Goal: Task Accomplishment & Management: Use online tool/utility

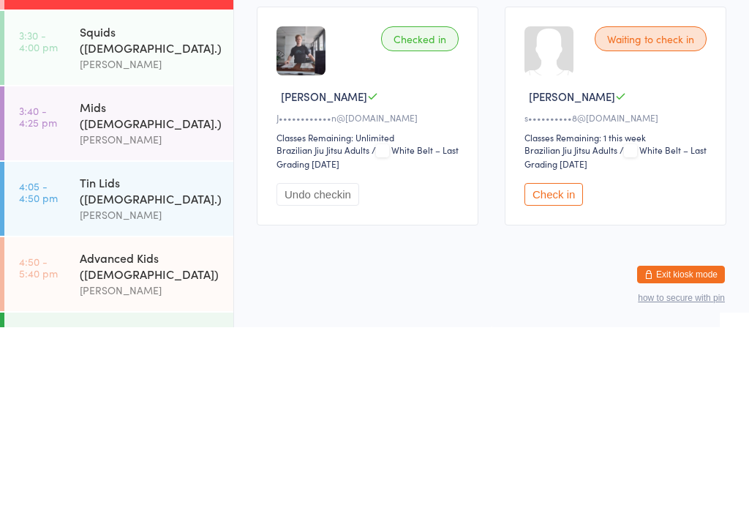
click at [178, 314] on div "[PERSON_NAME]" at bounding box center [150, 322] width 141 height 17
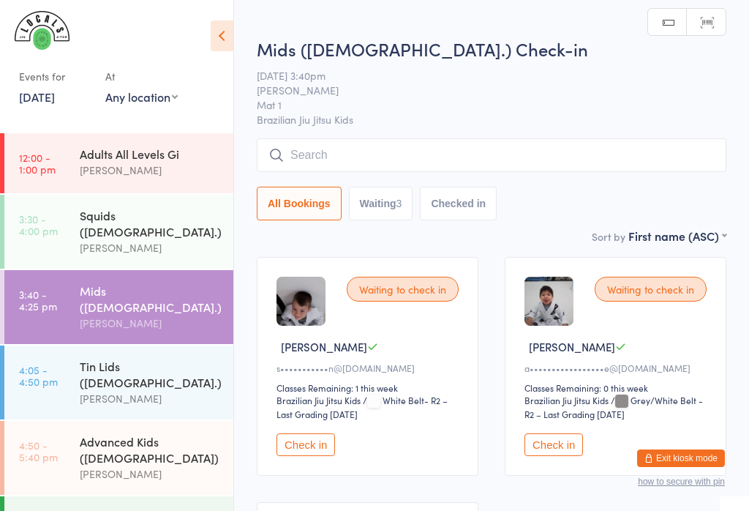
click at [435, 167] on input "search" at bounding box center [492, 155] width 470 height 34
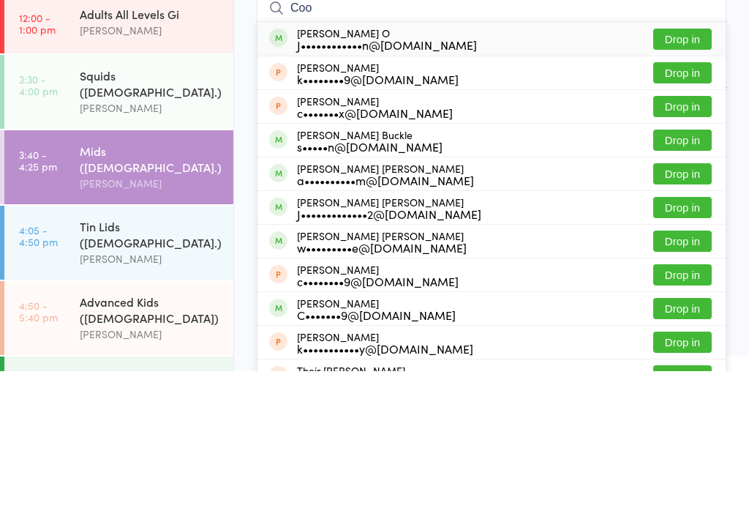
type input "Coo"
click at [697, 168] on button "Drop in" at bounding box center [682, 178] width 59 height 21
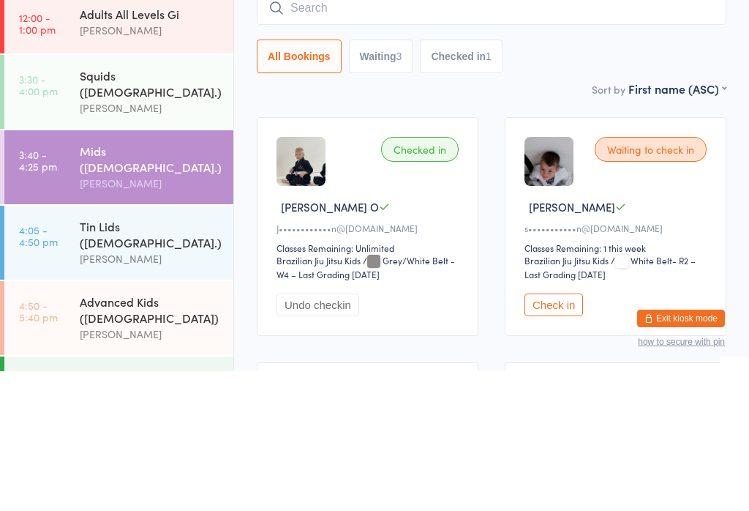
click at [190, 239] on div "[PERSON_NAME]" at bounding box center [150, 247] width 141 height 17
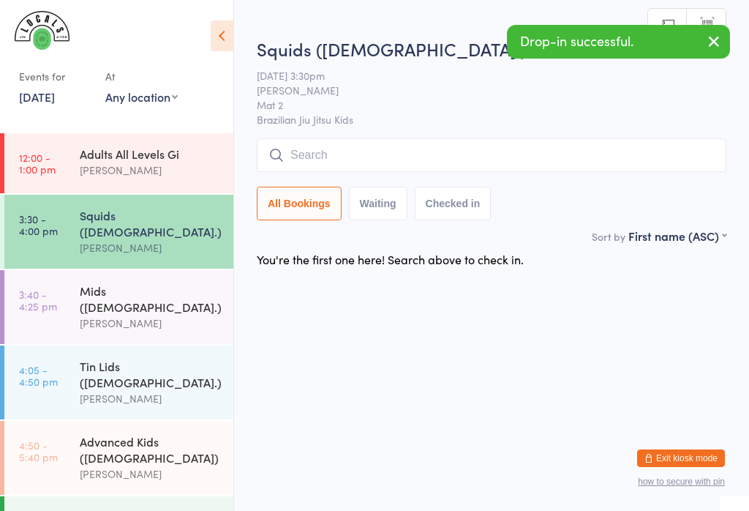
click at [380, 160] on input "search" at bounding box center [492, 155] width 470 height 34
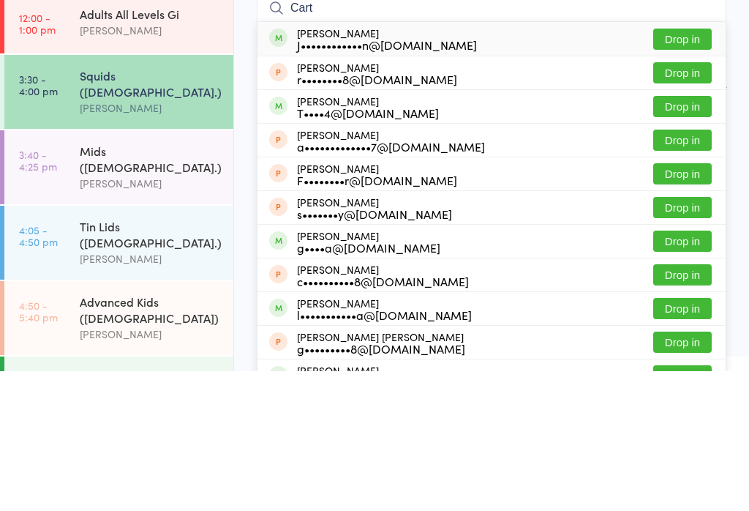
type input "Cart"
click at [690, 168] on button "Drop in" at bounding box center [682, 178] width 59 height 21
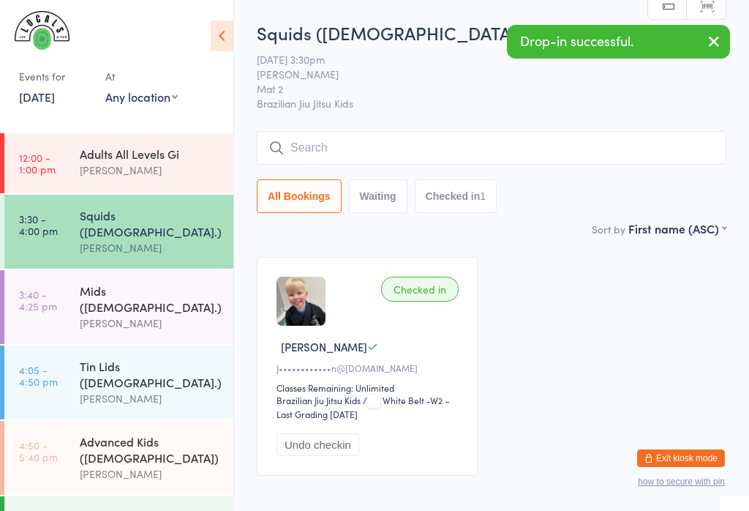
click at [183, 358] on div "Tin Lids ([DEMOGRAPHIC_DATA].)" at bounding box center [150, 374] width 141 height 32
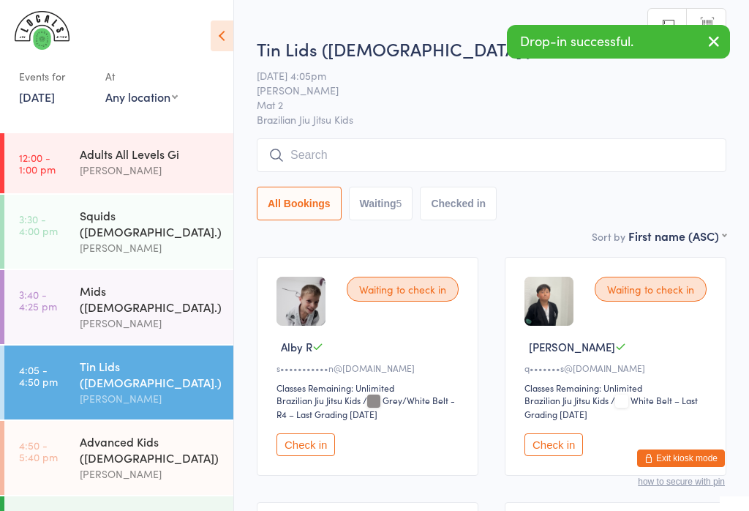
click at [193, 465] on div "[PERSON_NAME]" at bounding box center [150, 473] width 141 height 17
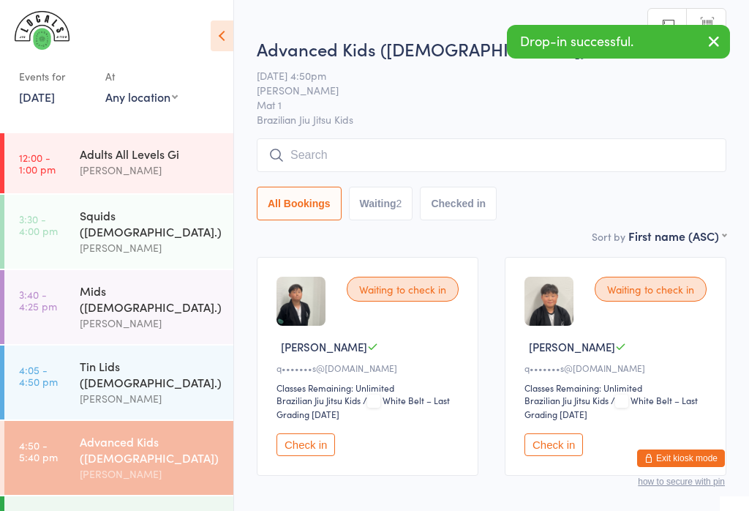
click at [436, 164] on input "search" at bounding box center [492, 155] width 470 height 34
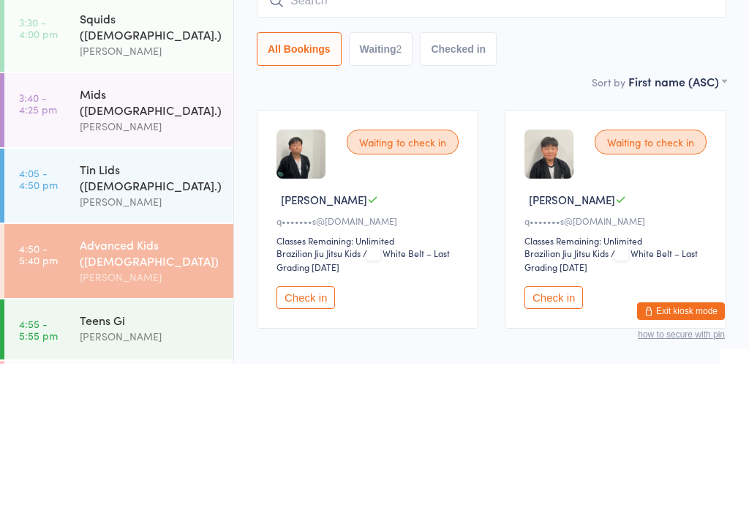
scroll to position [55, 0]
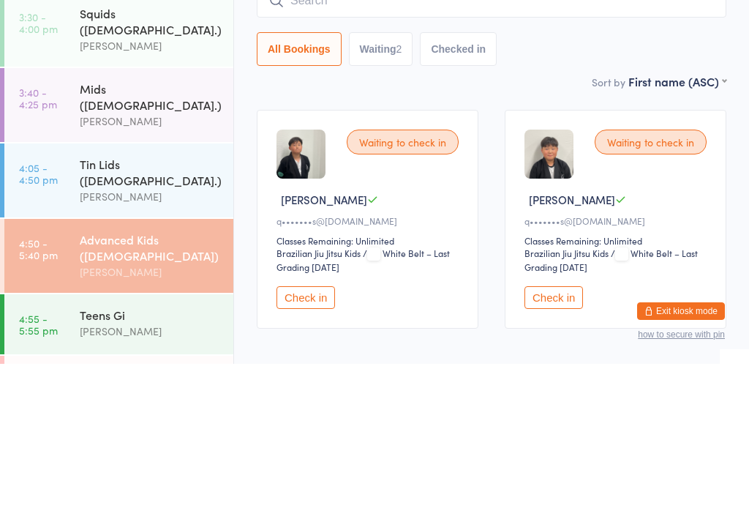
click at [167, 290] on div "Tin Lids ([DEMOGRAPHIC_DATA].) [PERSON_NAME]" at bounding box center [157, 327] width 154 height 74
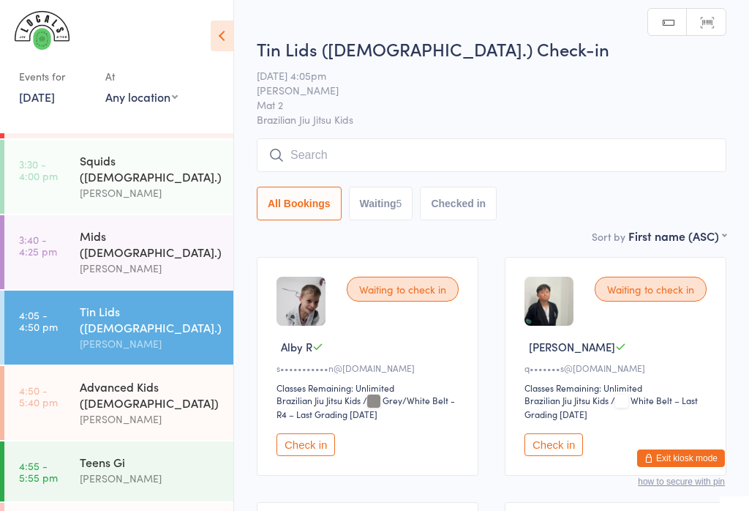
scroll to position [130, 0]
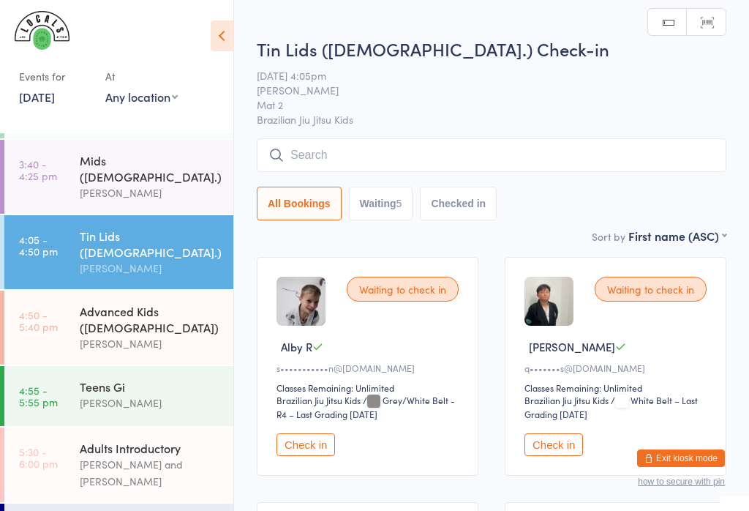
click at [168, 303] on div "Advanced Kids ([DEMOGRAPHIC_DATA])" at bounding box center [150, 319] width 141 height 32
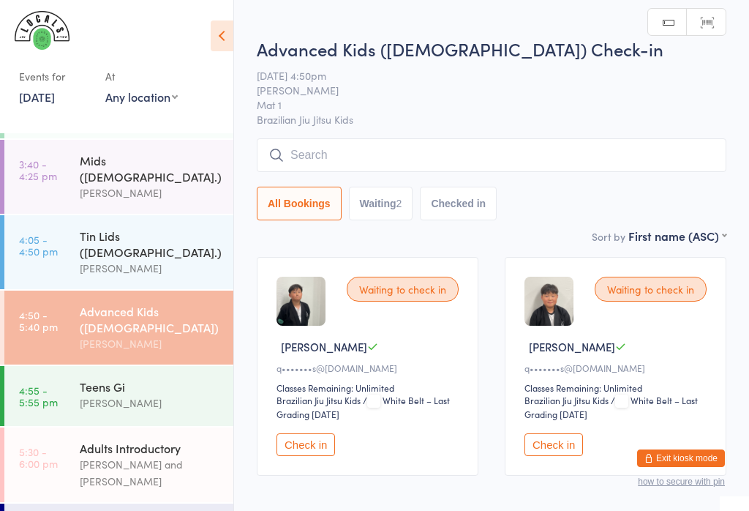
click at [382, 166] on input "search" at bounding box center [492, 155] width 470 height 34
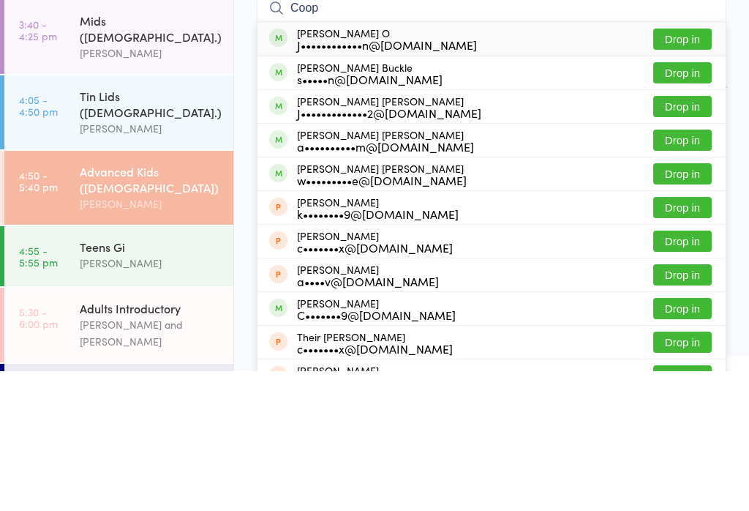
type input "Coop"
click at [686, 168] on button "Drop in" at bounding box center [682, 178] width 59 height 21
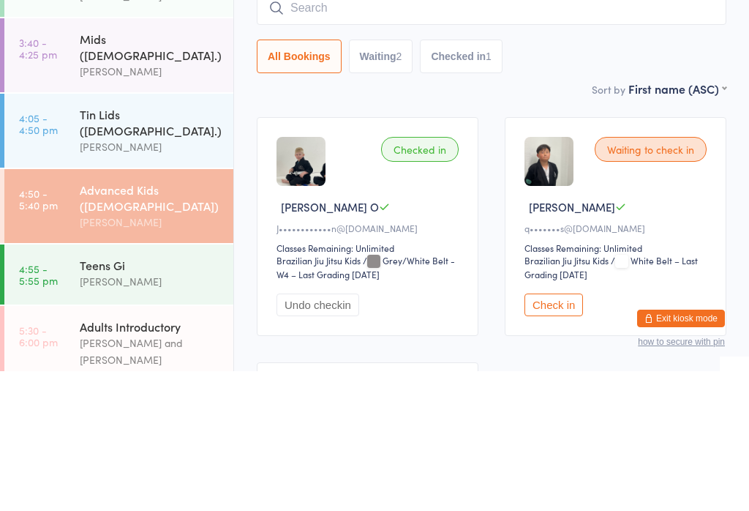
scroll to position [107, 0]
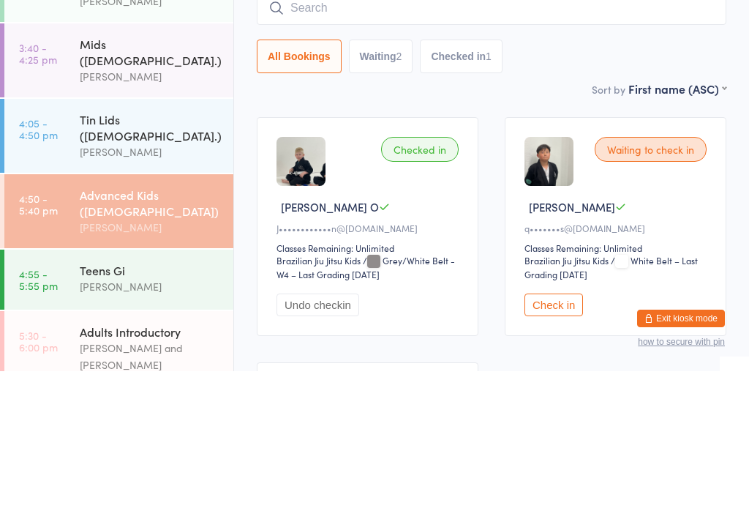
click at [57, 163] on link "3:40 - 4:25 pm Mids ([DEMOGRAPHIC_DATA].) [PERSON_NAME]" at bounding box center [118, 200] width 229 height 74
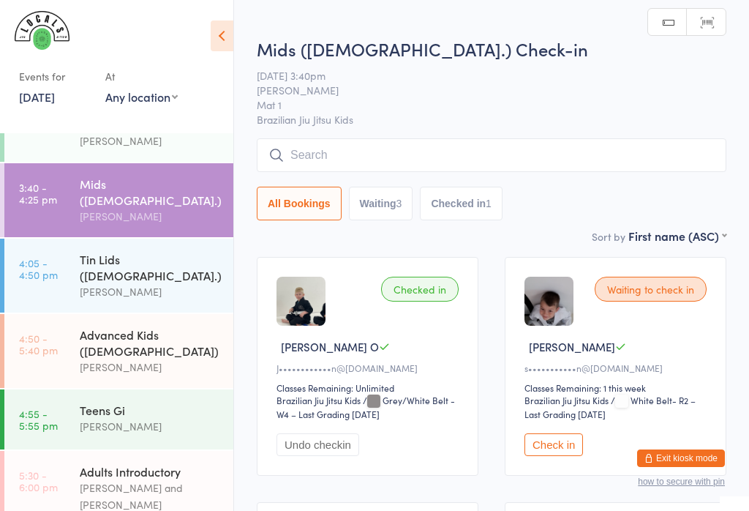
click at [482, 154] on input "search" at bounding box center [492, 155] width 470 height 34
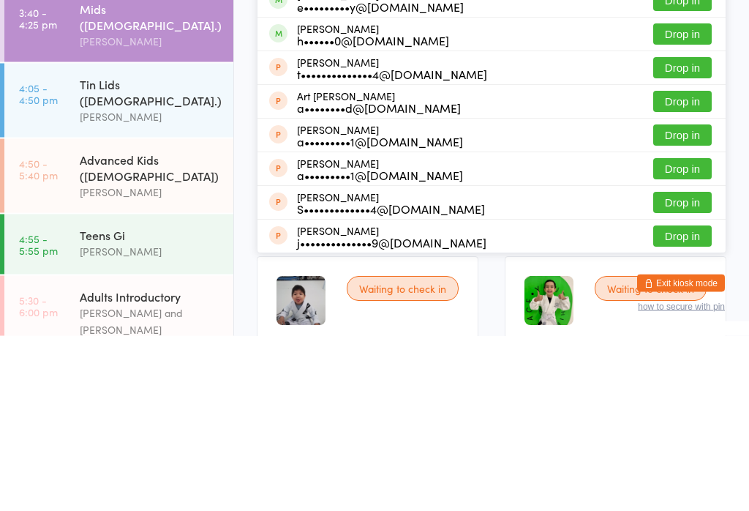
scroll to position [67, 0]
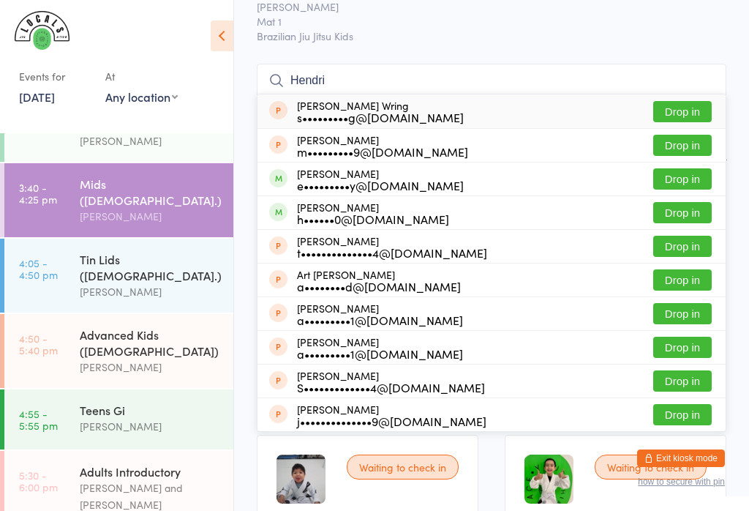
click at [737, 175] on ui-view "Mids ([DEMOGRAPHIC_DATA].) Check-in [DATE] 3:40pm [PERSON_NAME] Mat 1 Brazilian…" at bounding box center [491, 309] width 515 height 713
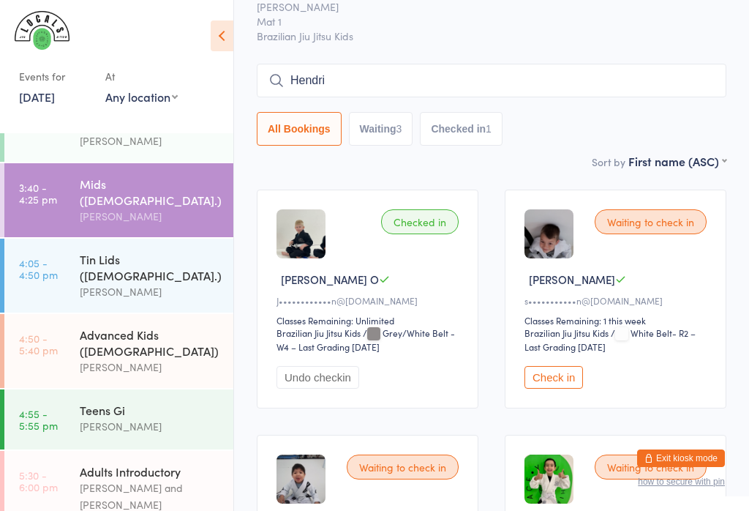
click at [378, 84] on input "Hendri" at bounding box center [492, 81] width 470 height 34
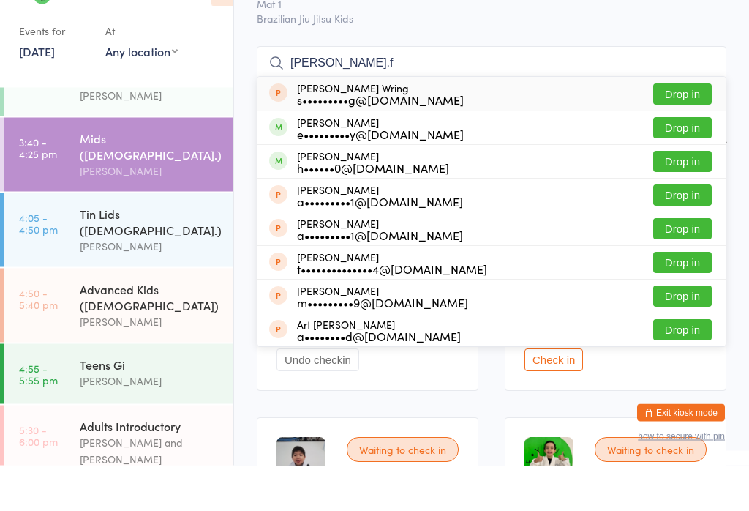
scroll to position [0, 0]
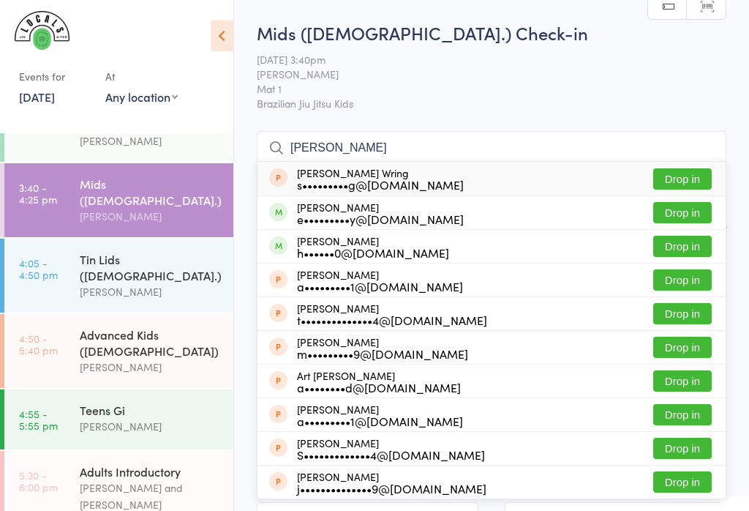
click at [729, 67] on ui-view "Mids ([DEMOGRAPHIC_DATA].) Check-in [DATE] 3:40pm [PERSON_NAME] Mat 1 Brazilian…" at bounding box center [491, 376] width 515 height 713
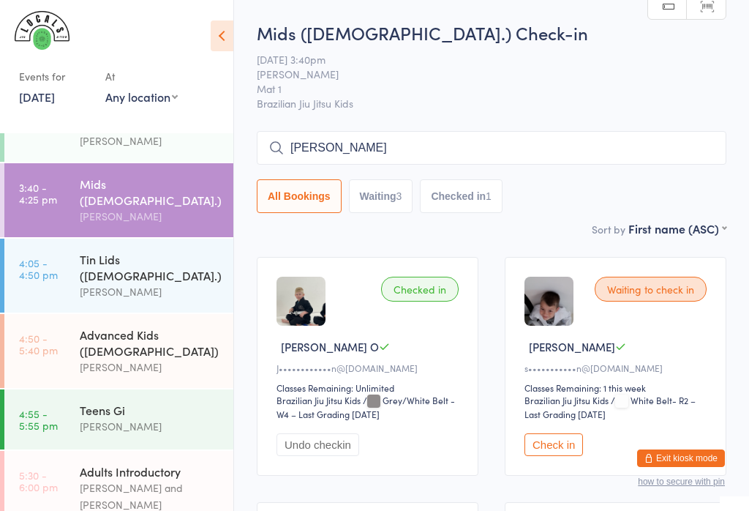
click at [613, 164] on input "[PERSON_NAME]" at bounding box center [492, 148] width 470 height 34
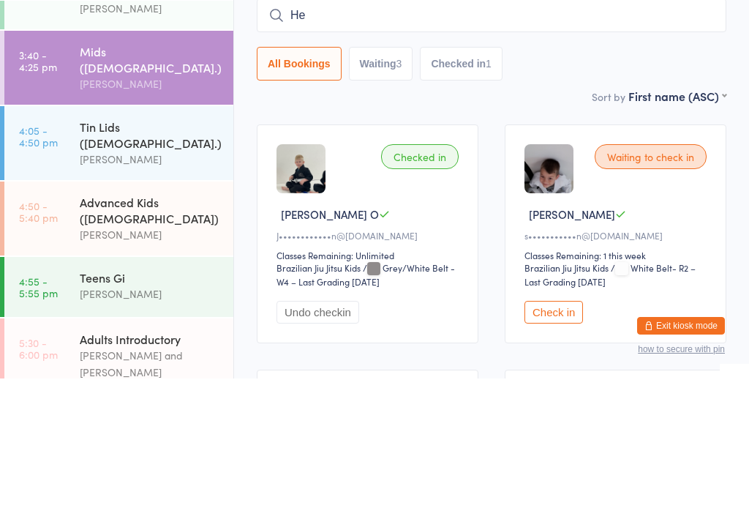
type input "H"
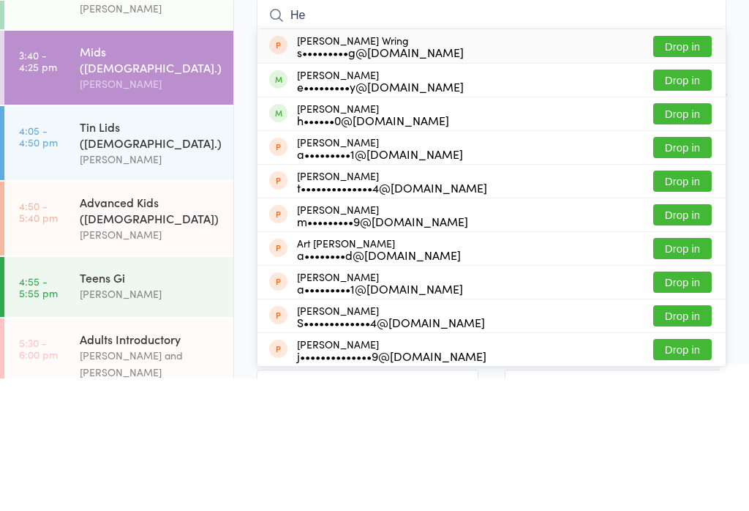
type input "H"
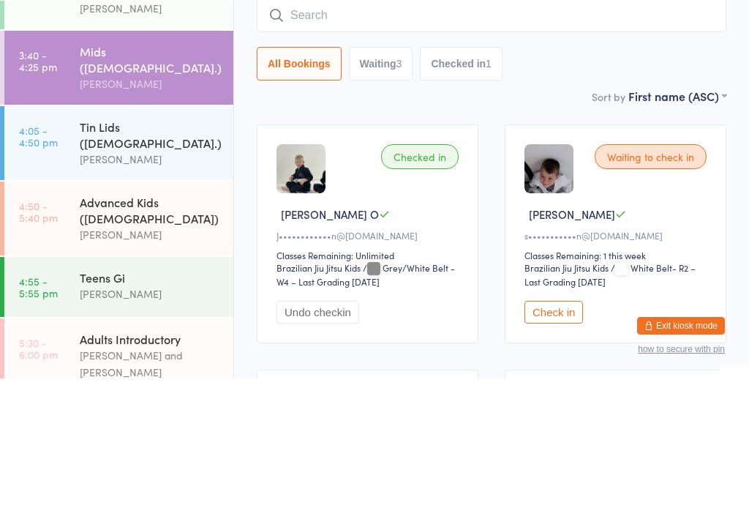
click at [121, 251] on div "Tin Lids ([DEMOGRAPHIC_DATA].)" at bounding box center [150, 267] width 141 height 32
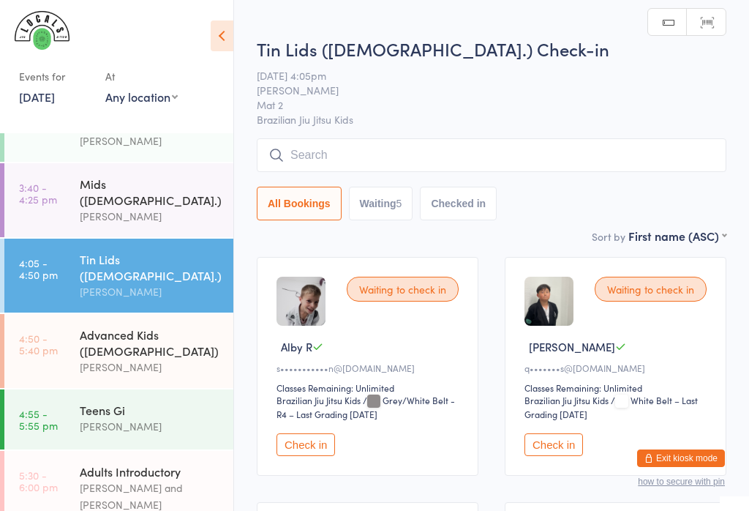
click at [123, 208] on div "[PERSON_NAME]" at bounding box center [150, 216] width 141 height 17
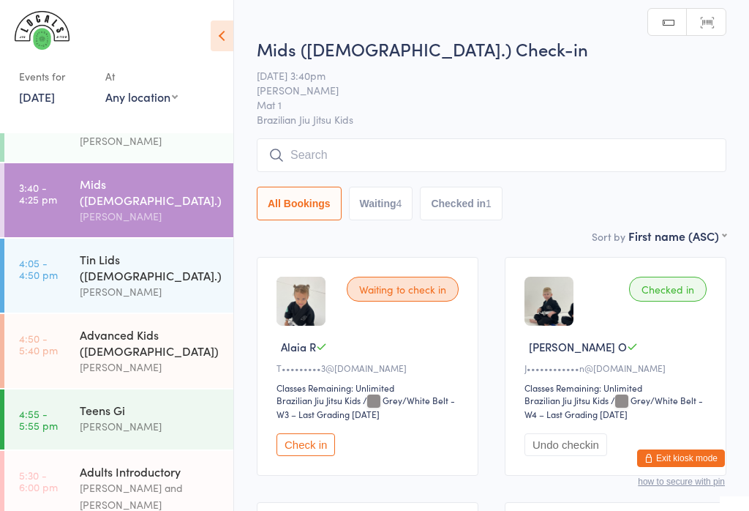
click at [314, 449] on button "Check in" at bounding box center [305, 444] width 59 height 23
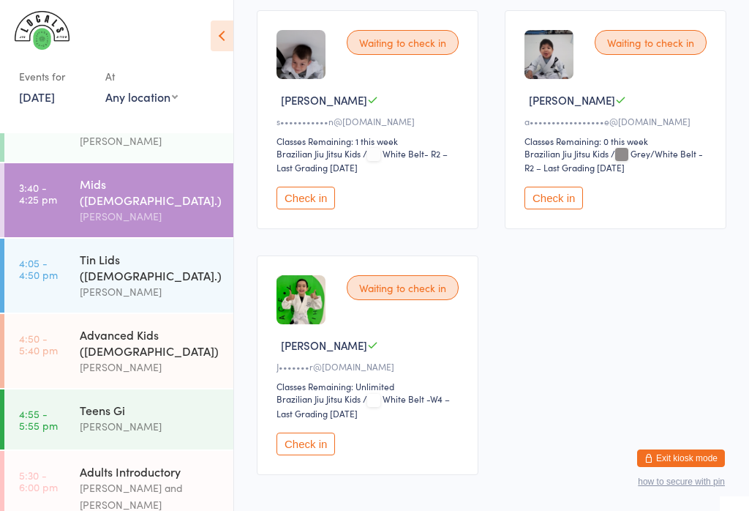
scroll to position [496, 0]
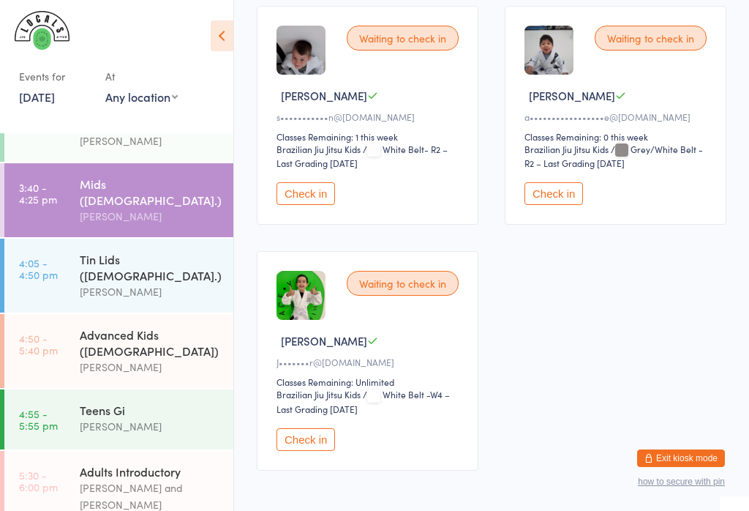
click at [333, 441] on div "Waiting to check in [PERSON_NAME]•••••••r@[DOMAIN_NAME] Classes Remaining: Unli…" at bounding box center [368, 360] width 222 height 219
click at [335, 451] on button "Check in" at bounding box center [305, 439] width 59 height 23
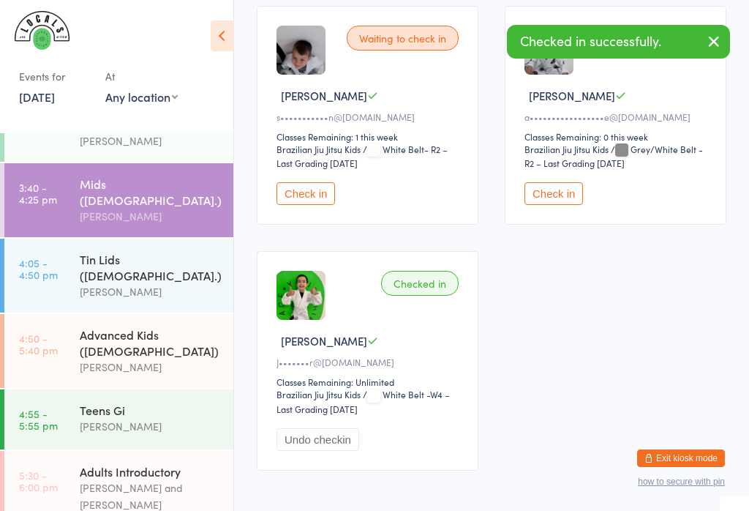
click at [74, 249] on link "4:05 - 4:50 pm Tin Lids ([DEMOGRAPHIC_DATA].) [PERSON_NAME]" at bounding box center [118, 275] width 229 height 74
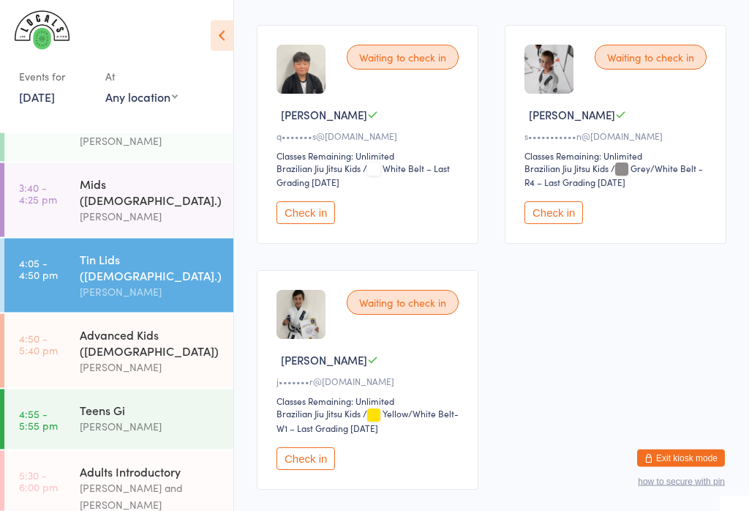
scroll to position [476, 0]
click at [298, 470] on button "Check in" at bounding box center [305, 459] width 59 height 23
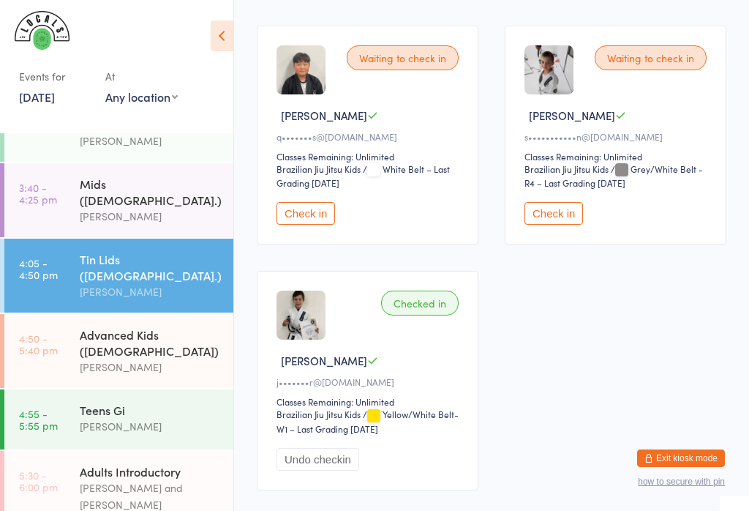
click at [105, 208] on div "[PERSON_NAME]" at bounding box center [150, 216] width 141 height 17
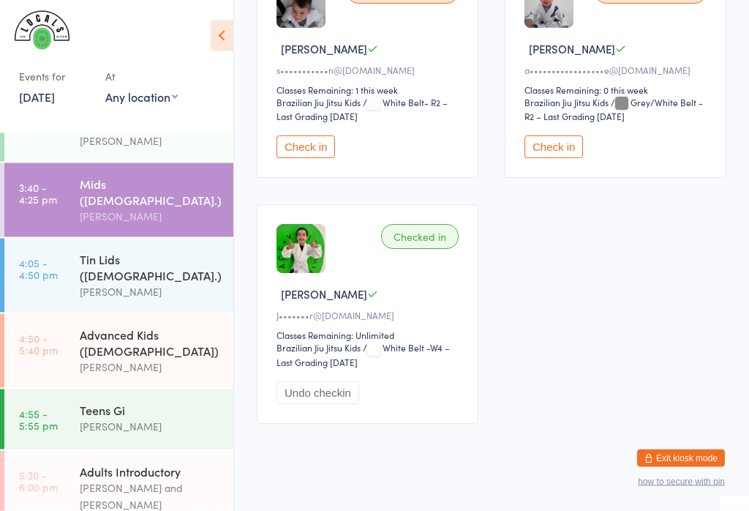
scroll to position [543, 0]
click at [39, 257] on time "4:05 - 4:50 pm" at bounding box center [38, 268] width 39 height 23
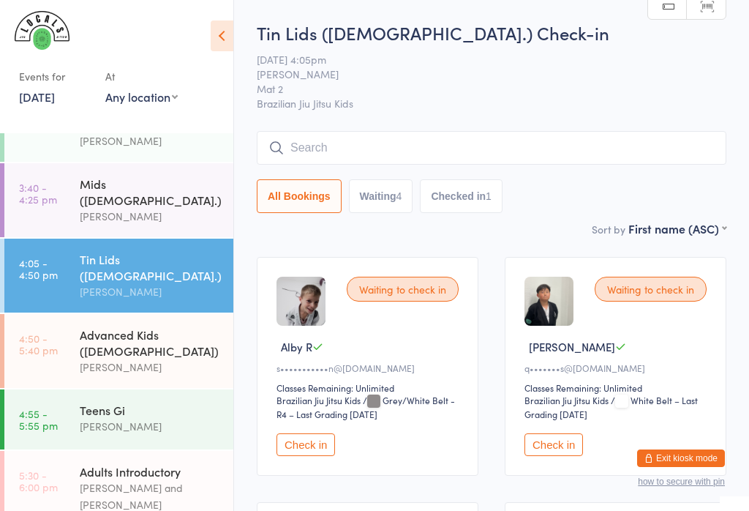
click at [455, 141] on input "search" at bounding box center [492, 148] width 470 height 34
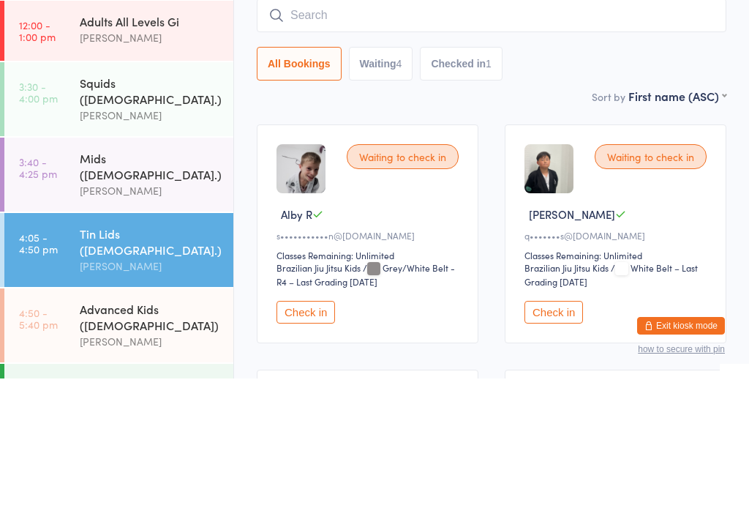
click at [156, 207] on div "Squids ([DEMOGRAPHIC_DATA].)" at bounding box center [150, 223] width 141 height 32
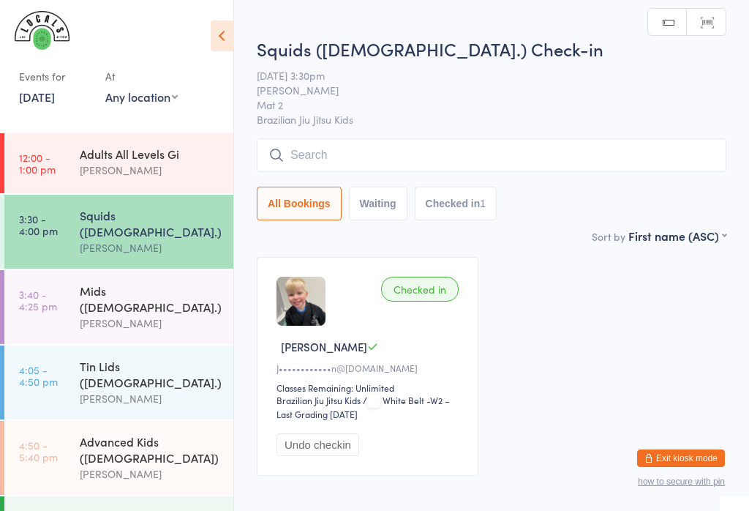
click at [367, 152] on input "search" at bounding box center [492, 155] width 470 height 34
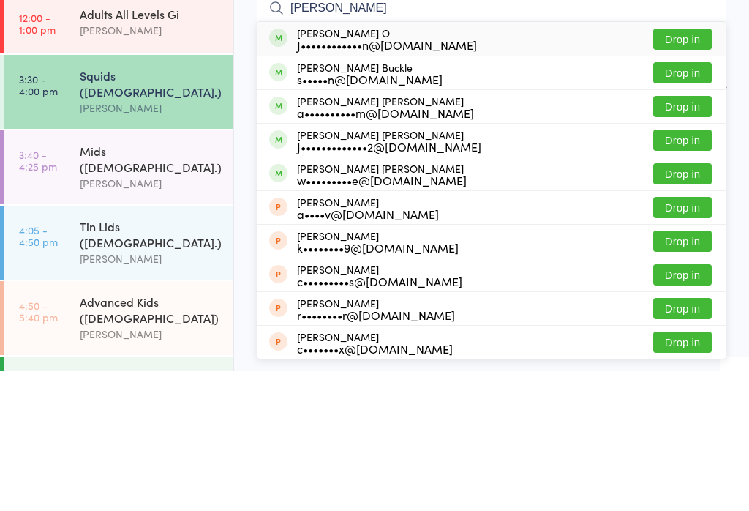
type input "[PERSON_NAME]"
click at [429, 314] on div "w•••••••••e@[DOMAIN_NAME]" at bounding box center [382, 320] width 170 height 12
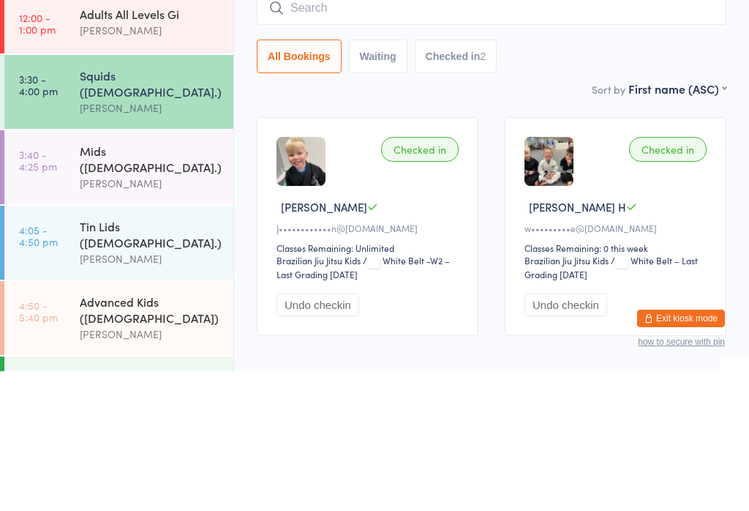
click at [97, 239] on div "[PERSON_NAME]" at bounding box center [150, 247] width 141 height 17
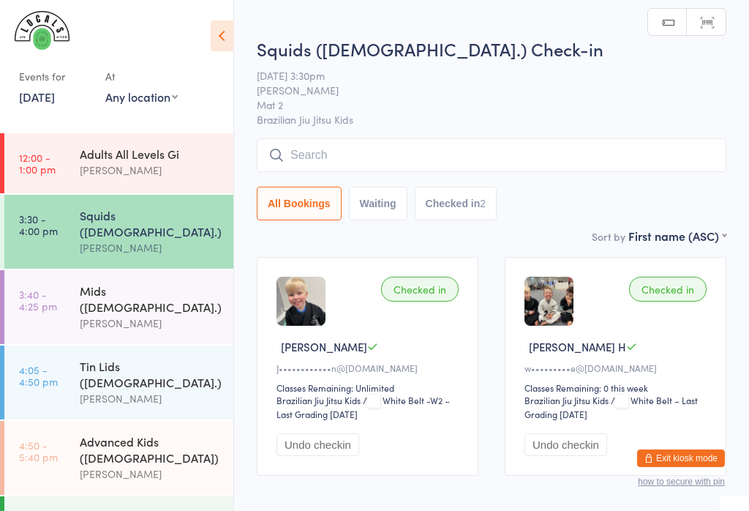
click at [363, 169] on input "search" at bounding box center [492, 155] width 470 height 34
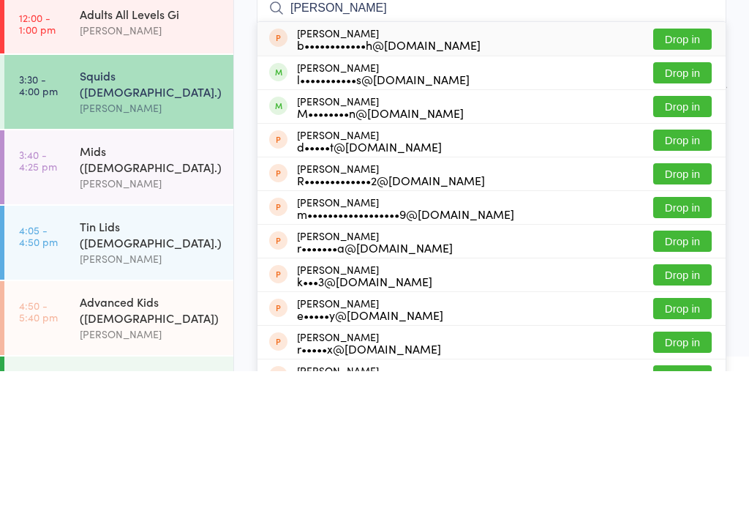
type input "[PERSON_NAME]"
click at [668, 196] on div "[PERSON_NAME] l•••••••••••s@[DOMAIN_NAME] Drop in" at bounding box center [491, 212] width 468 height 33
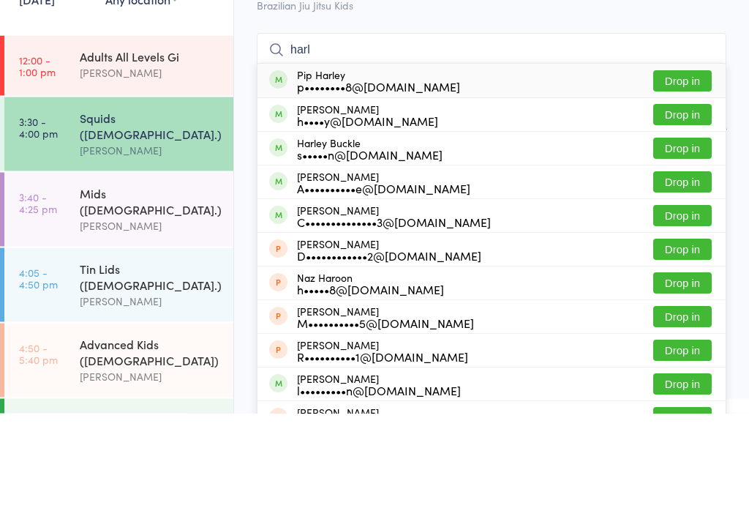
type input "harl"
click at [672, 269] on button "Drop in" at bounding box center [682, 279] width 59 height 21
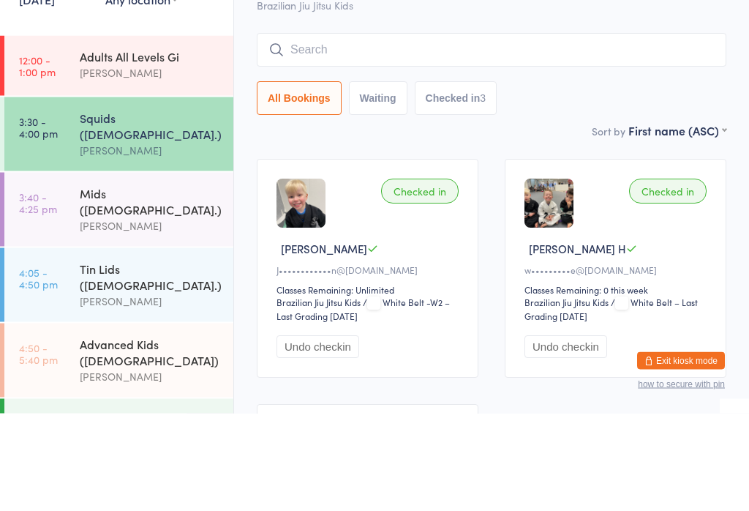
scroll to position [98, 0]
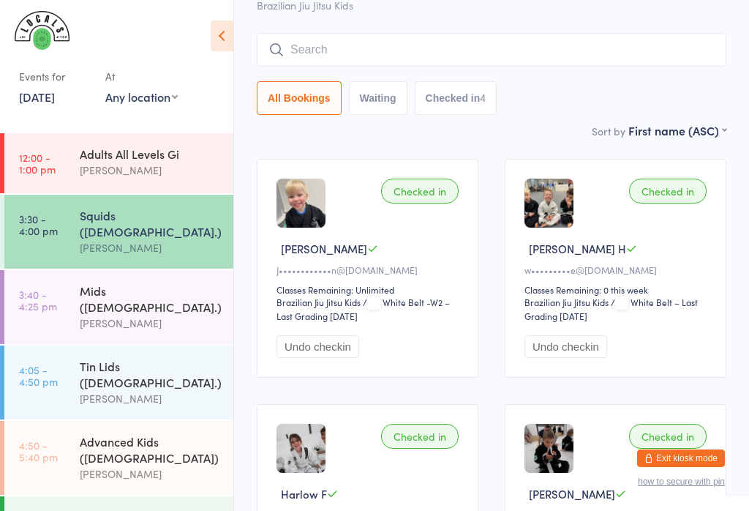
click at [347, 25] on div "Squids ([DEMOGRAPHIC_DATA].) Check-in [DATE] 3:30pm [PERSON_NAME] Mat 2 Brazili…" at bounding box center [492, 22] width 470 height 200
click at [333, 15] on div "Squids ([DEMOGRAPHIC_DATA].) Check-in [DATE] 3:30pm [PERSON_NAME] Mat 2 Brazili…" at bounding box center [492, 22] width 470 height 200
click at [321, 43] on input "search" at bounding box center [492, 50] width 470 height 34
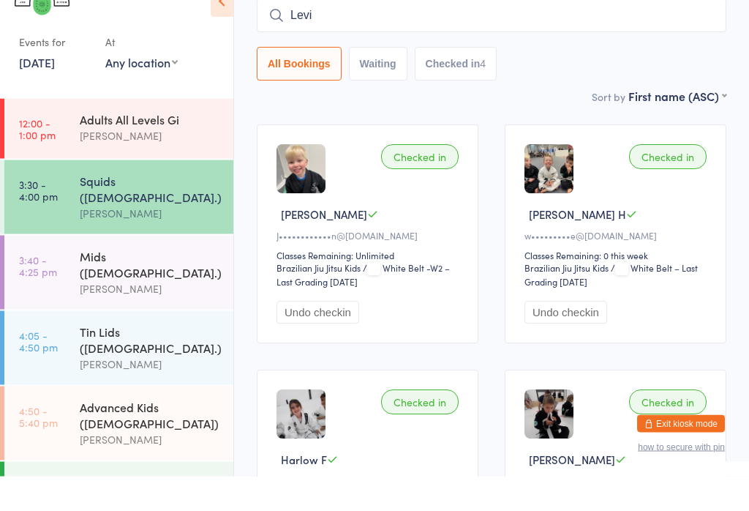
type input "Levi"
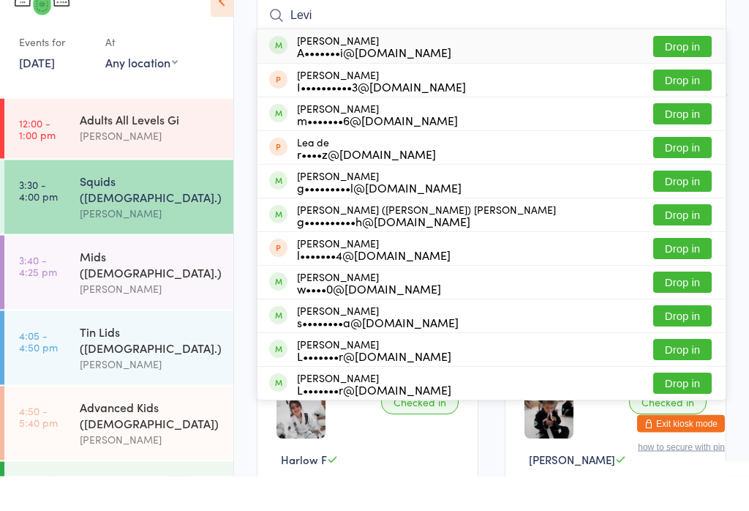
click at [674, 71] on button "Drop in" at bounding box center [682, 81] width 59 height 21
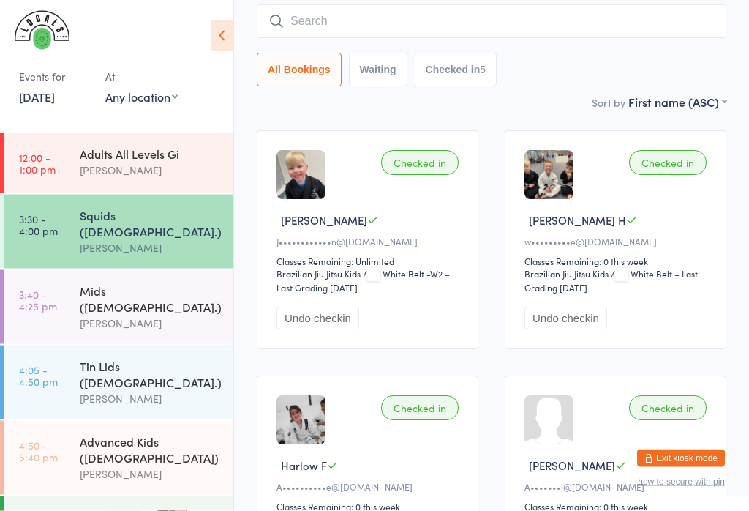
scroll to position [169, 0]
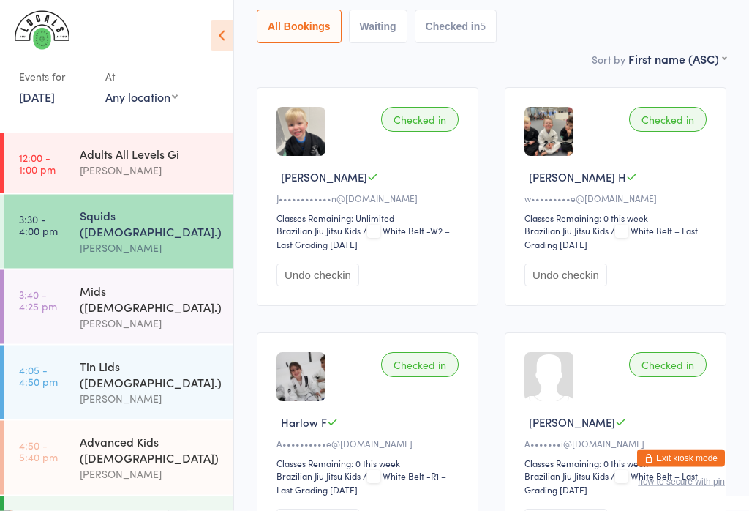
click at [588, 483] on select "Brazilian Jiu Jitsu Kids" at bounding box center [580, 477] width 113 height 14
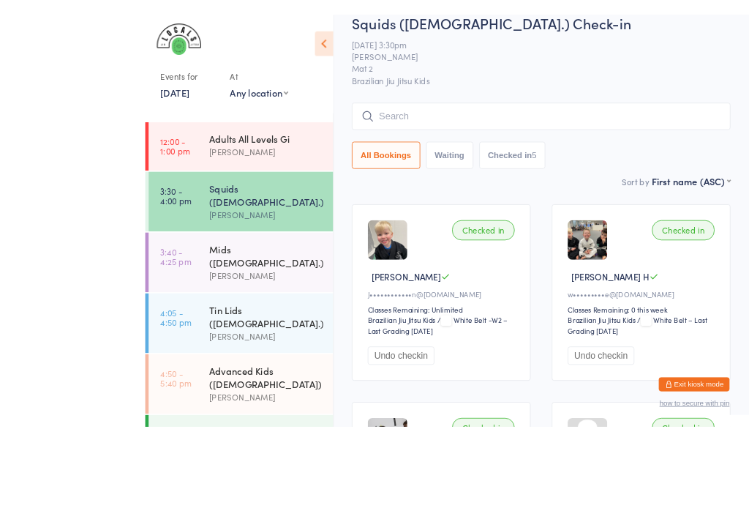
scroll to position [175, 0]
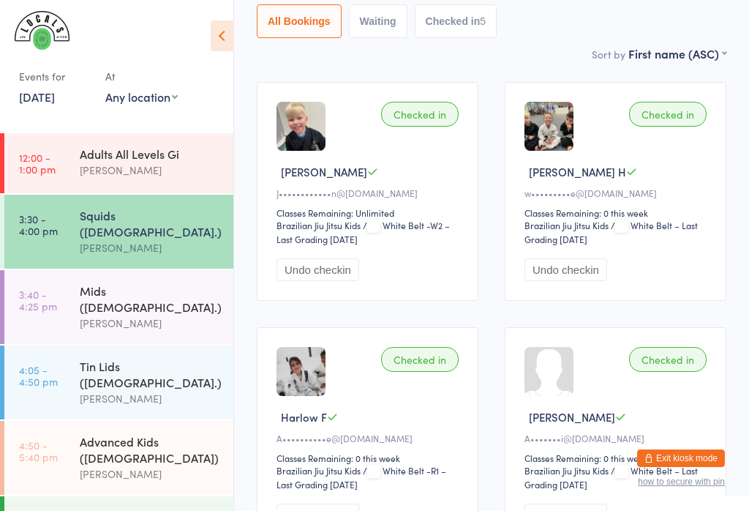
click at [163, 282] on div "Mids ([DEMOGRAPHIC_DATA].)" at bounding box center [150, 298] width 141 height 32
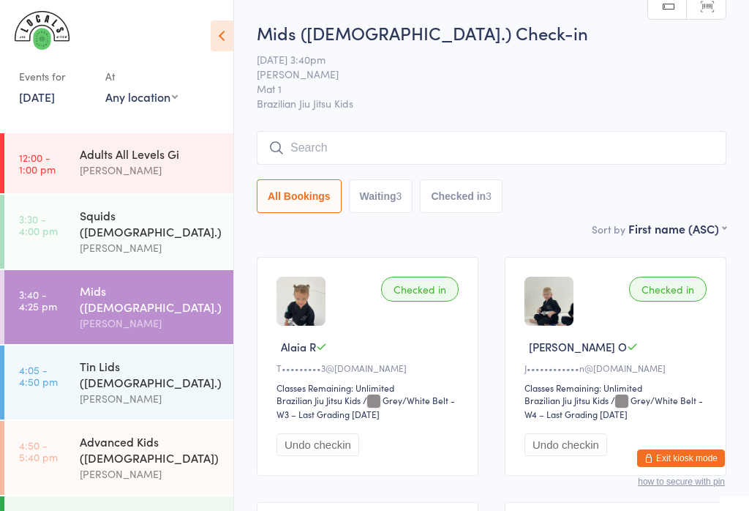
click at [482, 153] on input "search" at bounding box center [492, 148] width 470 height 34
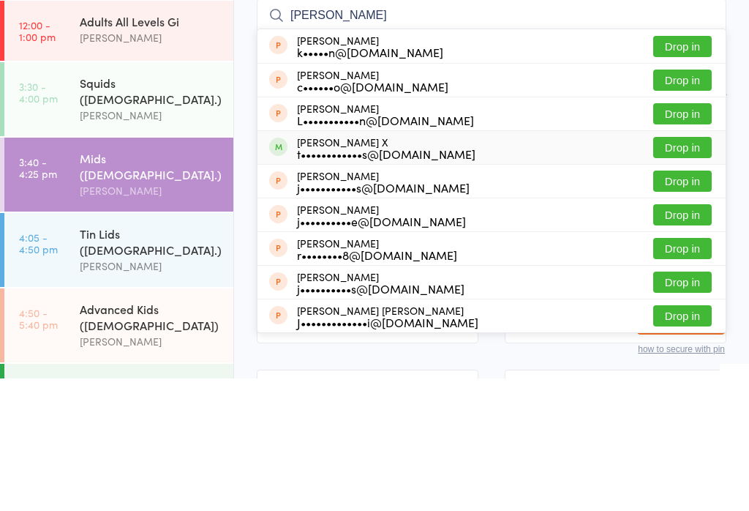
type input "[PERSON_NAME]"
click at [353, 280] on div "t••••••••••••s@[DOMAIN_NAME]" at bounding box center [386, 286] width 178 height 12
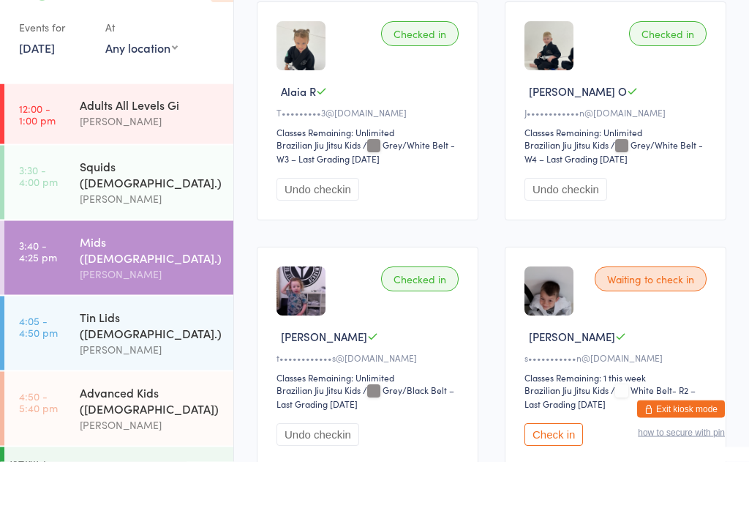
scroll to position [255, 0]
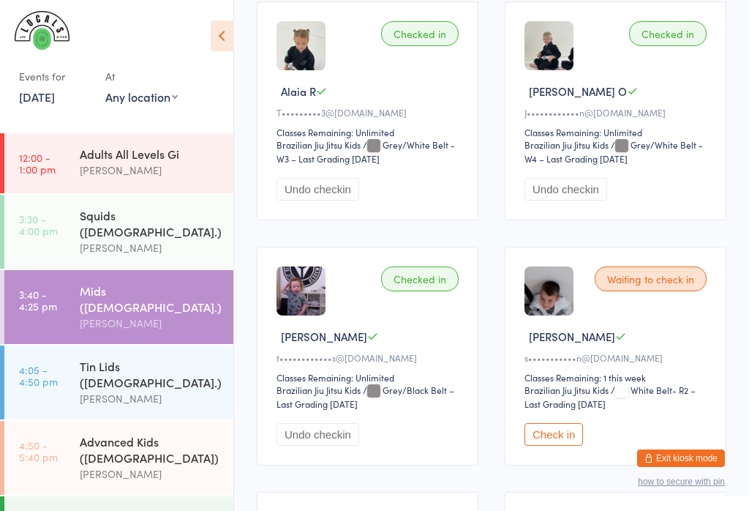
click at [229, 270] on div "Mids ([DEMOGRAPHIC_DATA].) [PERSON_NAME]" at bounding box center [157, 307] width 154 height 74
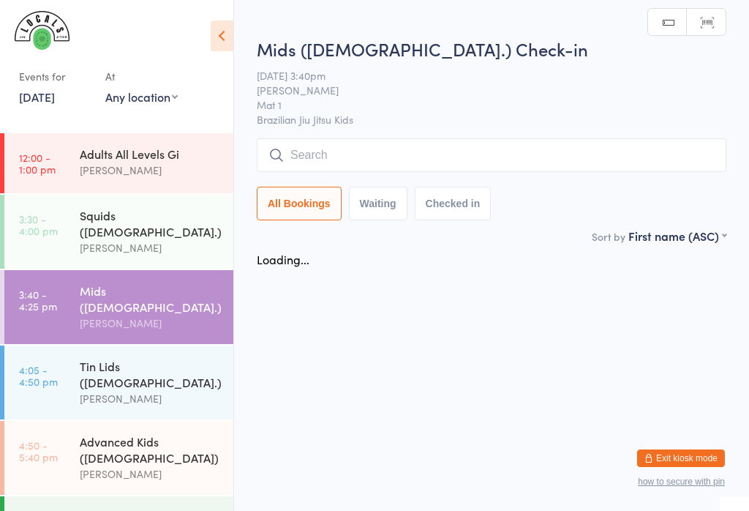
scroll to position [0, 0]
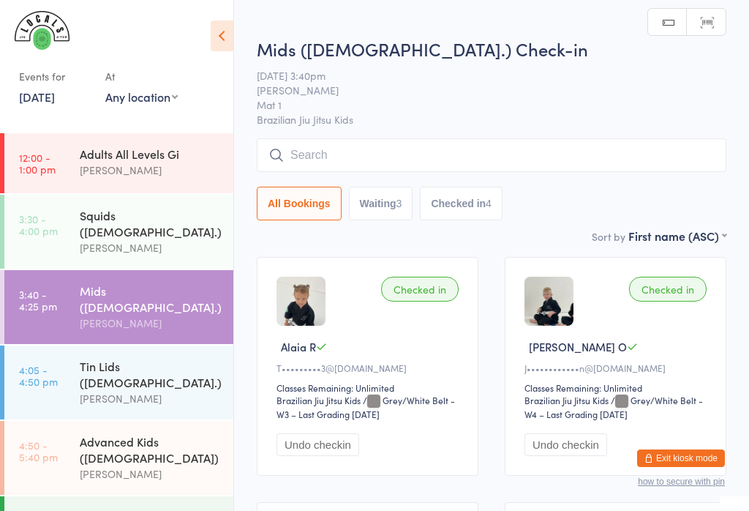
click at [448, 146] on input "search" at bounding box center [492, 155] width 470 height 34
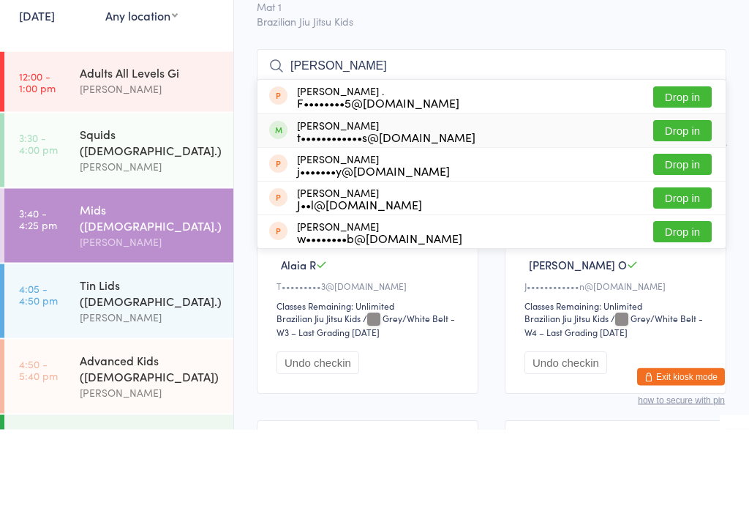
type input "[PERSON_NAME]"
click at [475, 196] on div "[PERSON_NAME] t••••••••••••s@[DOMAIN_NAME] Drop in" at bounding box center [491, 212] width 468 height 33
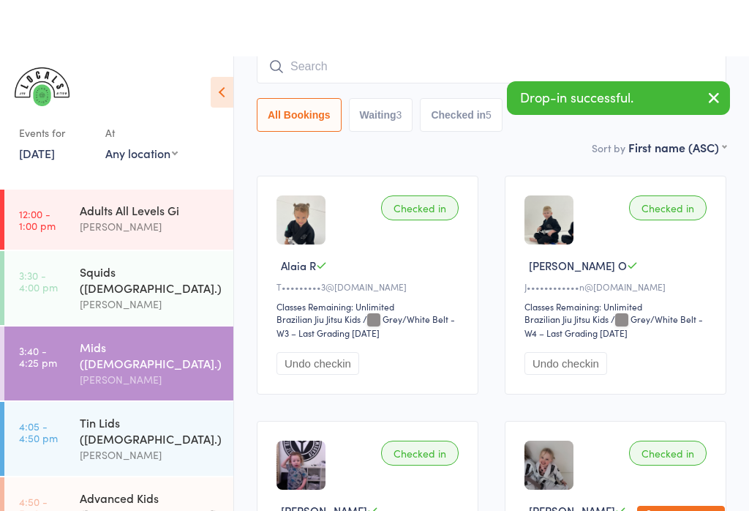
scroll to position [138, 0]
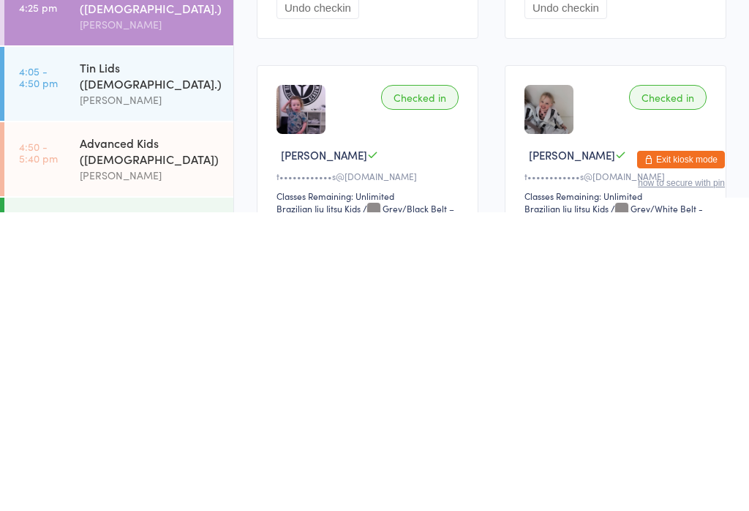
click at [79, 345] on link "4:05 - 4:50 pm Tin Lids ([DEMOGRAPHIC_DATA].) [PERSON_NAME]" at bounding box center [118, 382] width 229 height 74
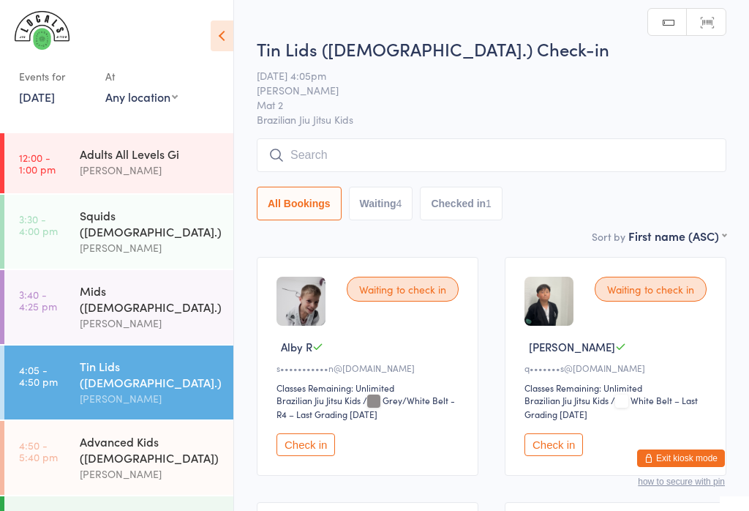
click at [600, 146] on input "search" at bounding box center [492, 155] width 470 height 34
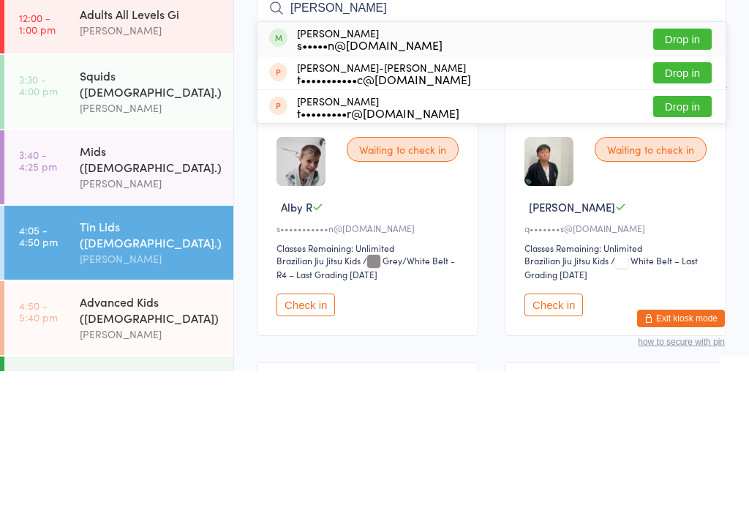
type input "[PERSON_NAME]"
click at [691, 168] on button "Drop in" at bounding box center [682, 178] width 59 height 21
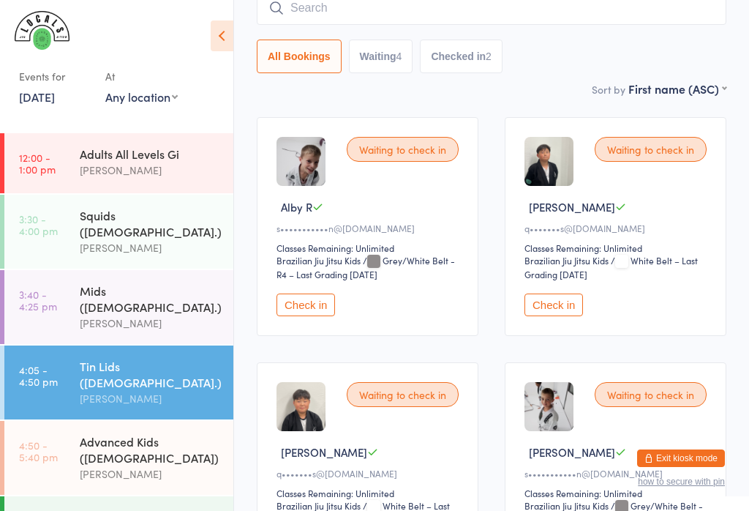
click at [415, 23] on input "search" at bounding box center [492, 8] width 470 height 34
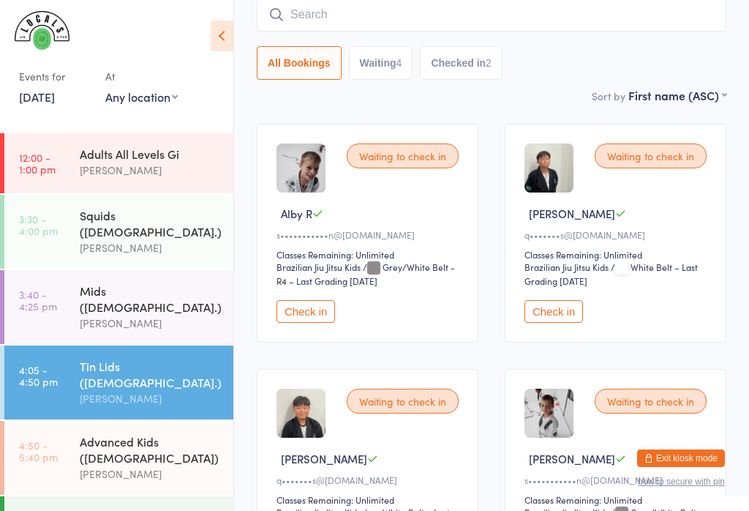
scroll to position [132, 0]
click at [286, 102] on div "Sort by First name (ASC) First name (ASC) First name (DESC) Last name (ASC) Las…" at bounding box center [492, 96] width 470 height 16
click at [102, 304] on div "Mids ([DEMOGRAPHIC_DATA].) [PERSON_NAME]" at bounding box center [157, 307] width 154 height 74
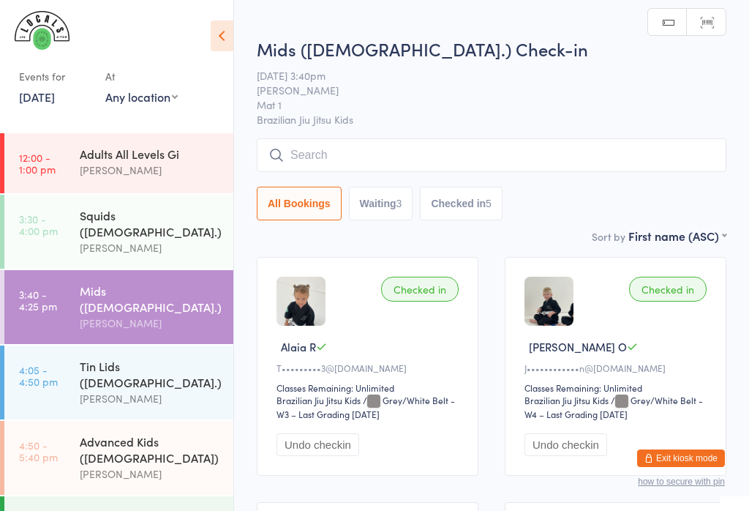
click at [520, 148] on input "search" at bounding box center [492, 155] width 470 height 34
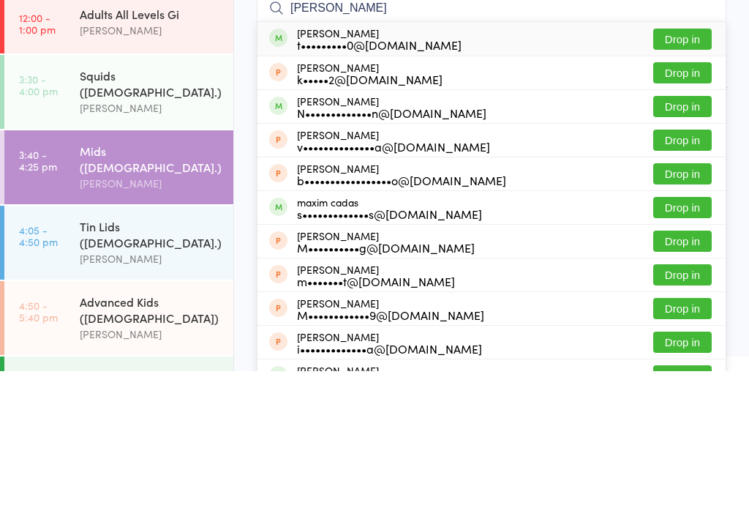
type input "[PERSON_NAME]"
click at [378, 167] on div "[PERSON_NAME] t•••••••••0@[DOMAIN_NAME]" at bounding box center [379, 178] width 165 height 23
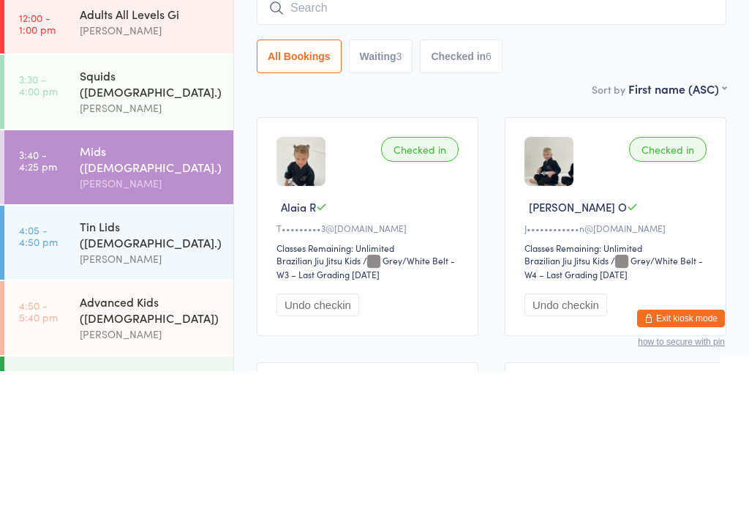
click at [350, 220] on div "Sort by First name (ASC) First name (ASC) First name (DESC) Last name (ASC) Las…" at bounding box center [492, 228] width 470 height 16
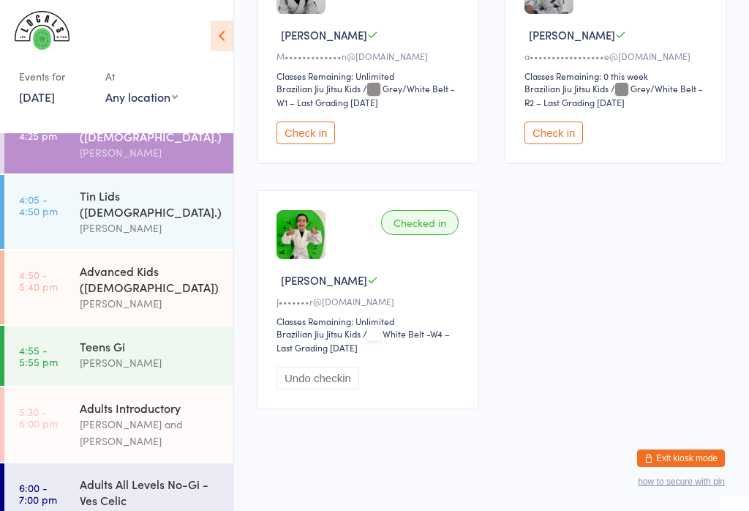
scroll to position [170, 0]
click at [158, 176] on div "Tin Lids ([DEMOGRAPHIC_DATA].) [PERSON_NAME]" at bounding box center [157, 213] width 154 height 74
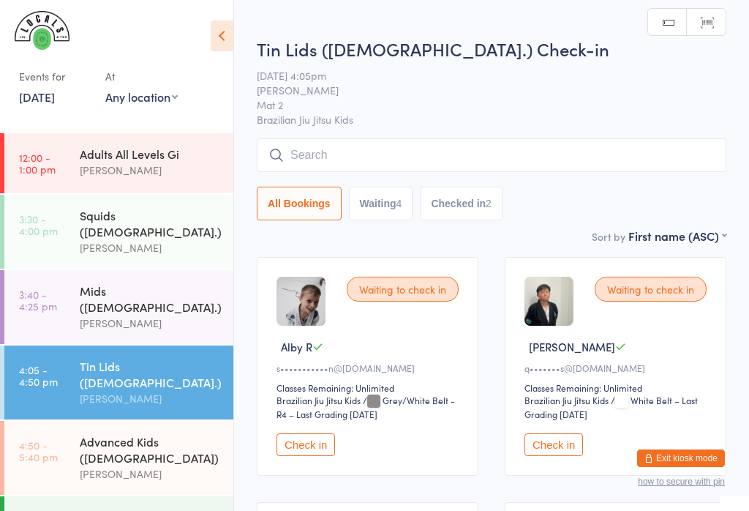
click at [156, 282] on div "Mids ([DEMOGRAPHIC_DATA].)" at bounding box center [150, 298] width 141 height 32
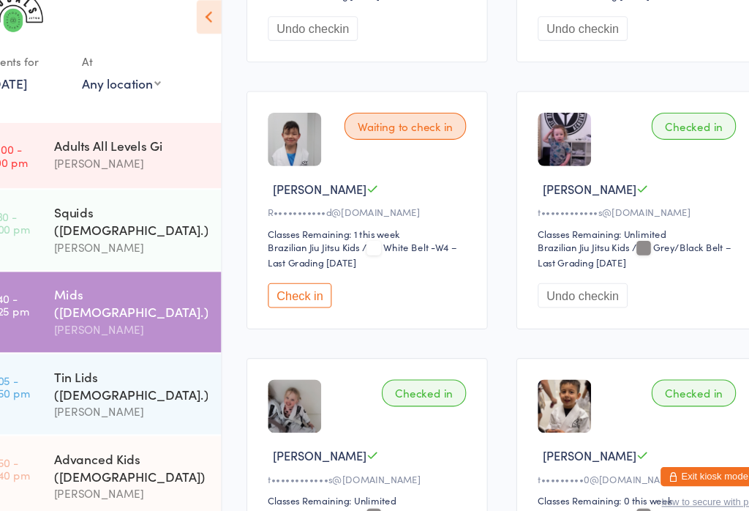
scroll to position [404, 0]
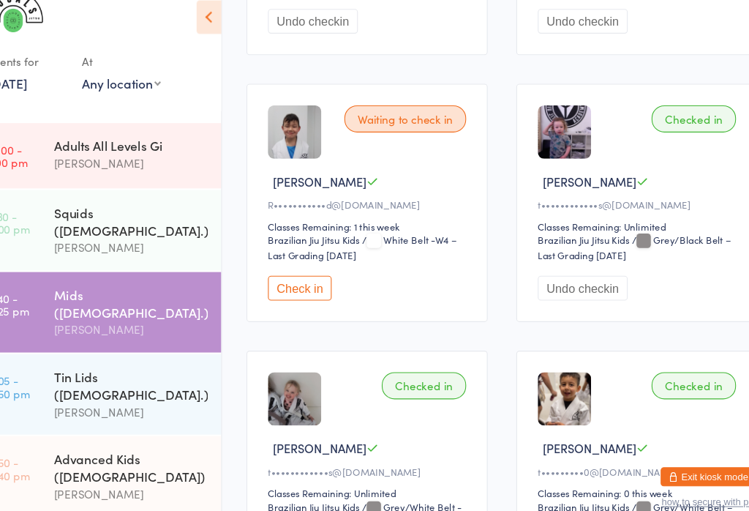
click at [281, 276] on button "Check in" at bounding box center [305, 285] width 59 height 23
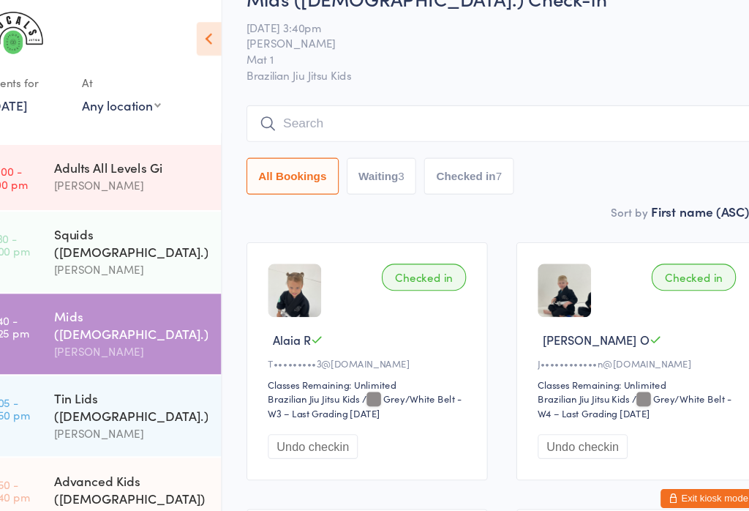
scroll to position [0, 0]
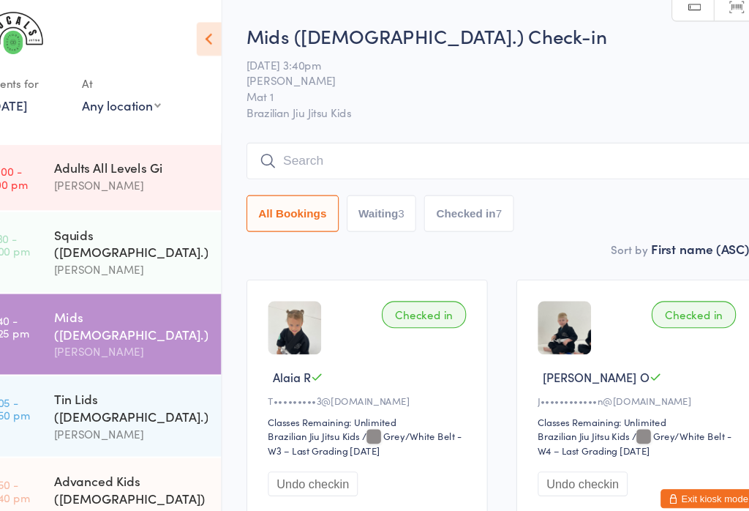
click at [280, 146] on input "search" at bounding box center [492, 148] width 470 height 34
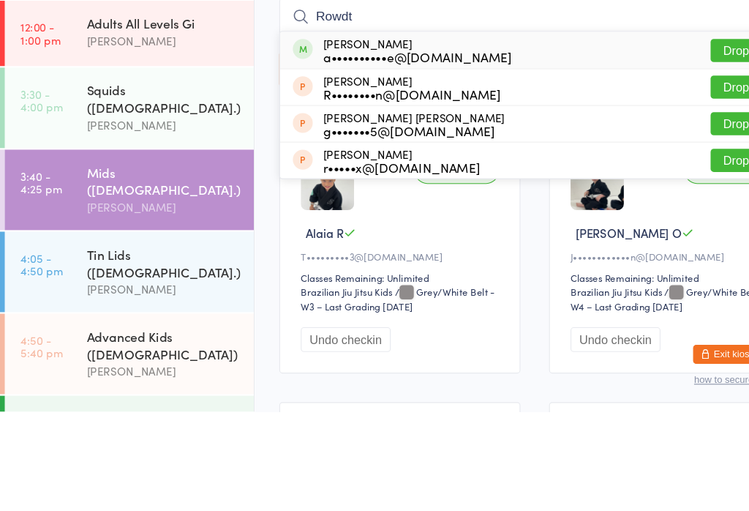
type input "Rowdt"
click at [667, 168] on button "Drop in" at bounding box center [682, 178] width 59 height 21
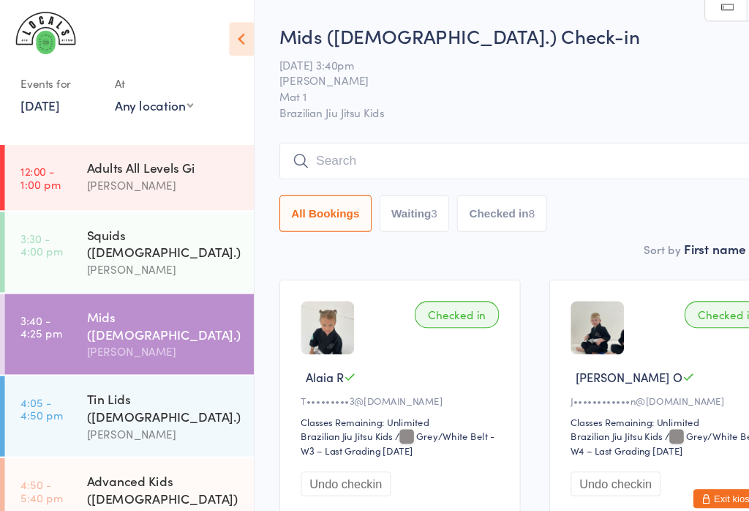
click at [334, 138] on input "search" at bounding box center [492, 148] width 470 height 34
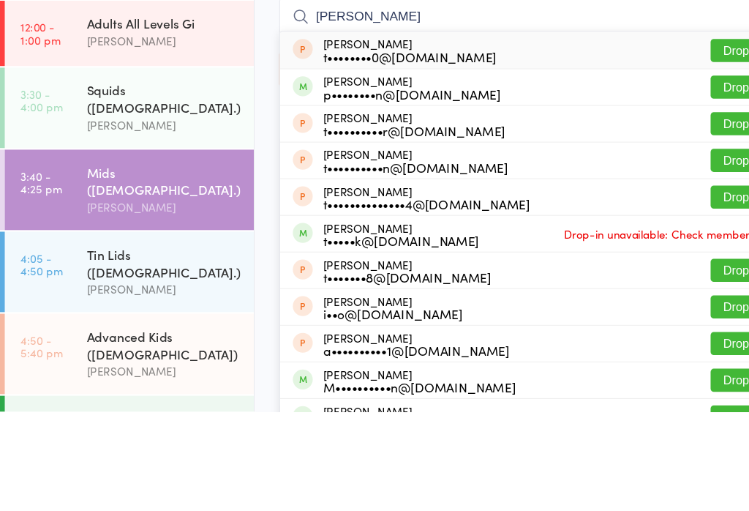
type input "[PERSON_NAME]"
click at [673, 202] on button "Drop in" at bounding box center [682, 212] width 59 height 21
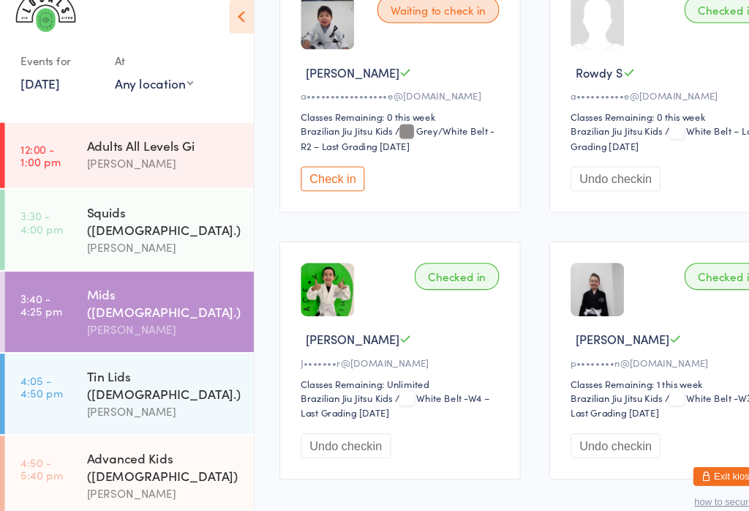
scroll to position [1327, 0]
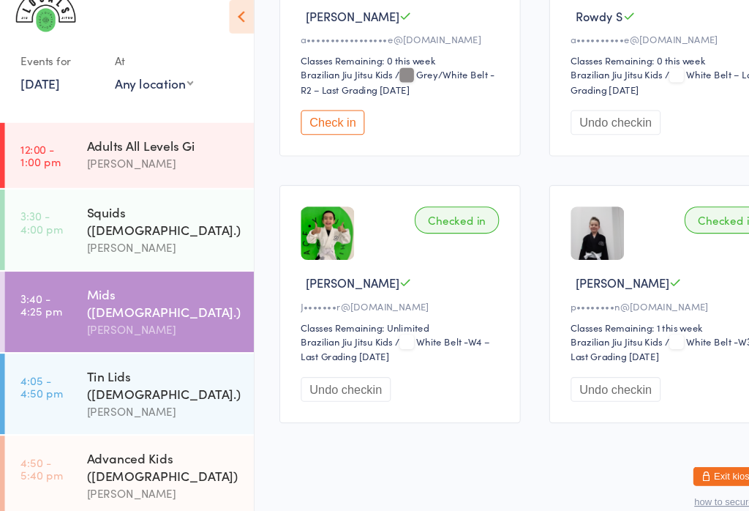
click at [150, 207] on div "Squids ([DEMOGRAPHIC_DATA].)" at bounding box center [150, 223] width 141 height 32
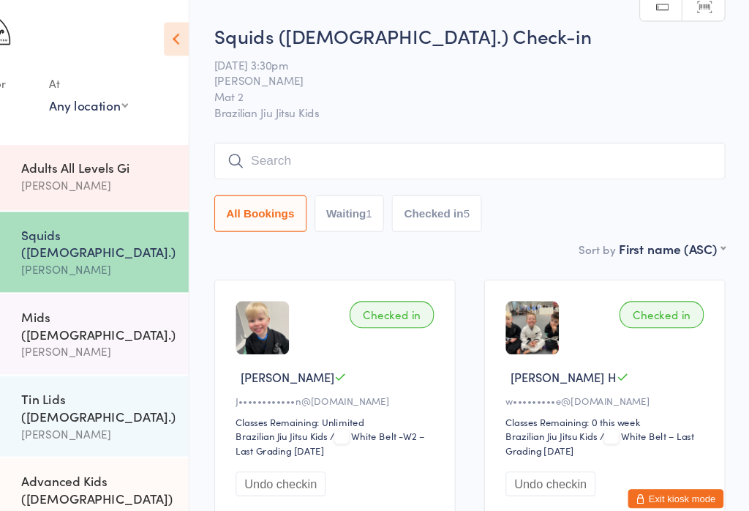
click at [327, 148] on input "search" at bounding box center [492, 148] width 470 height 34
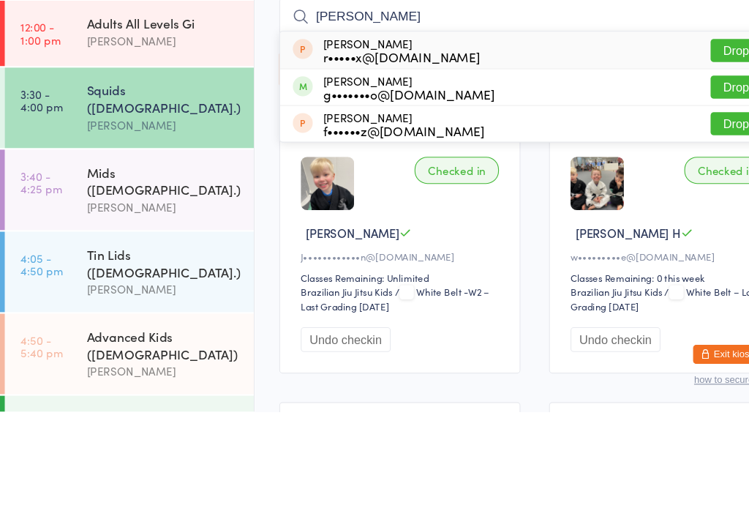
type input "[PERSON_NAME]"
click at [671, 202] on button "Drop in" at bounding box center [682, 212] width 59 height 21
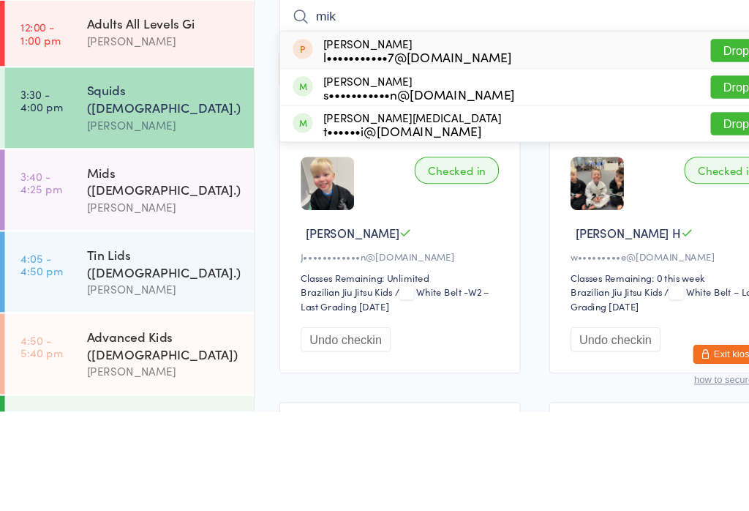
type input "mik"
click at [657, 168] on button "Drop in" at bounding box center [682, 178] width 59 height 21
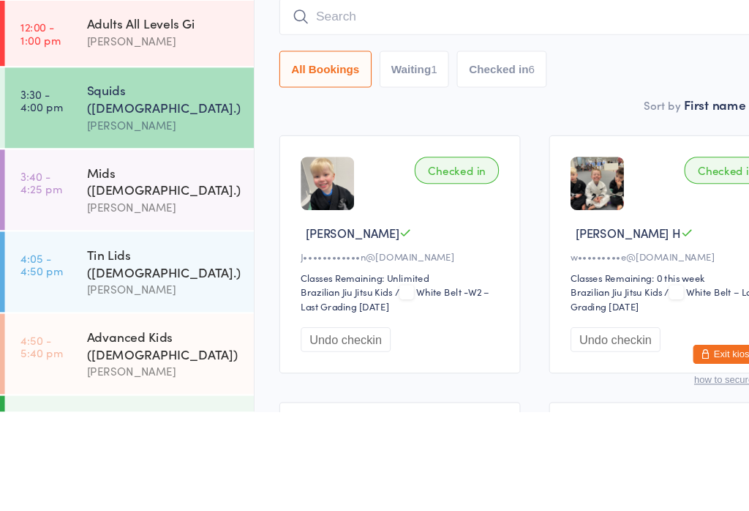
click at [666, 179] on div "All Bookings Waiting 1 Checked in 6" at bounding box center [492, 196] width 470 height 34
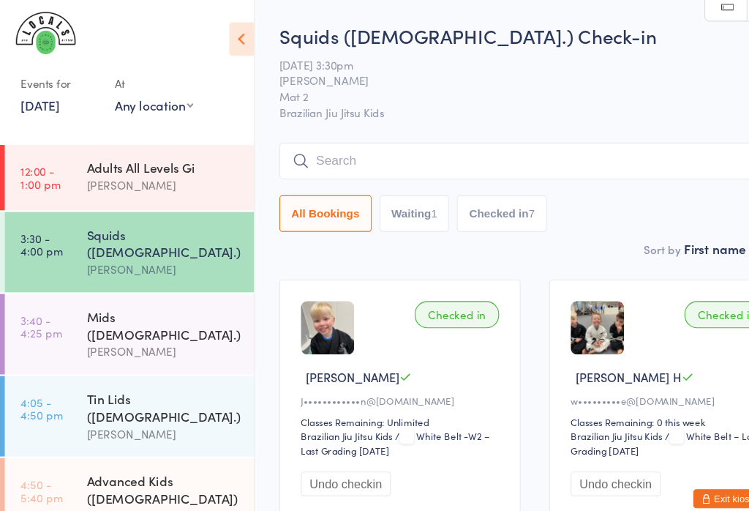
click at [373, 149] on input "search" at bounding box center [492, 148] width 470 height 34
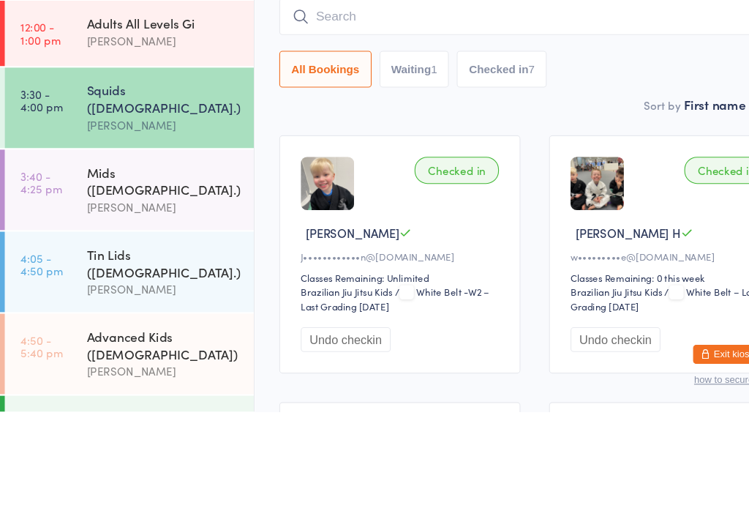
click at [150, 282] on div "Mids ([DEMOGRAPHIC_DATA].)" at bounding box center [150, 298] width 141 height 32
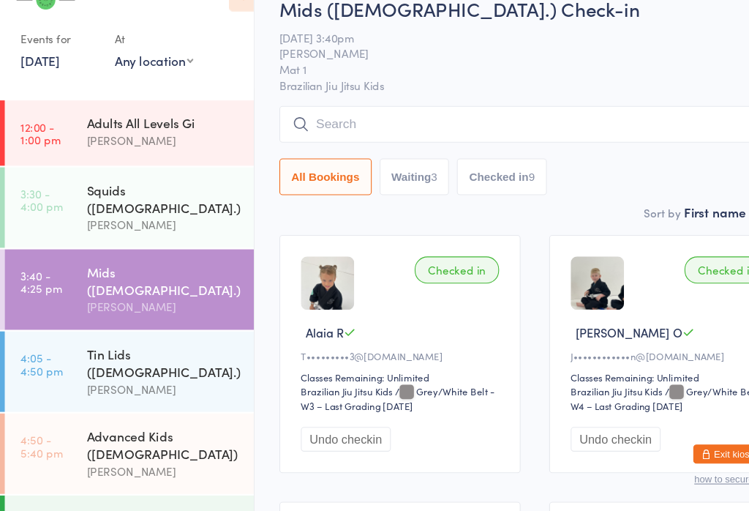
click at [383, 138] on input "search" at bounding box center [492, 155] width 470 height 34
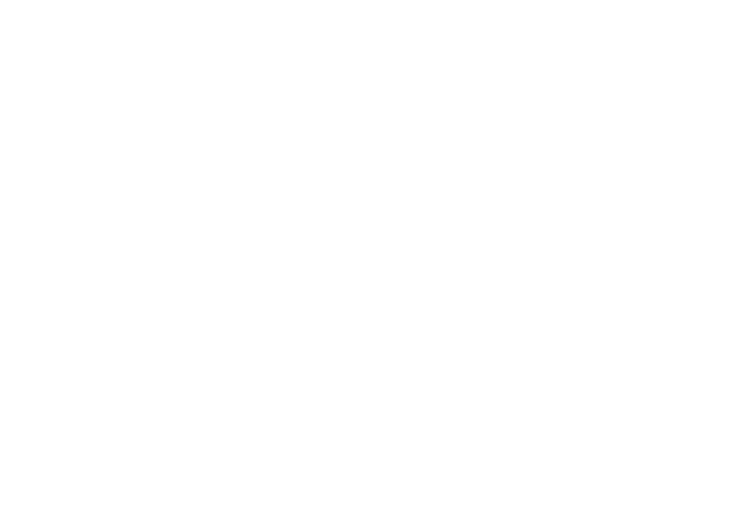
scroll to position [875, 0]
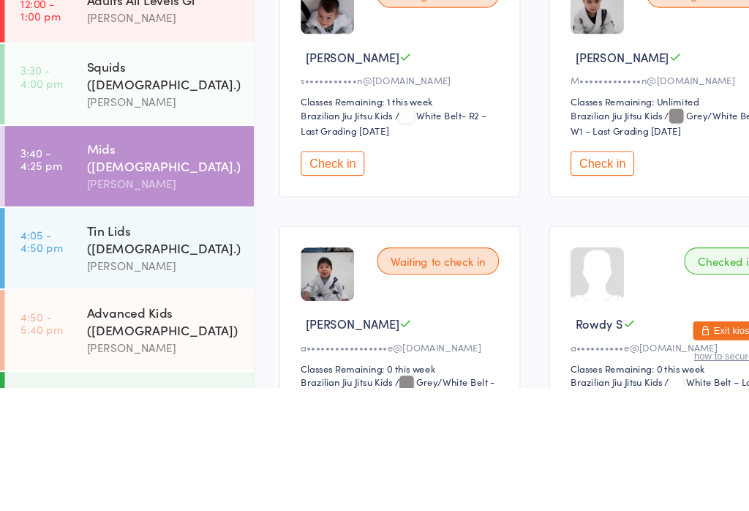
click at [304, 293] on button "Check in" at bounding box center [305, 304] width 59 height 23
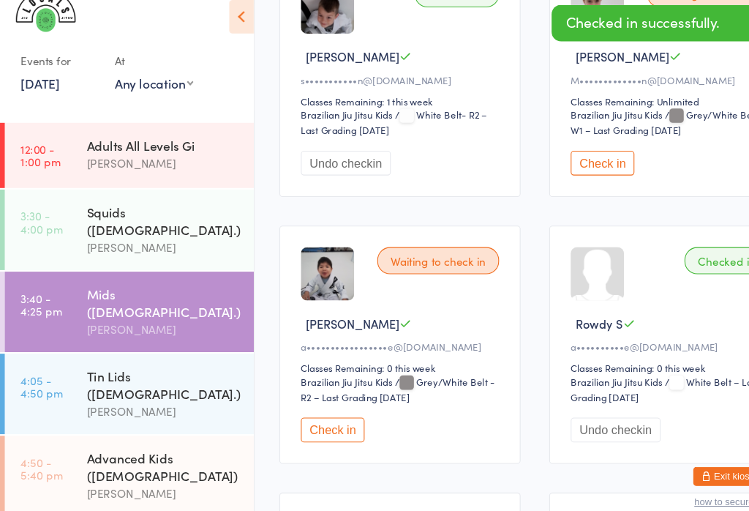
click at [100, 390] on div "[PERSON_NAME]" at bounding box center [150, 398] width 141 height 17
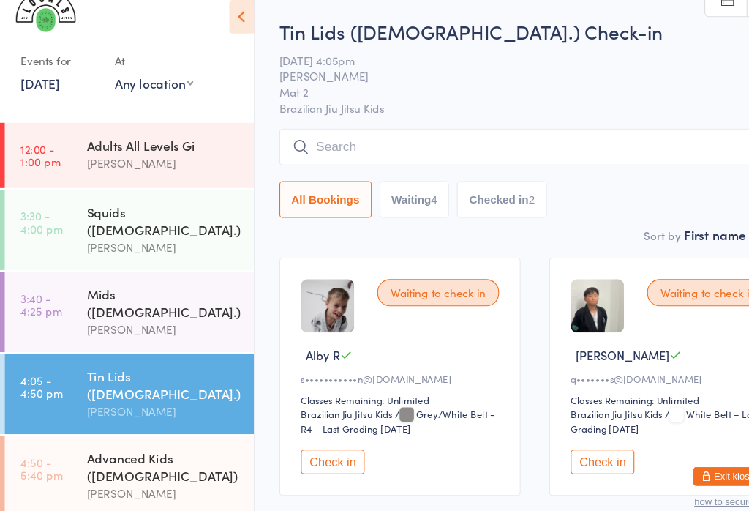
click at [298, 433] on button "Check in" at bounding box center [305, 444] width 59 height 23
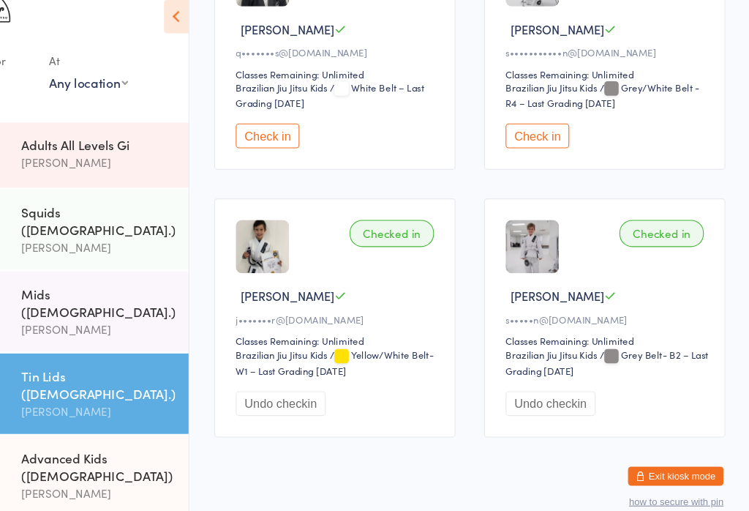
scroll to position [545, 0]
click at [524, 133] on button "Check in" at bounding box center [553, 144] width 59 height 23
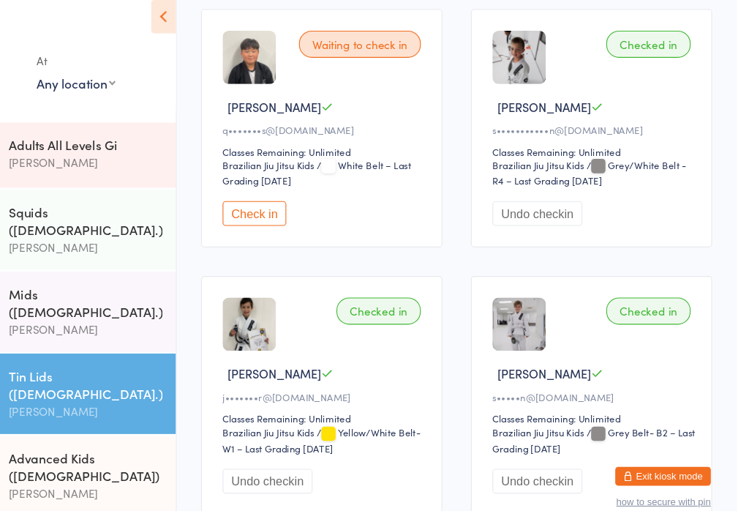
scroll to position [577, 0]
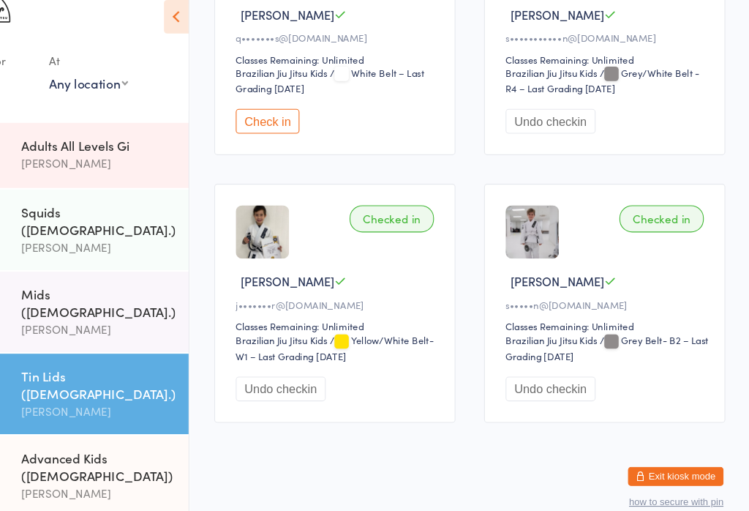
click at [90, 314] on div "[PERSON_NAME]" at bounding box center [150, 322] width 141 height 17
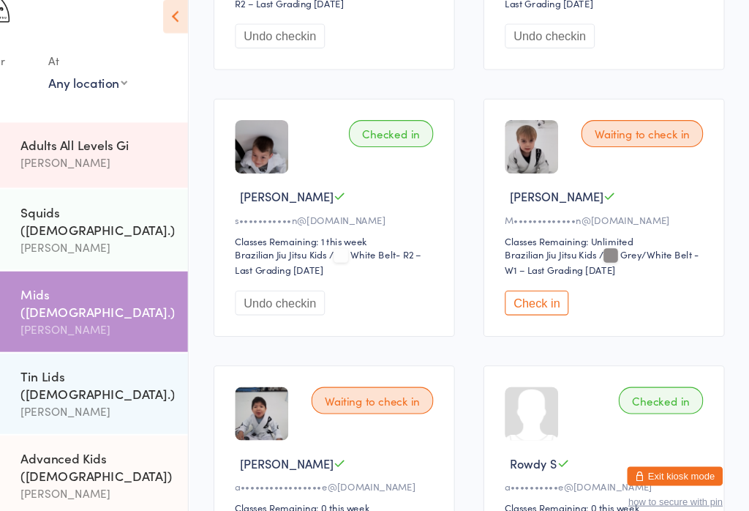
click at [524, 299] on button "Check in" at bounding box center [553, 298] width 59 height 23
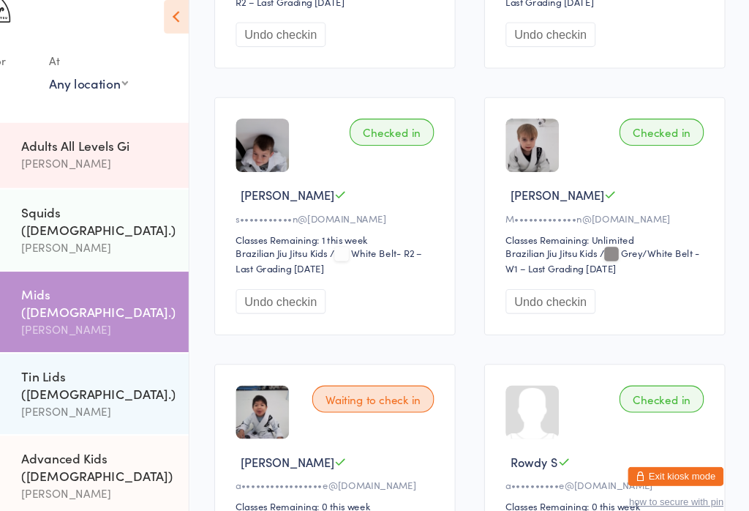
scroll to position [882, 0]
click at [80, 345] on div "Tin Lids ([DEMOGRAPHIC_DATA].) [PERSON_NAME]" at bounding box center [157, 382] width 154 height 74
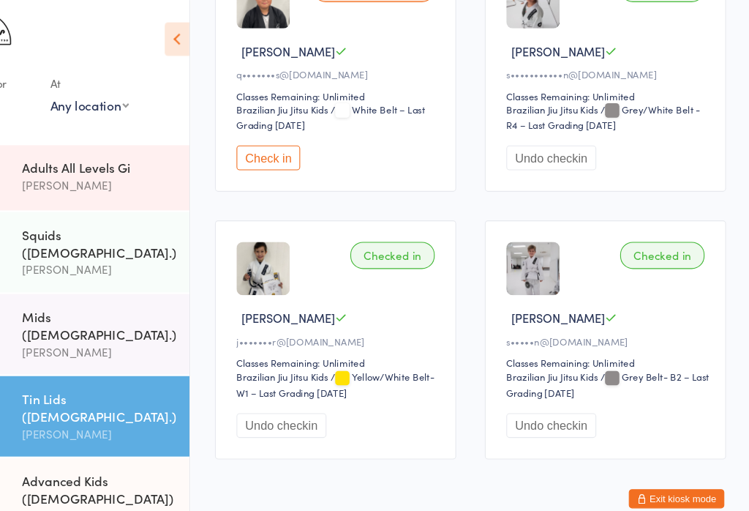
scroll to position [530, 0]
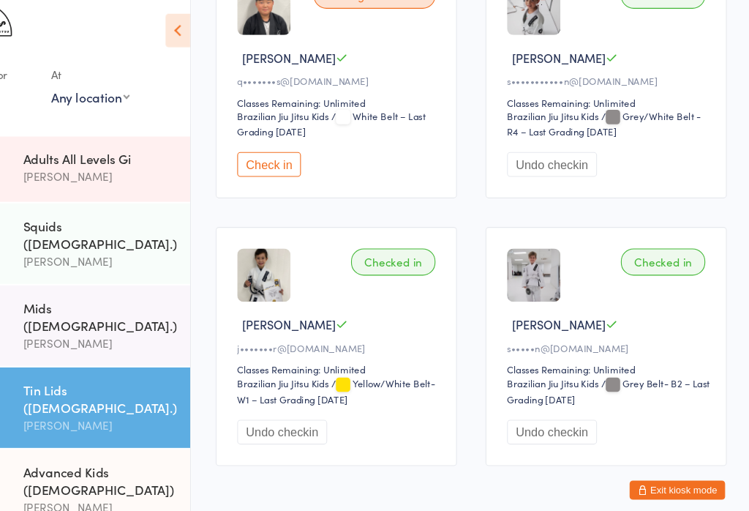
click at [80, 314] on div "[PERSON_NAME]" at bounding box center [150, 322] width 141 height 17
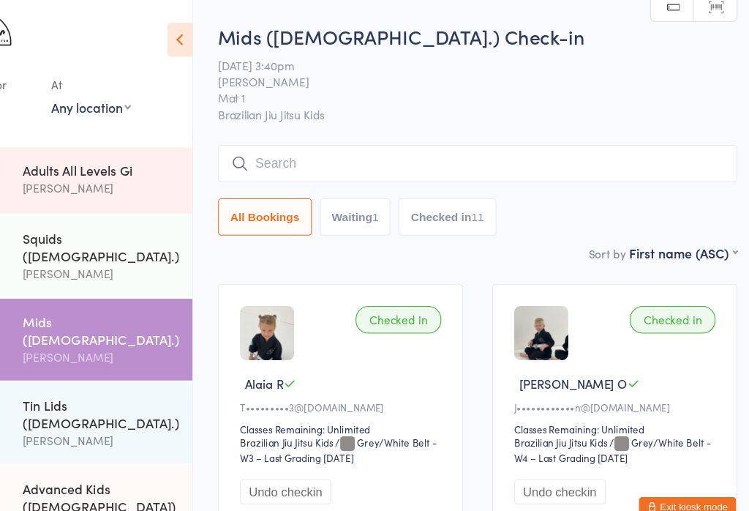
click at [596, 141] on input "search" at bounding box center [492, 148] width 470 height 34
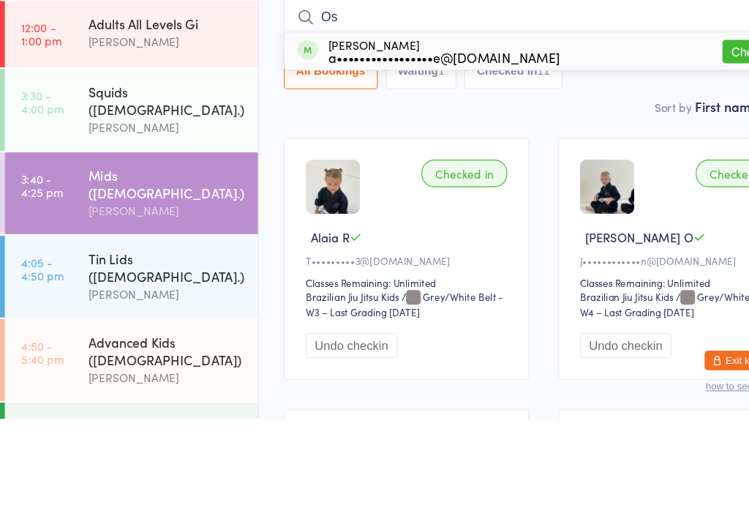
type input "Os"
click at [341, 162] on div "[PERSON_NAME] a•••••••••••••••••e@[DOMAIN_NAME] Check in" at bounding box center [491, 179] width 468 height 34
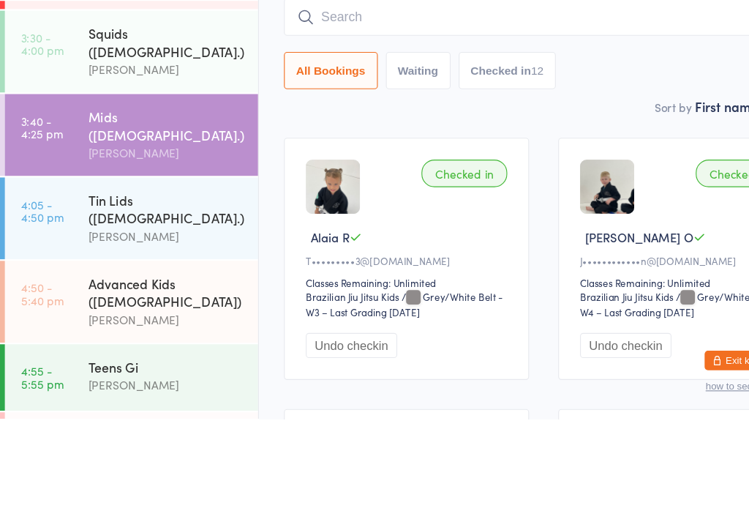
scroll to position [53, 0]
click at [188, 292] on div "Tin Lids ([DEMOGRAPHIC_DATA].) [PERSON_NAME]" at bounding box center [157, 329] width 154 height 74
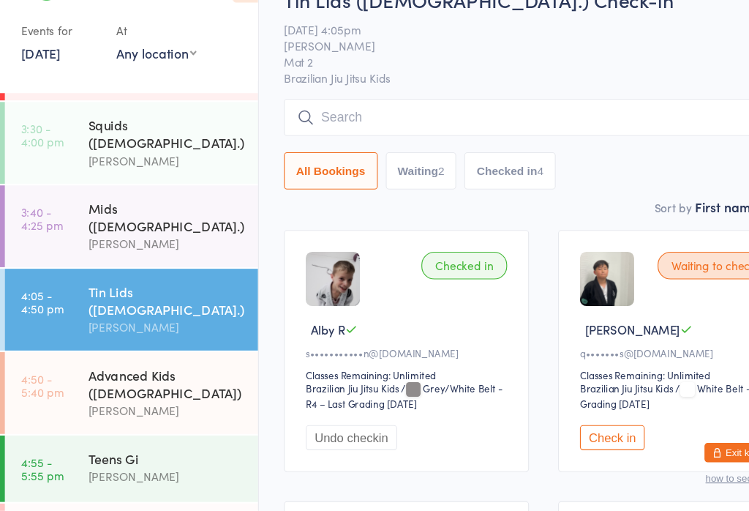
click at [507, 83] on div "Tin Lids ([DEMOGRAPHIC_DATA].) Check-in [DATE] 4:05pm [PERSON_NAME] Mat 2 Brazi…" at bounding box center [492, 132] width 470 height 191
click at [512, 138] on input "search" at bounding box center [492, 155] width 470 height 34
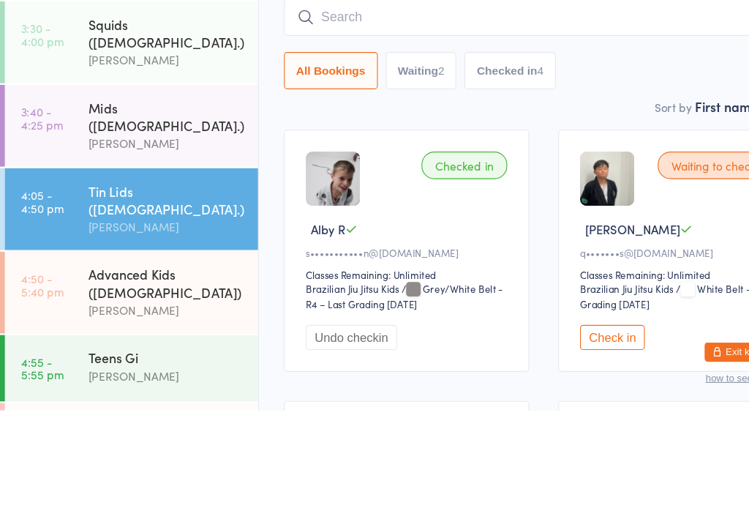
type input "V"
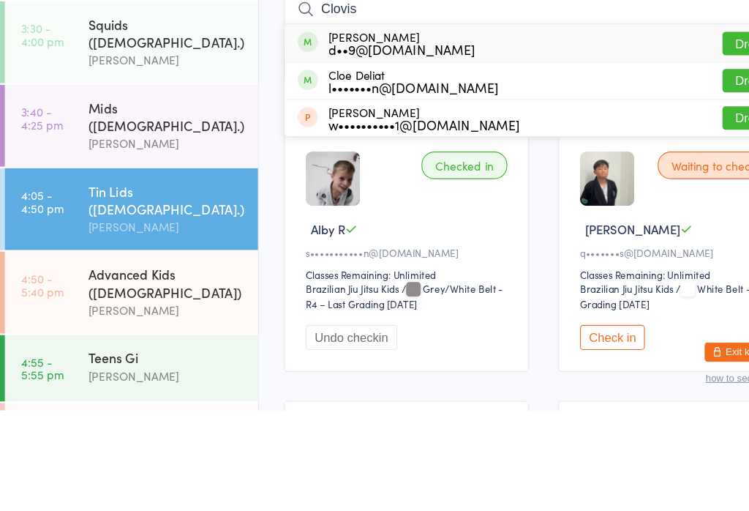
type input "Clovis"
click at [433, 162] on div "[PERSON_NAME] d••9@[DOMAIN_NAME] Drop in" at bounding box center [491, 179] width 468 height 34
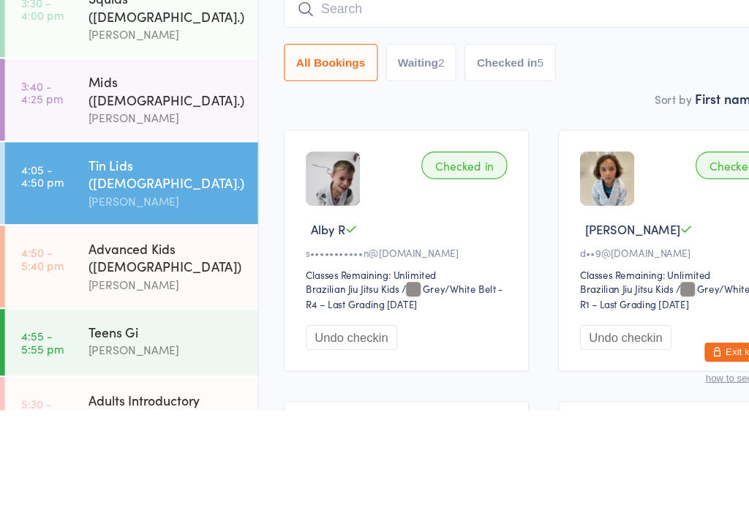
scroll to position [75, 0]
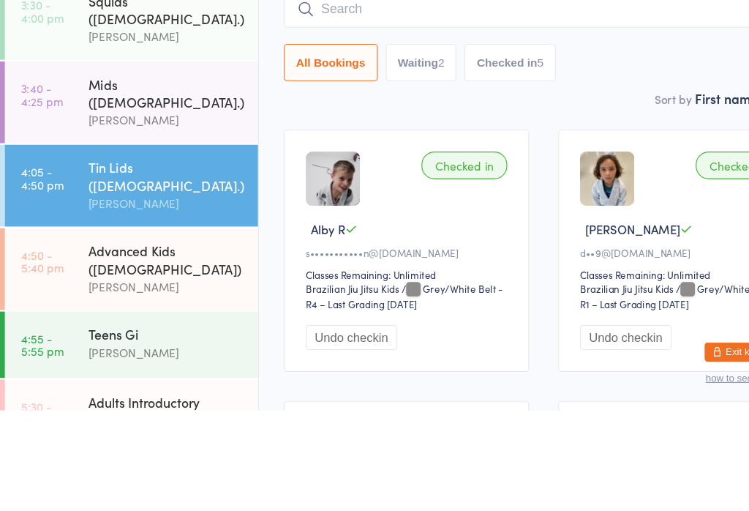
click at [162, 283] on div "Tin Lids ([DEMOGRAPHIC_DATA].)" at bounding box center [150, 299] width 141 height 32
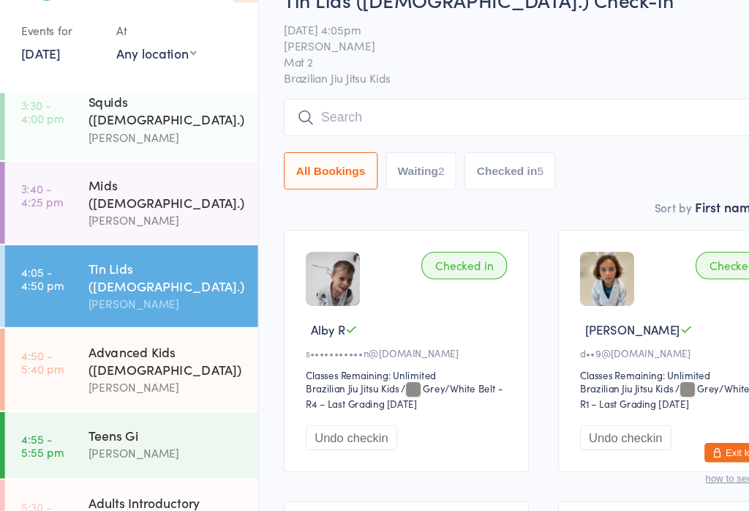
click at [519, 138] on input "search" at bounding box center [492, 155] width 470 height 34
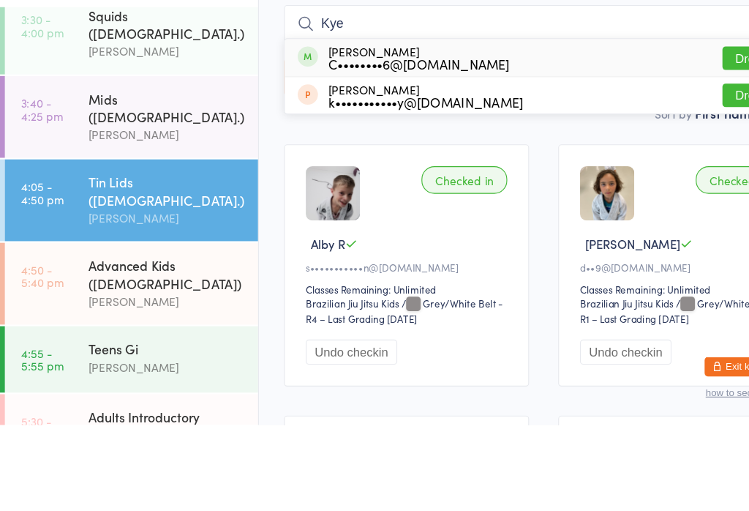
type input "Kye"
click at [661, 168] on button "Drop in" at bounding box center [682, 178] width 59 height 21
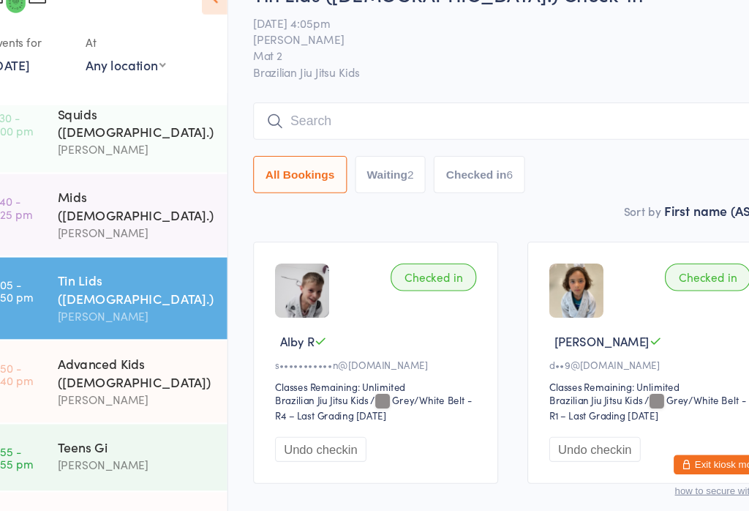
scroll to position [19, 0]
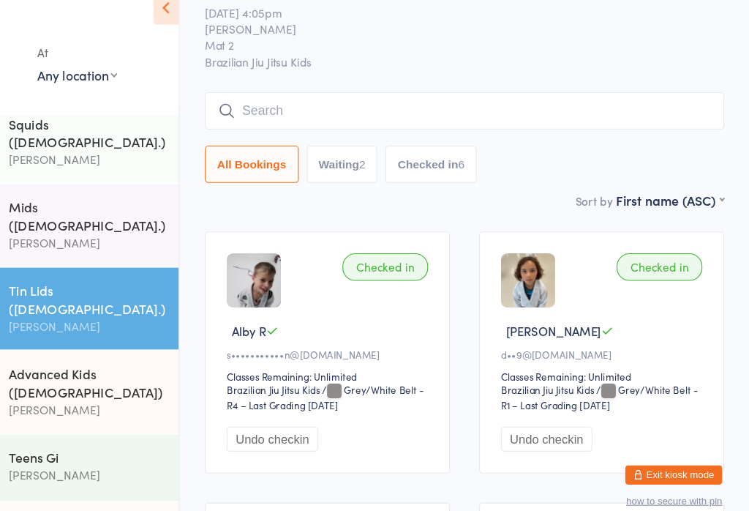
click at [349, 160] on button "Waiting 2" at bounding box center [381, 177] width 64 height 34
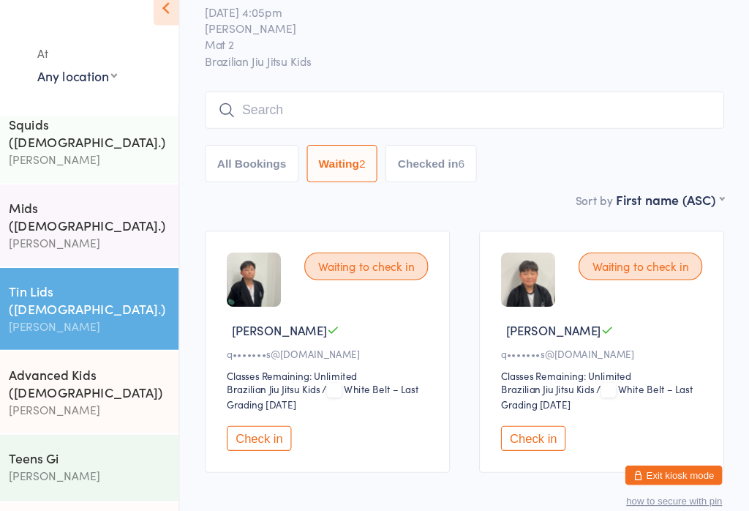
click at [257, 159] on button "All Bookings" at bounding box center [299, 176] width 85 height 34
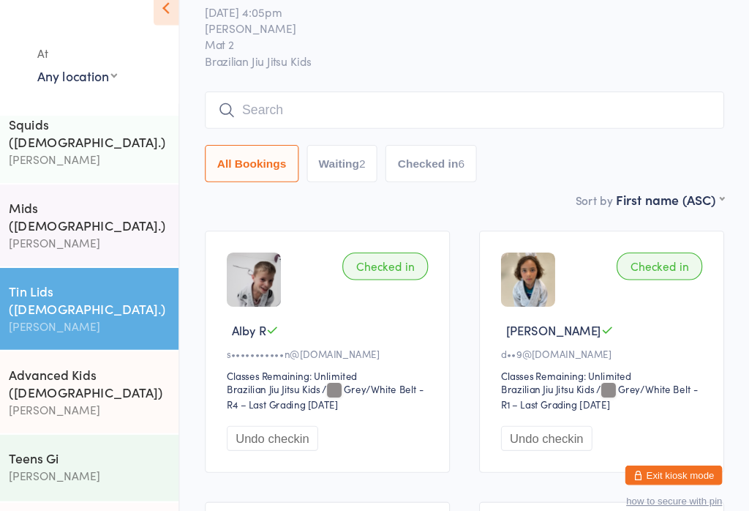
scroll to position [19, 0]
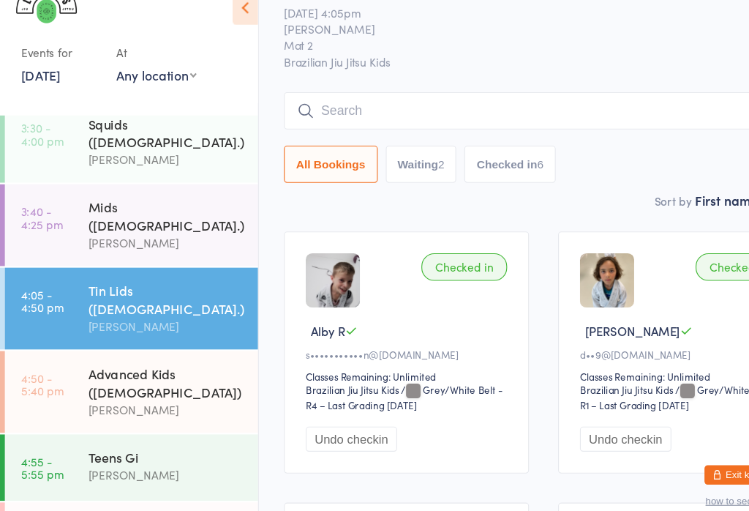
click at [149, 391] on div "[PERSON_NAME]" at bounding box center [150, 399] width 141 height 17
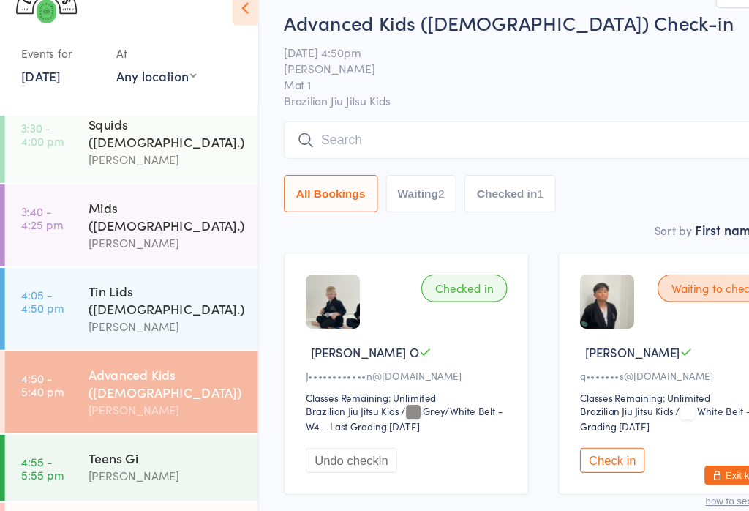
click at [107, 283] on div "Tin Lids ([DEMOGRAPHIC_DATA].)" at bounding box center [150, 299] width 141 height 32
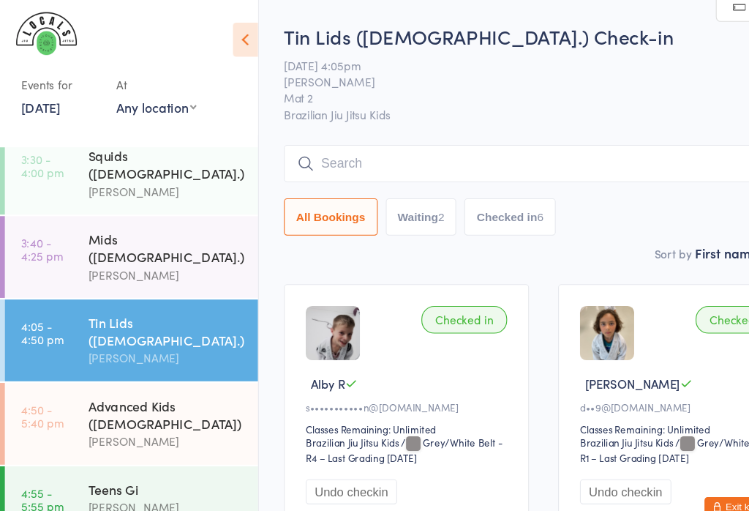
click at [393, 165] on input "search" at bounding box center [492, 148] width 470 height 34
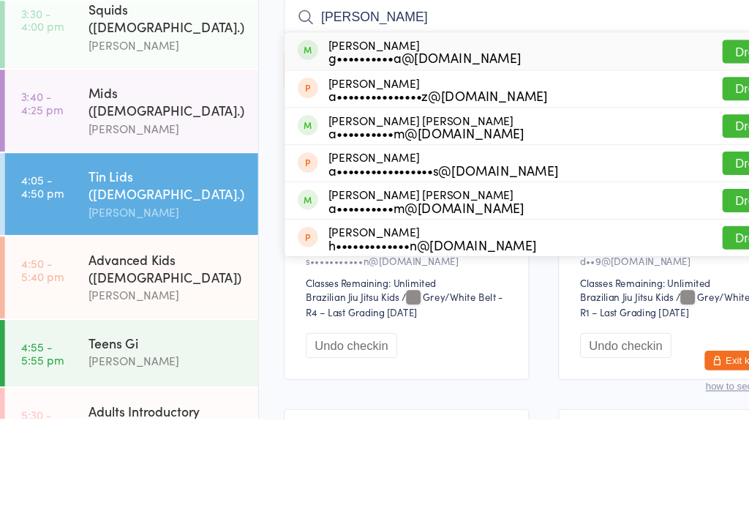
type input "[PERSON_NAME]"
click at [666, 168] on button "Drop in" at bounding box center [682, 178] width 59 height 21
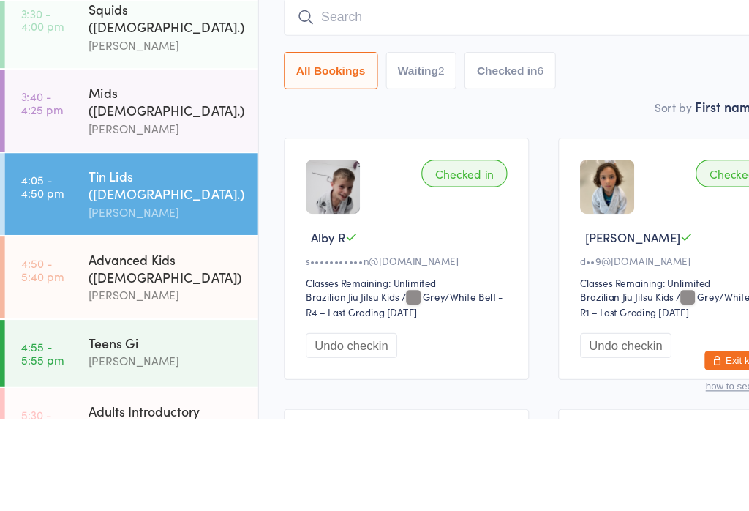
scroll to position [83, 0]
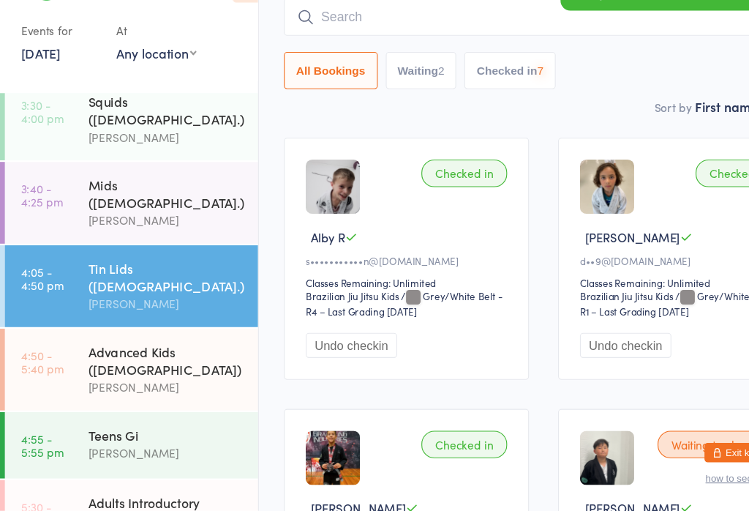
click at [152, 358] on div "Advanced Kids ([DEMOGRAPHIC_DATA])" at bounding box center [150, 374] width 141 height 32
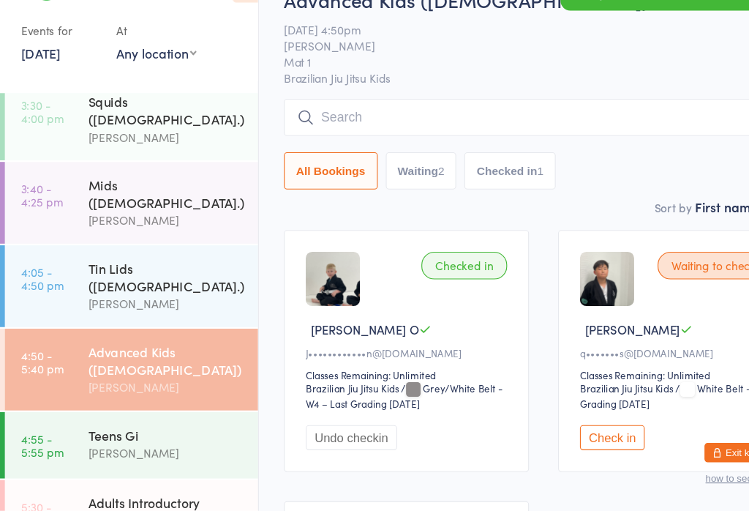
click at [385, 138] on input "search" at bounding box center [492, 155] width 470 height 34
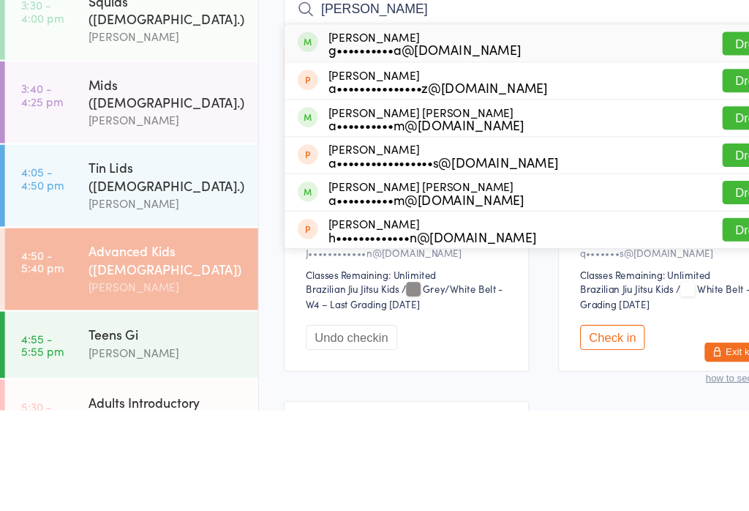
type input "[PERSON_NAME]"
click at [674, 168] on button "Drop in" at bounding box center [682, 178] width 59 height 21
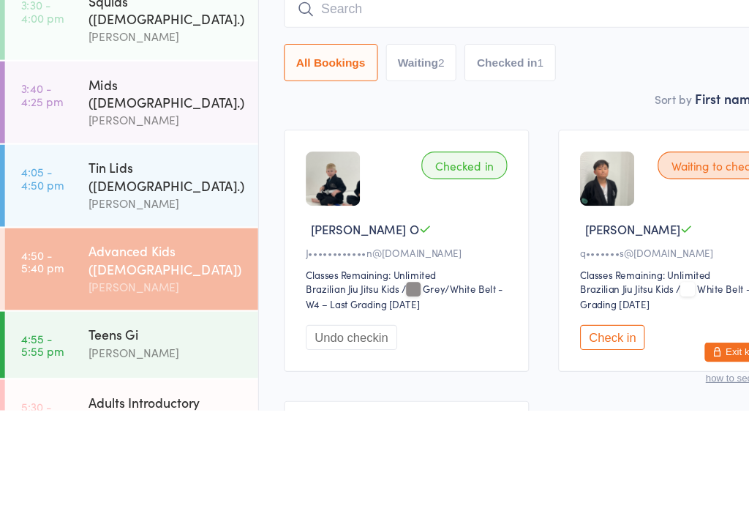
scroll to position [91, 0]
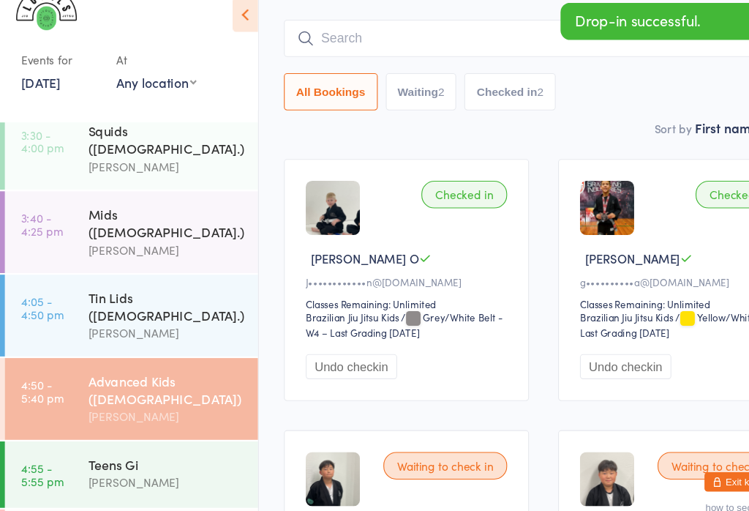
click at [439, 40] on input "search" at bounding box center [492, 57] width 470 height 34
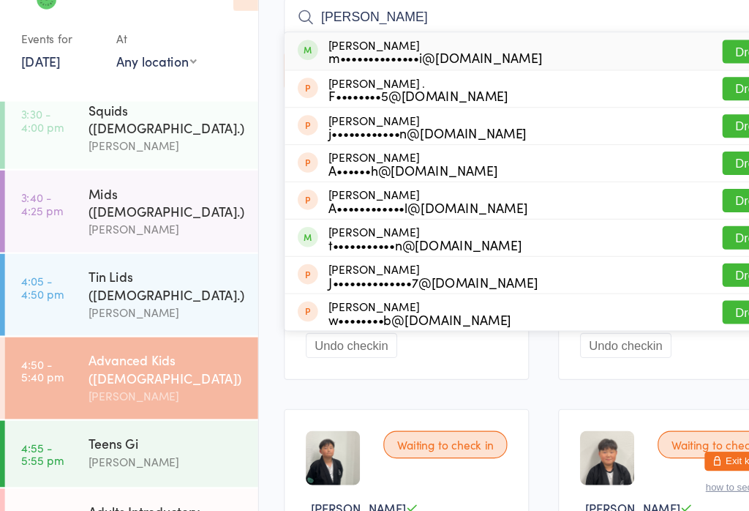
type input "[PERSON_NAME]"
click at [673, 78] on button "Drop in" at bounding box center [682, 88] width 59 height 21
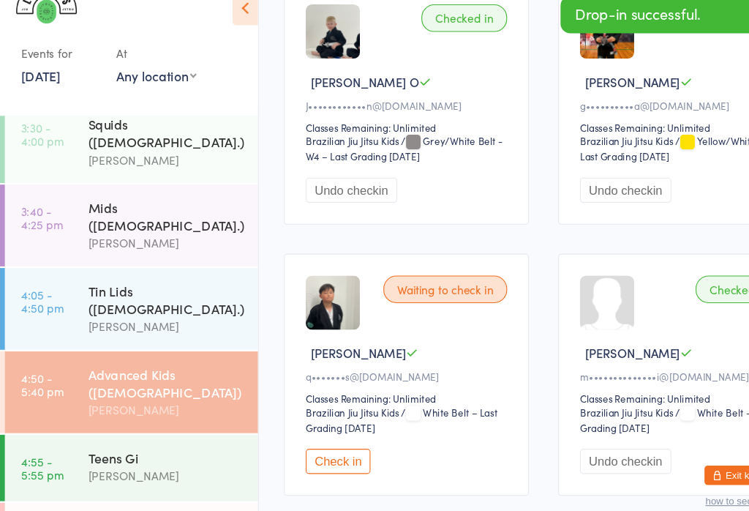
scroll to position [259, 0]
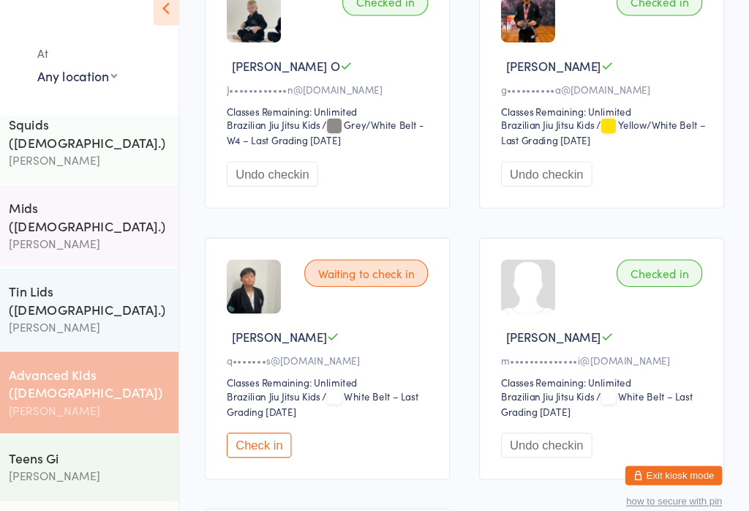
click at [524, 419] on button "Undo checkin" at bounding box center [565, 430] width 83 height 23
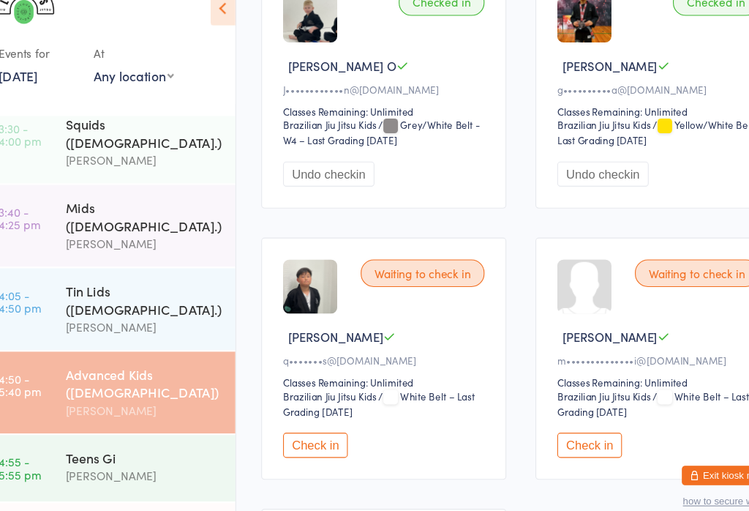
click at [157, 315] on div "[PERSON_NAME]" at bounding box center [150, 323] width 141 height 17
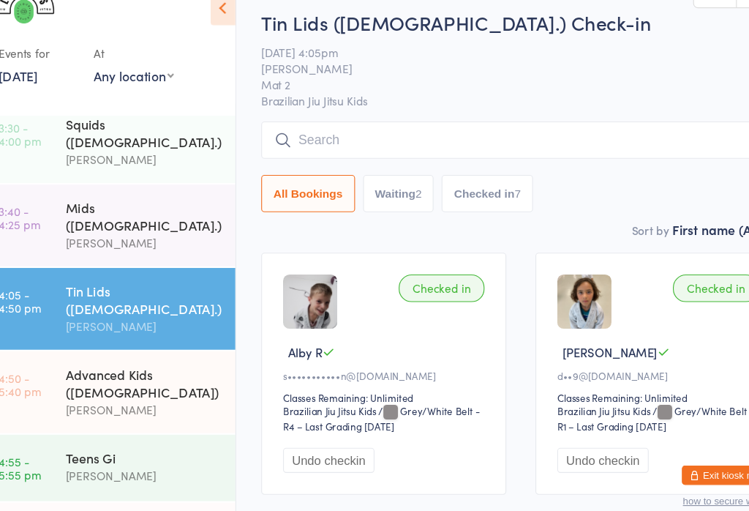
click at [538, 138] on input "search" at bounding box center [492, 155] width 470 height 34
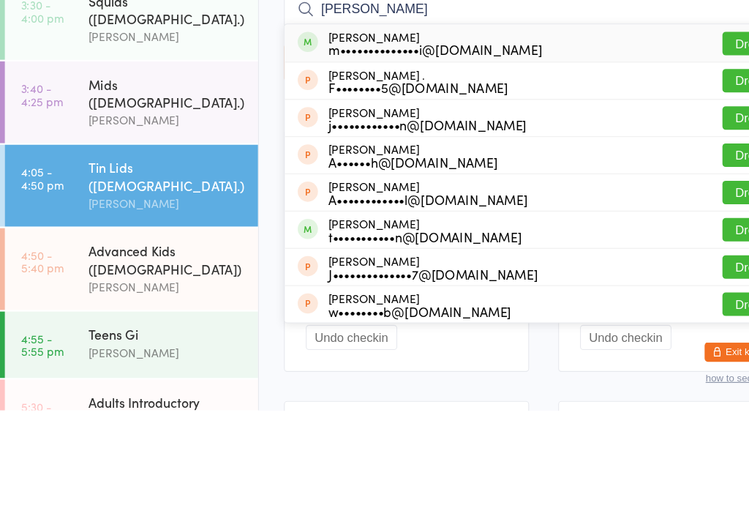
type input "[PERSON_NAME]"
click at [669, 168] on button "Drop in" at bounding box center [682, 178] width 59 height 21
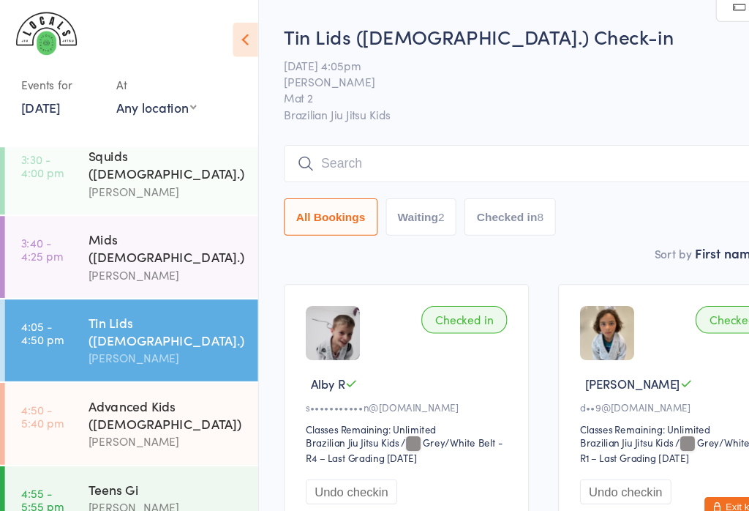
click at [472, 142] on input "search" at bounding box center [492, 148] width 470 height 34
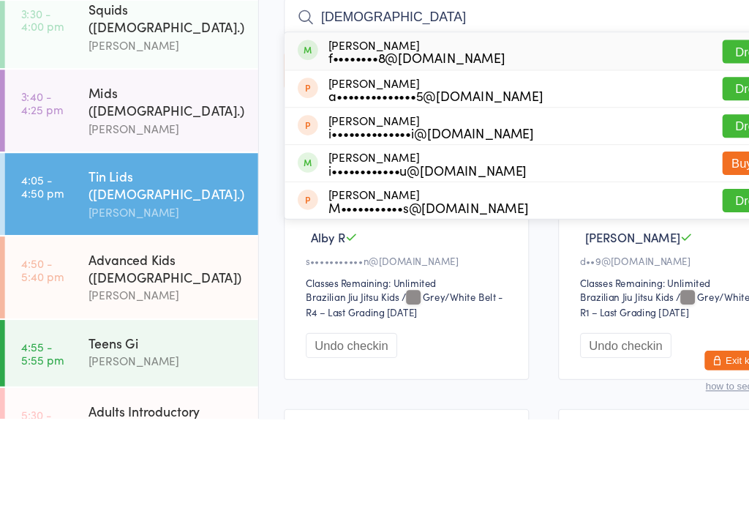
type input "[DEMOGRAPHIC_DATA]"
click at [663, 168] on button "Drop in" at bounding box center [682, 178] width 59 height 21
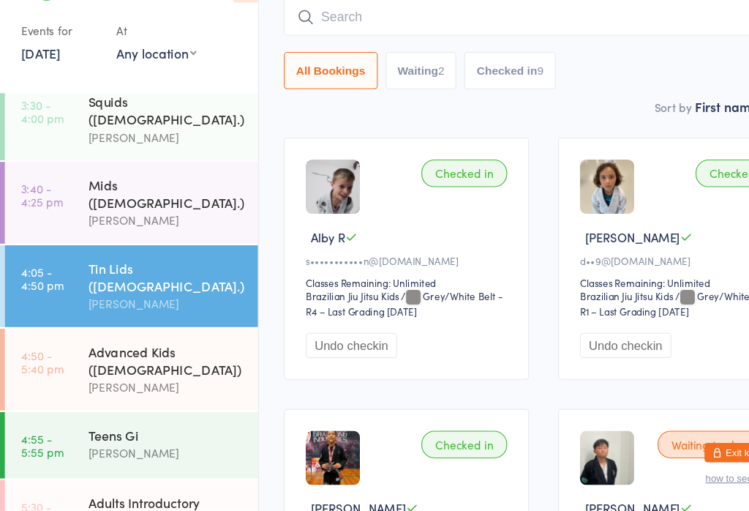
click at [148, 132] on div "Squids ([DEMOGRAPHIC_DATA].)" at bounding box center [150, 148] width 141 height 32
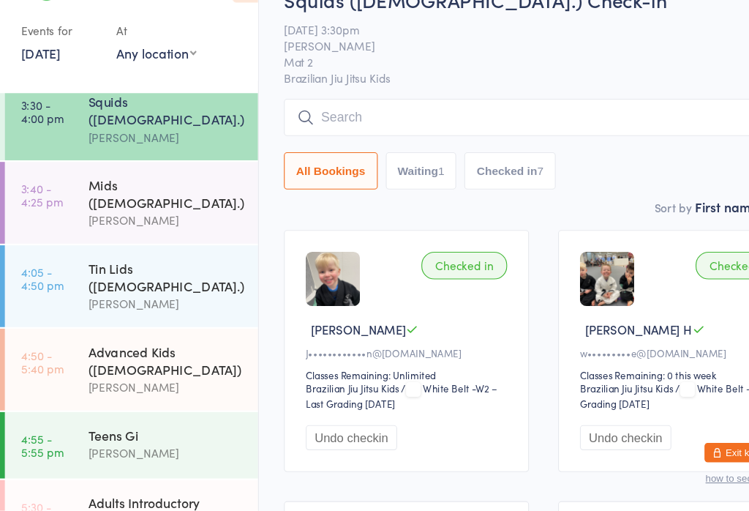
click at [350, 138] on input "search" at bounding box center [492, 155] width 470 height 34
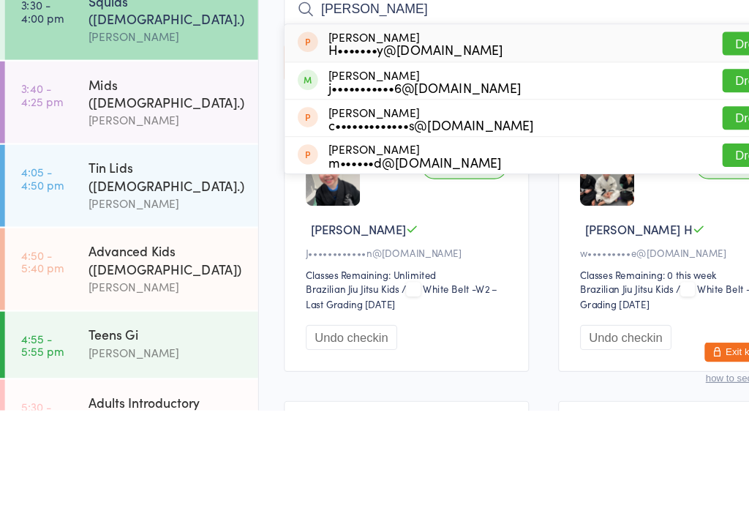
type input "[PERSON_NAME]"
click at [667, 202] on button "Drop in" at bounding box center [682, 212] width 59 height 21
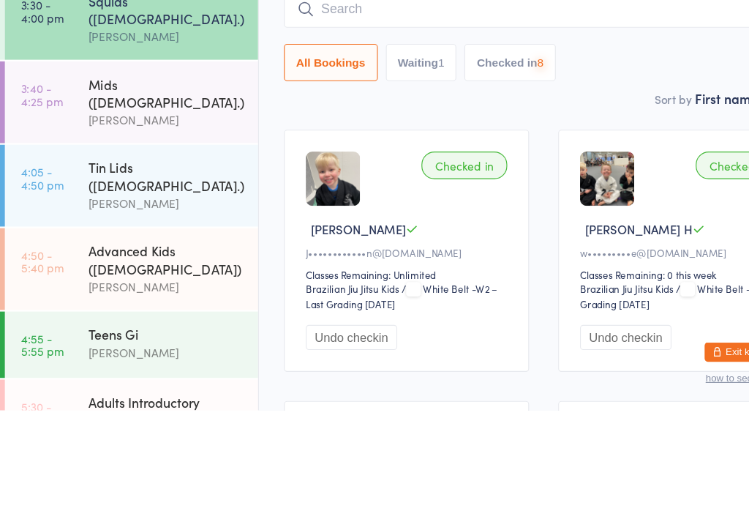
click at [323, 131] on input "search" at bounding box center [492, 148] width 470 height 34
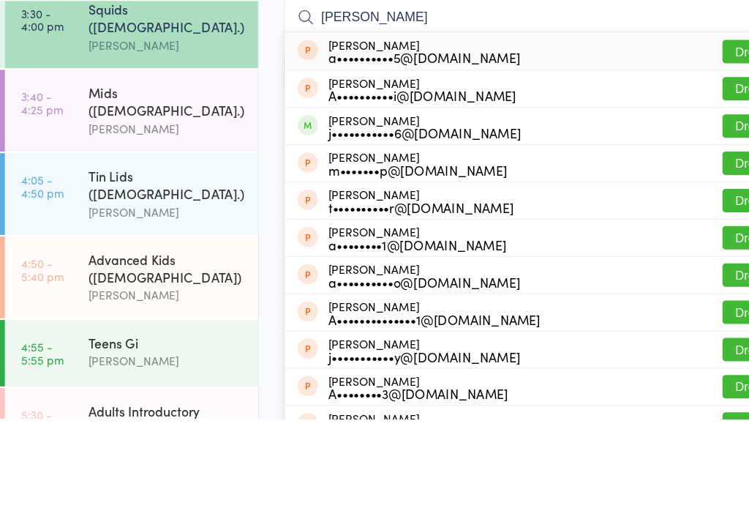
type input "[PERSON_NAME]"
click at [671, 236] on button "Drop in" at bounding box center [682, 246] width 59 height 21
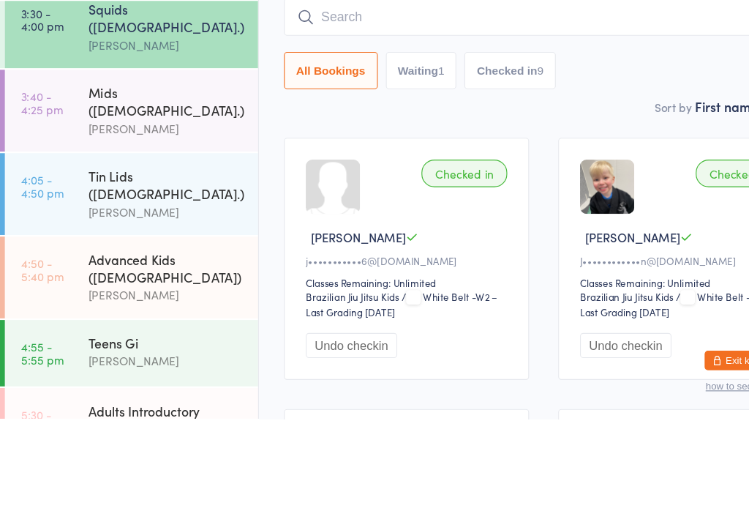
scroll to position [83, 0]
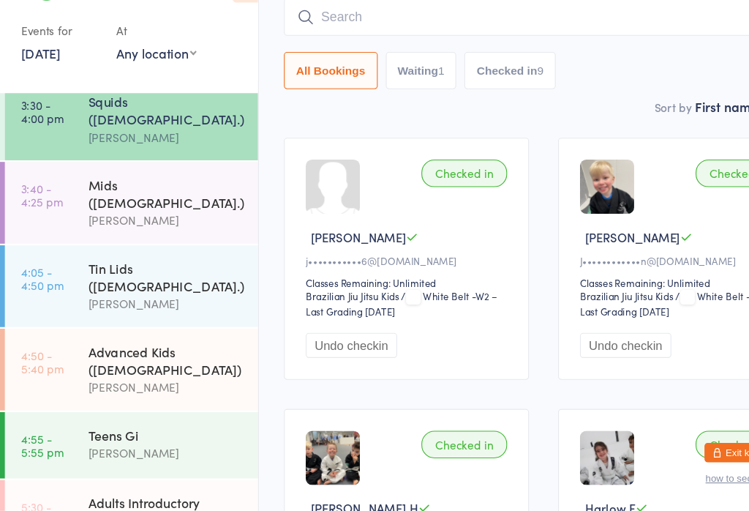
click at [168, 315] on div "[PERSON_NAME]" at bounding box center [150, 323] width 141 height 17
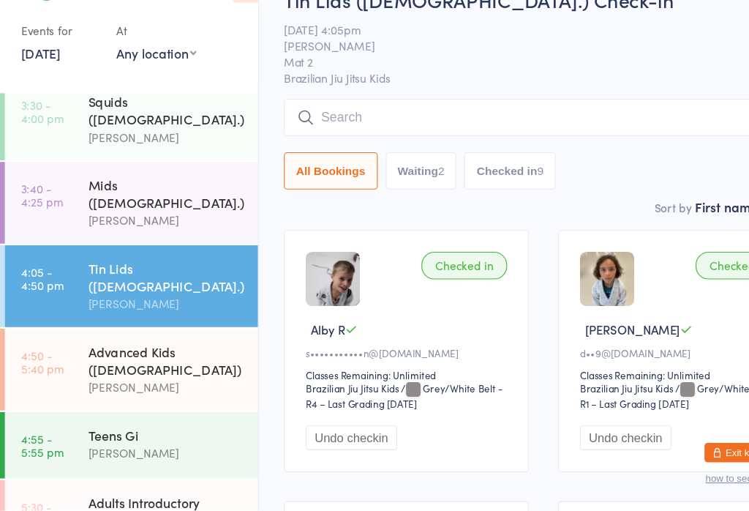
click at [378, 138] on input "search" at bounding box center [492, 155] width 470 height 34
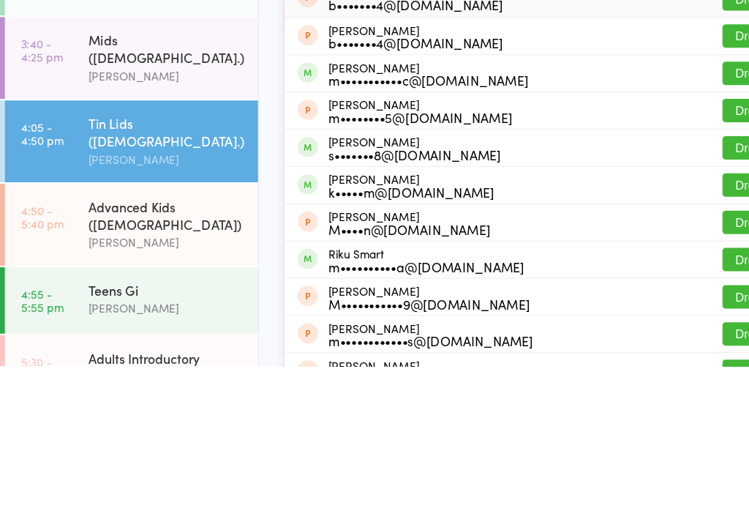
type input "Mart"
click at [671, 303] on button "Drop in" at bounding box center [682, 313] width 59 height 21
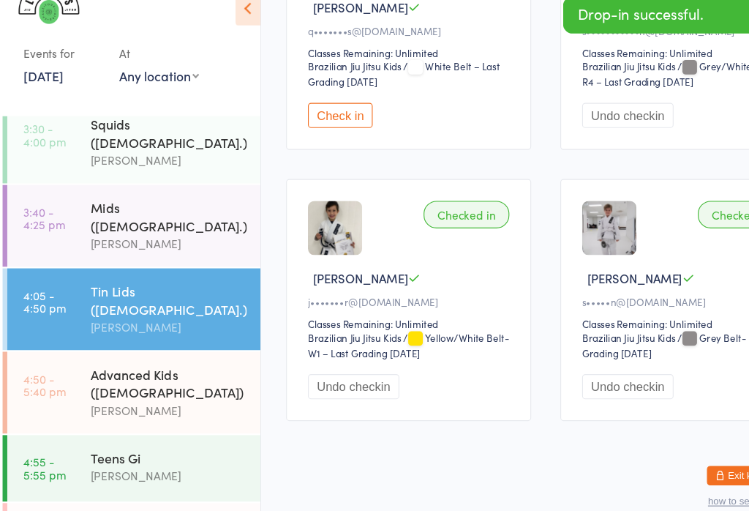
scroll to position [1327, 0]
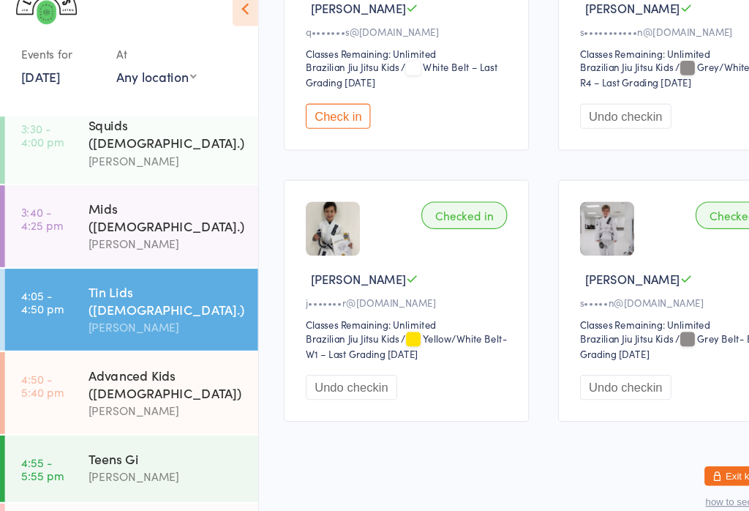
click at [134, 358] on div "Advanced Kids ([DEMOGRAPHIC_DATA])" at bounding box center [150, 374] width 141 height 32
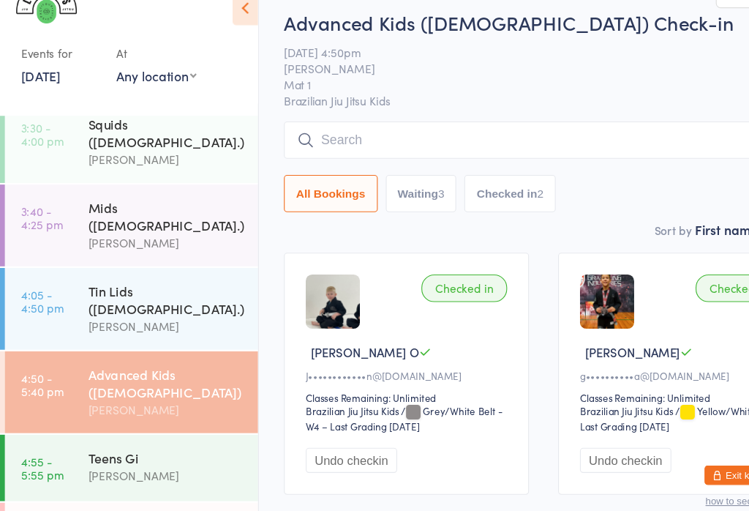
click at [387, 138] on input "search" at bounding box center [492, 155] width 470 height 34
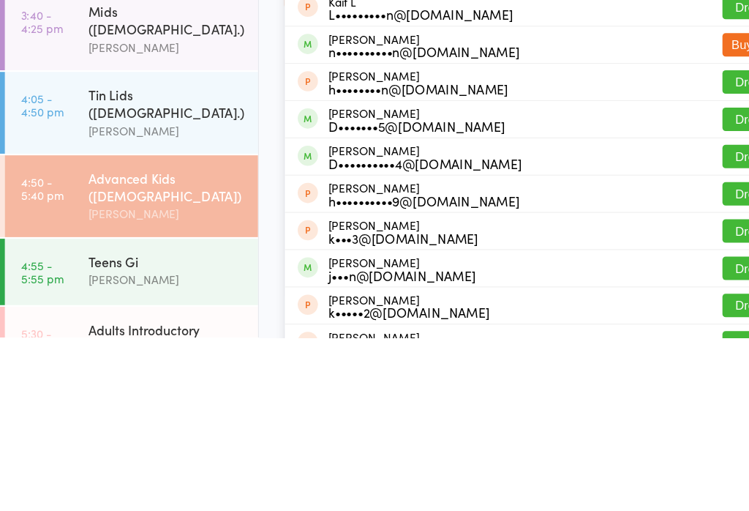
type input "[PERSON_NAME]"
click at [417, 347] on div "D••••••••••4@[DOMAIN_NAME]" at bounding box center [384, 353] width 175 height 12
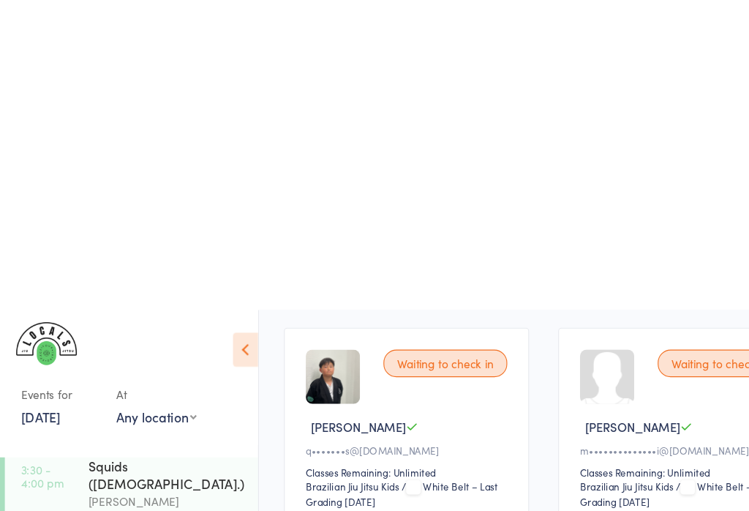
scroll to position [486, 0]
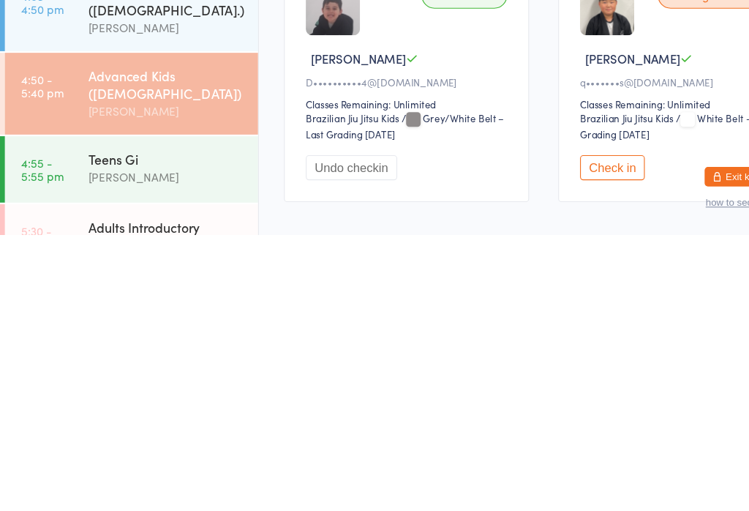
click at [184, 434] on div "Teens Gi" at bounding box center [150, 442] width 141 height 16
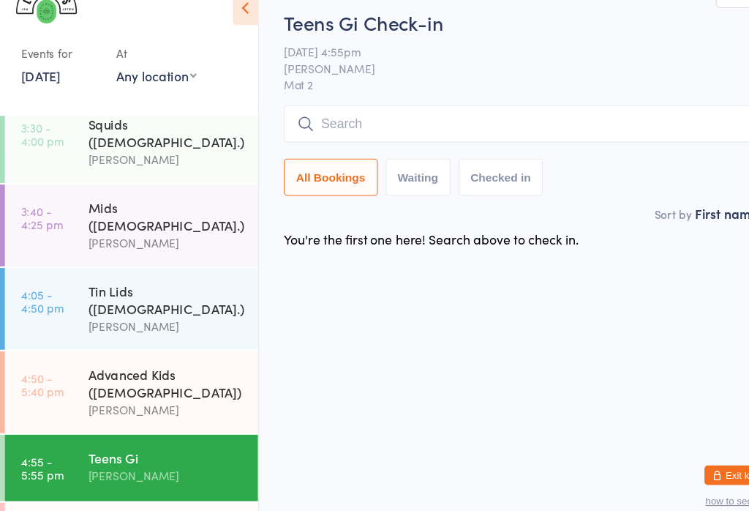
click at [389, 124] on input "search" at bounding box center [492, 141] width 470 height 34
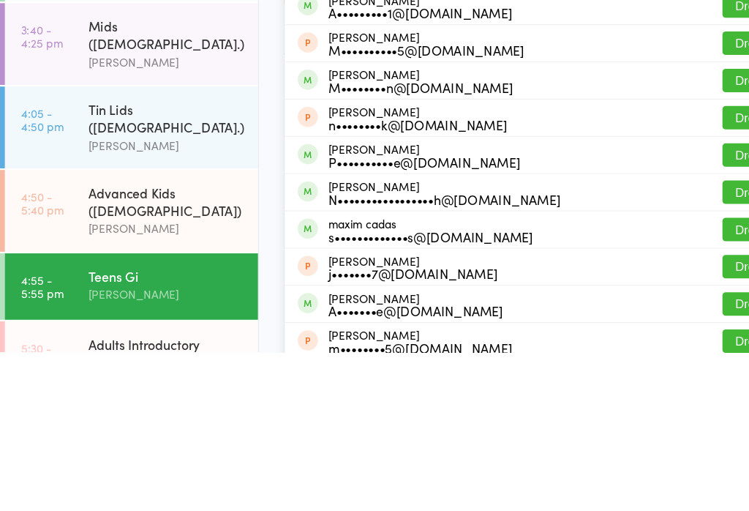
type input "Max"
click at [668, 322] on button "Drop in" at bounding box center [682, 332] width 59 height 21
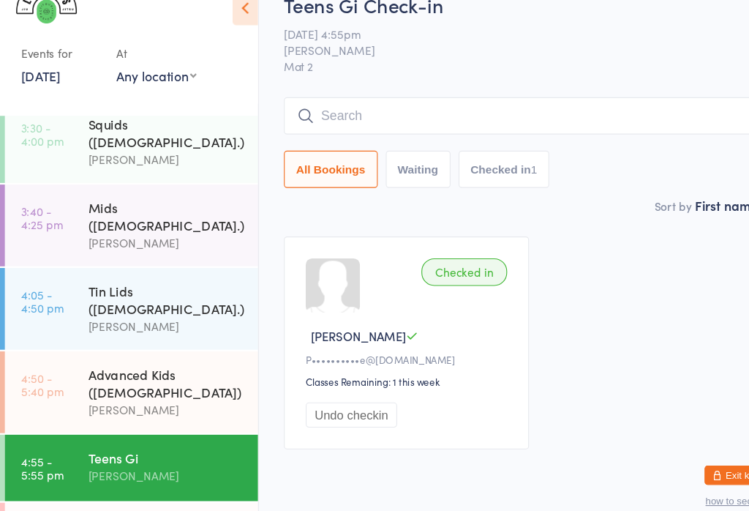
click at [391, 116] on input "search" at bounding box center [492, 133] width 470 height 34
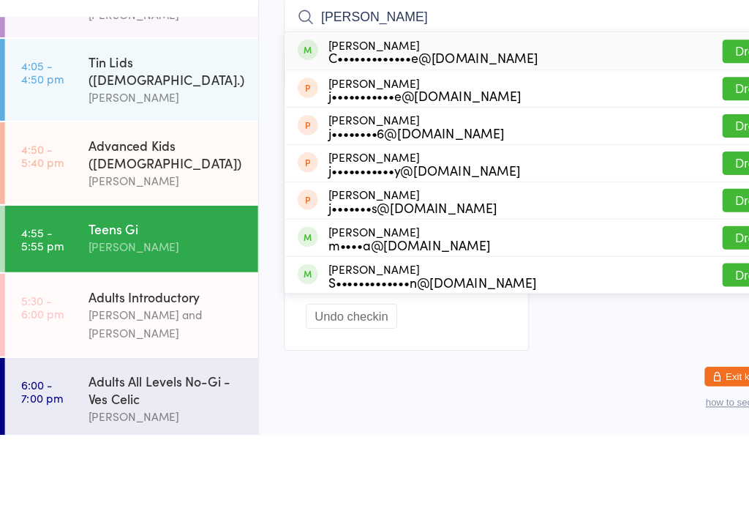
scroll to position [208, 0]
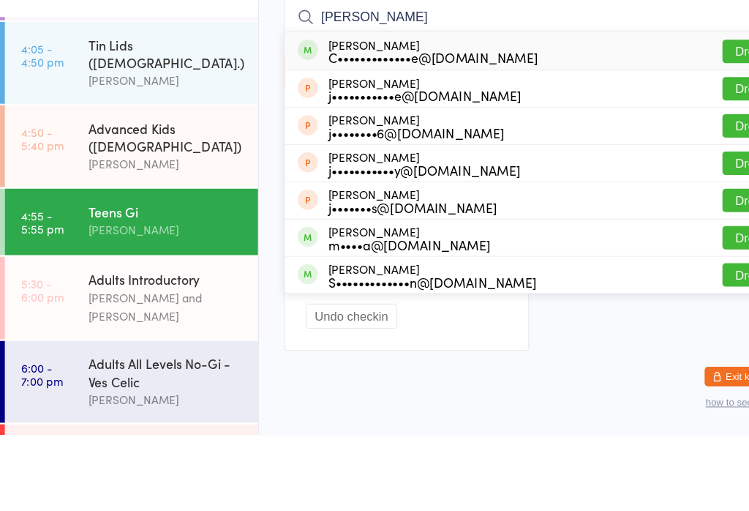
type input "[PERSON_NAME]"
click at [659, 154] on button "Drop in" at bounding box center [682, 164] width 59 height 21
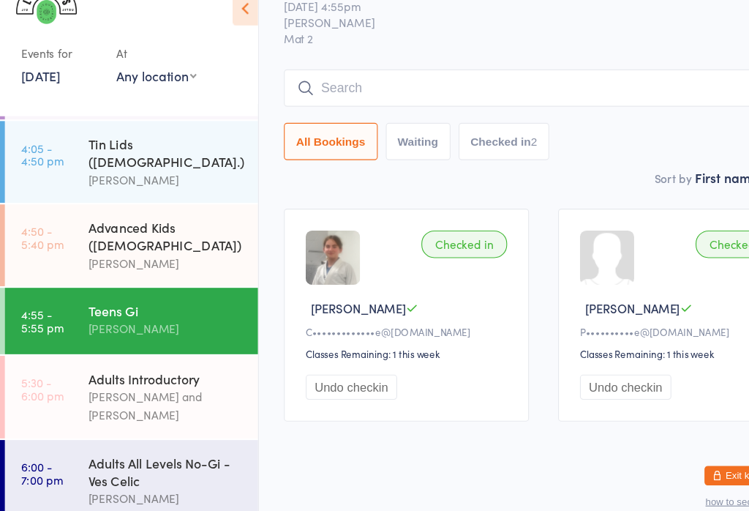
click at [560, 91] on input "search" at bounding box center [492, 108] width 470 height 34
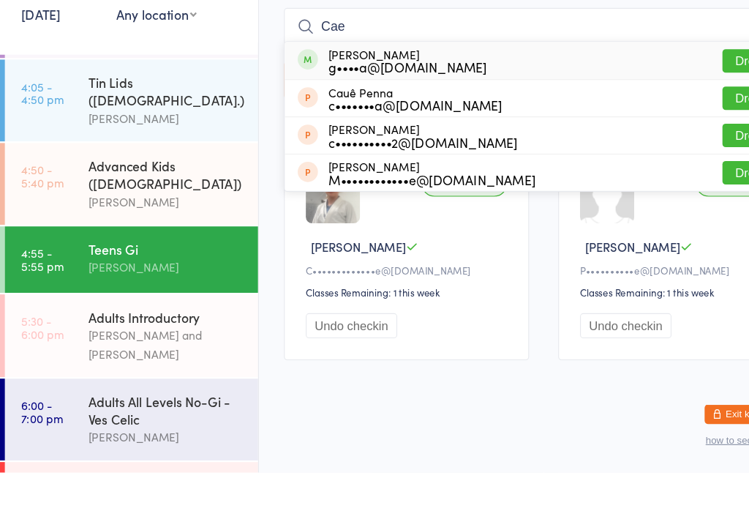
type input "Cae"
click at [668, 128] on button "Drop in" at bounding box center [682, 138] width 59 height 21
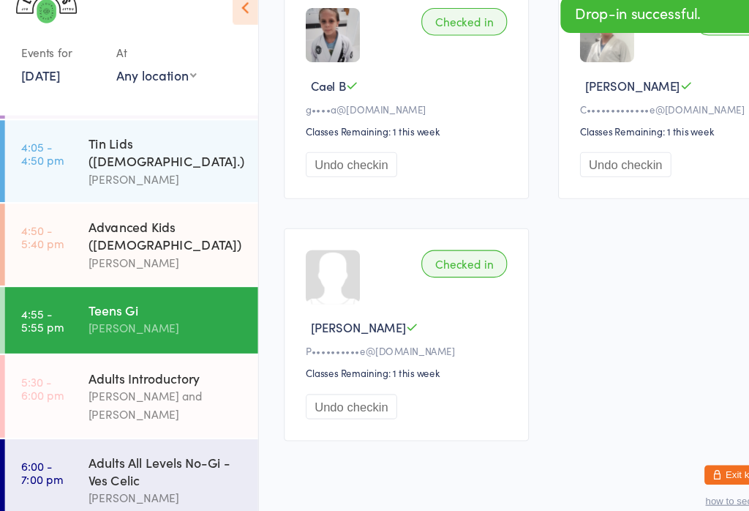
scroll to position [257, 0]
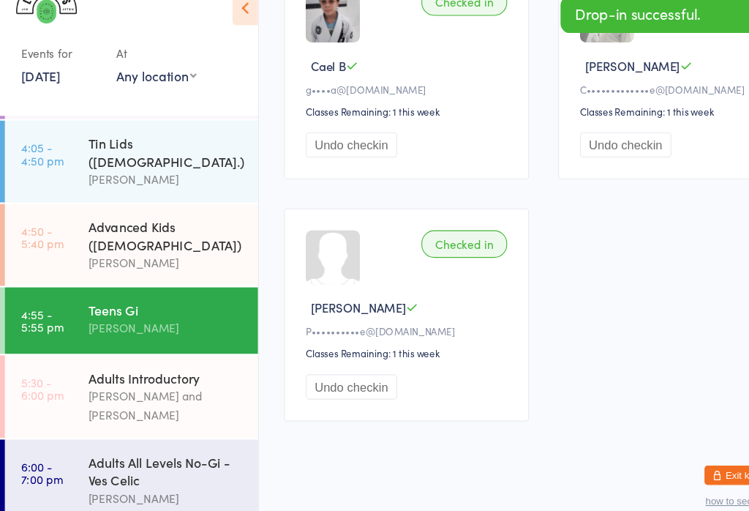
click at [172, 378] on div "[PERSON_NAME] and [PERSON_NAME]" at bounding box center [150, 395] width 141 height 34
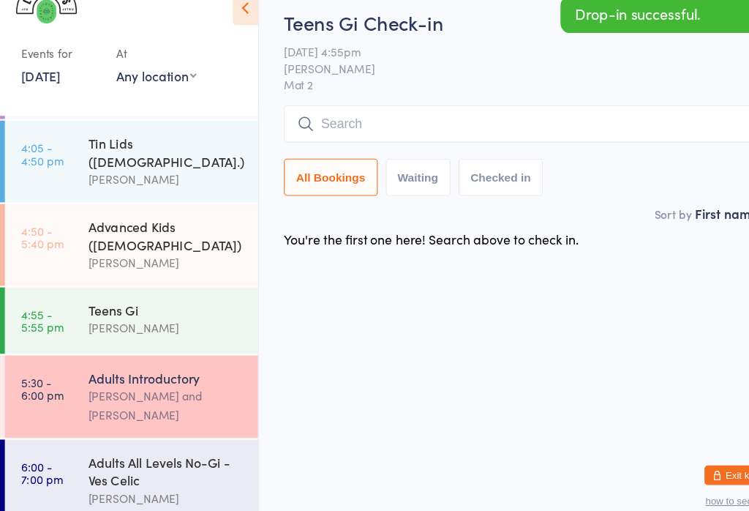
click at [184, 257] on div "[PERSON_NAME]" at bounding box center [150, 265] width 141 height 17
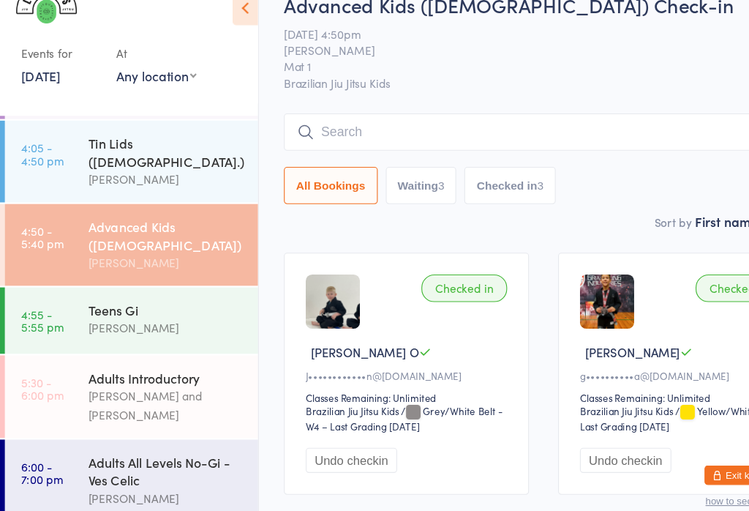
click at [528, 131] on input "search" at bounding box center [492, 148] width 470 height 34
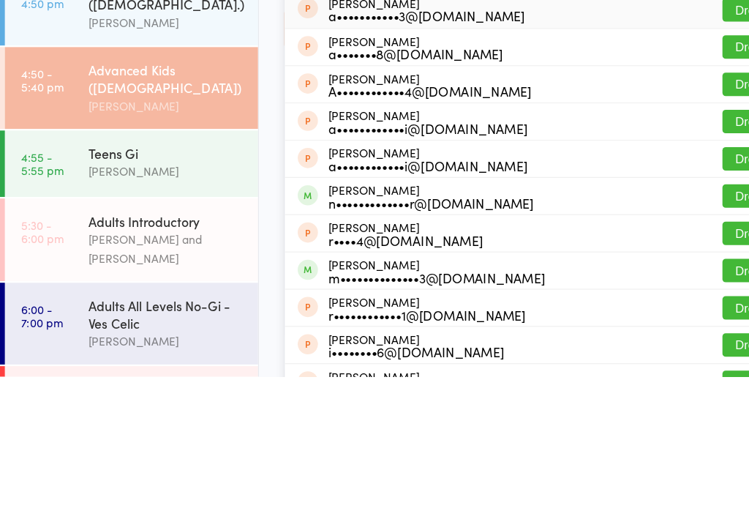
type input "[PERSON_NAME]"
click at [670, 336] on button "Drop in" at bounding box center [682, 346] width 59 height 21
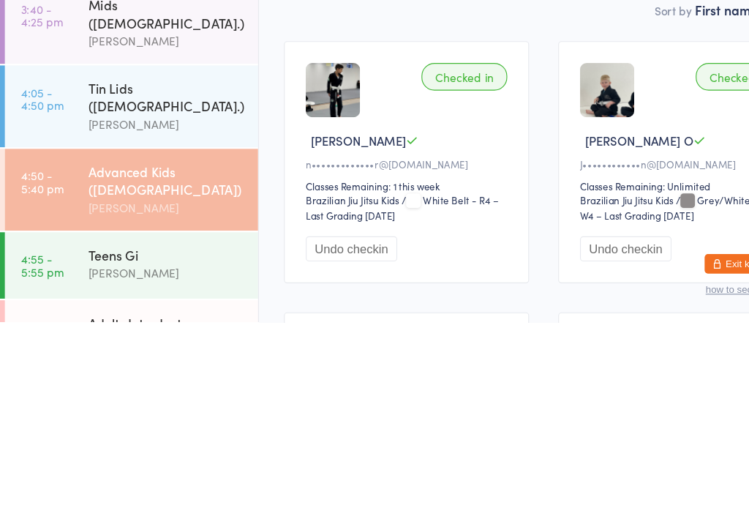
scroll to position [84, 0]
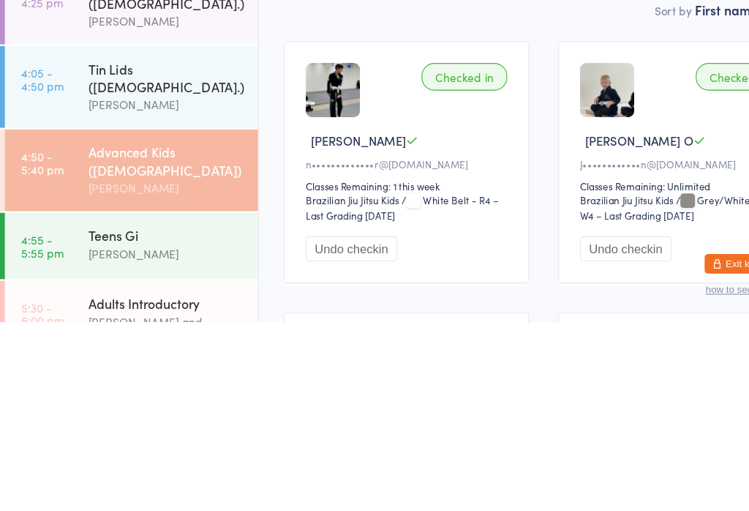
click at [165, 349] on div "Advanced Kids ([DEMOGRAPHIC_DATA])" at bounding box center [150, 365] width 141 height 32
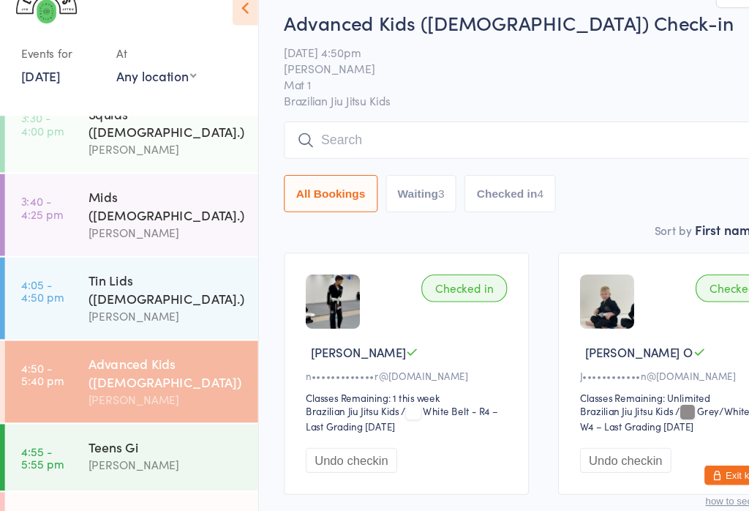
click at [418, 138] on input "search" at bounding box center [492, 155] width 470 height 34
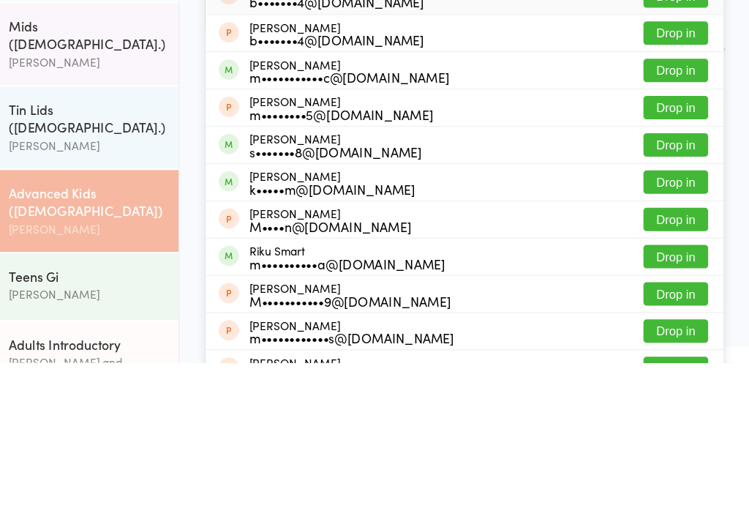
type input "Mart"
click at [653, 303] on button "Drop in" at bounding box center [682, 313] width 59 height 21
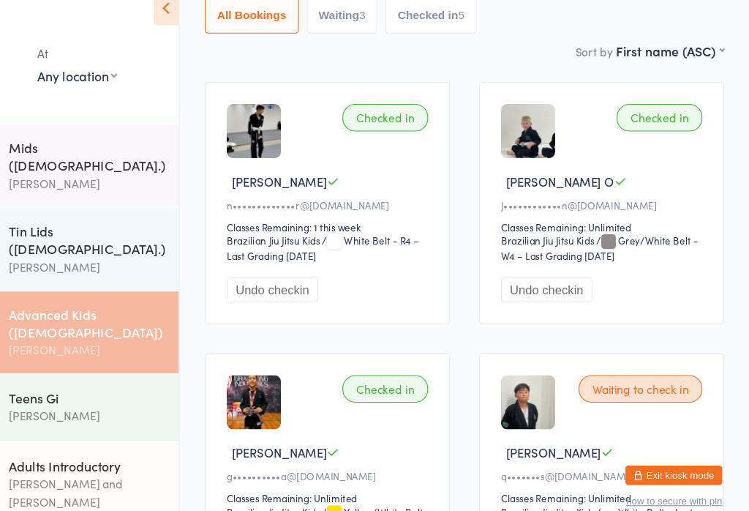
scroll to position [122, 0]
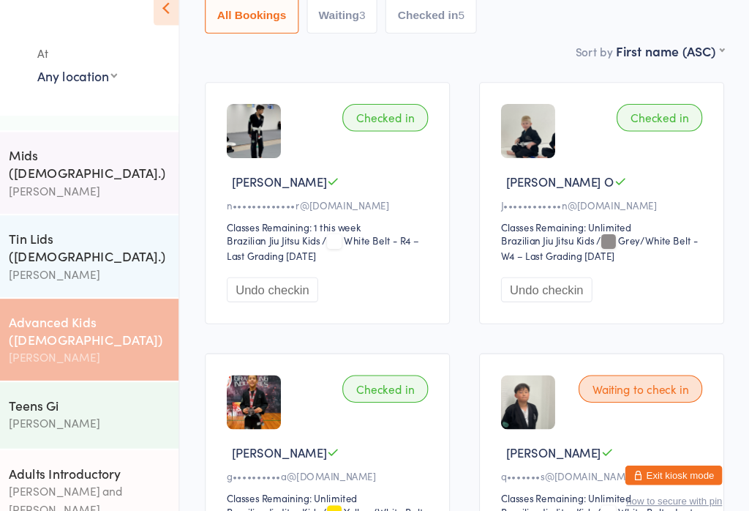
click at [100, 386] on div "Teens Gi" at bounding box center [150, 394] width 141 height 16
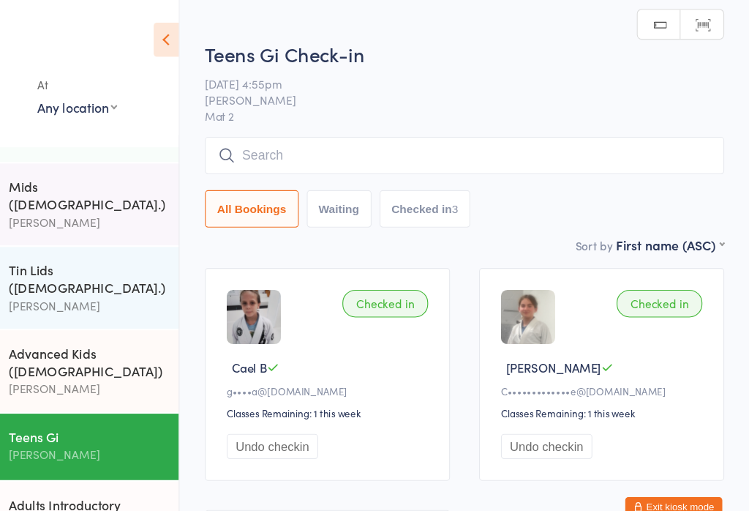
click at [318, 130] on input "search" at bounding box center [492, 141] width 470 height 34
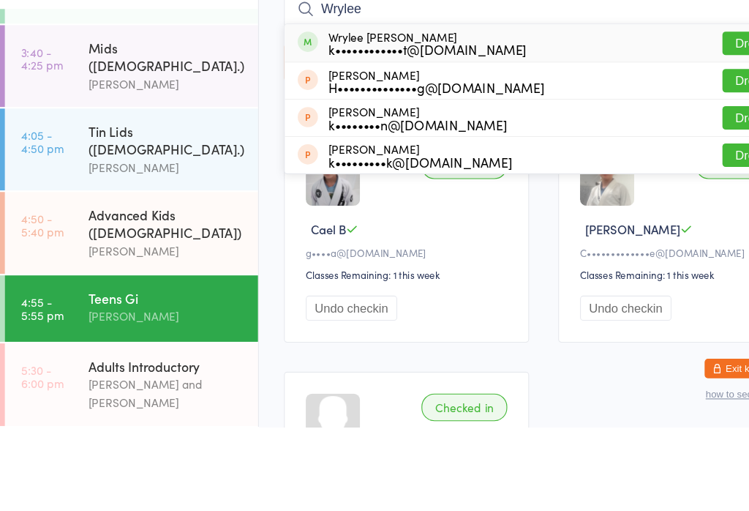
type input "Wrylee"
click at [669, 154] on button "Drop in" at bounding box center [682, 164] width 59 height 21
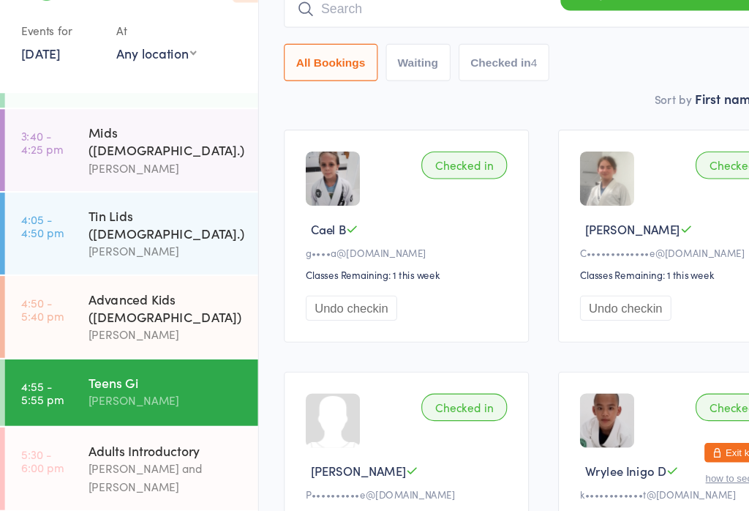
click at [324, 40] on input "search" at bounding box center [492, 57] width 470 height 34
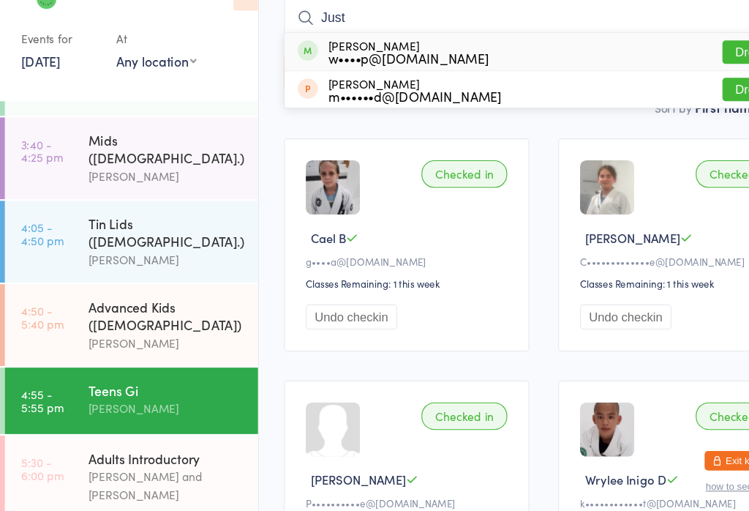
type input "Just"
click at [654, 78] on button "Drop in" at bounding box center [682, 88] width 59 height 21
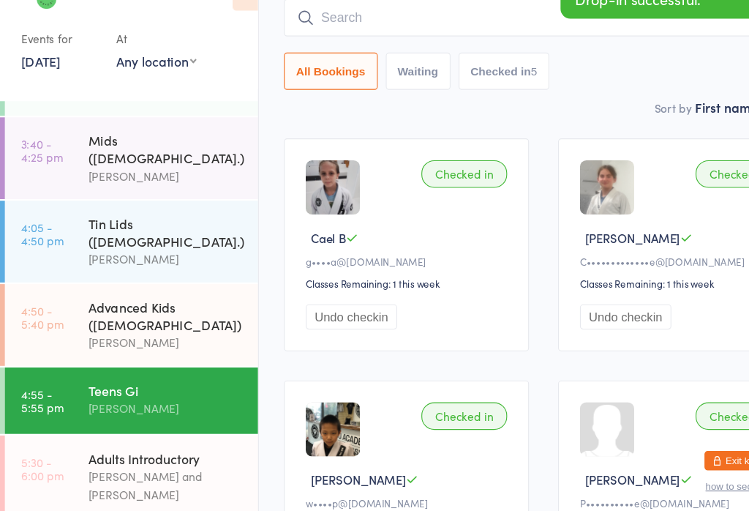
click at [347, 41] on input "search" at bounding box center [492, 58] width 470 height 34
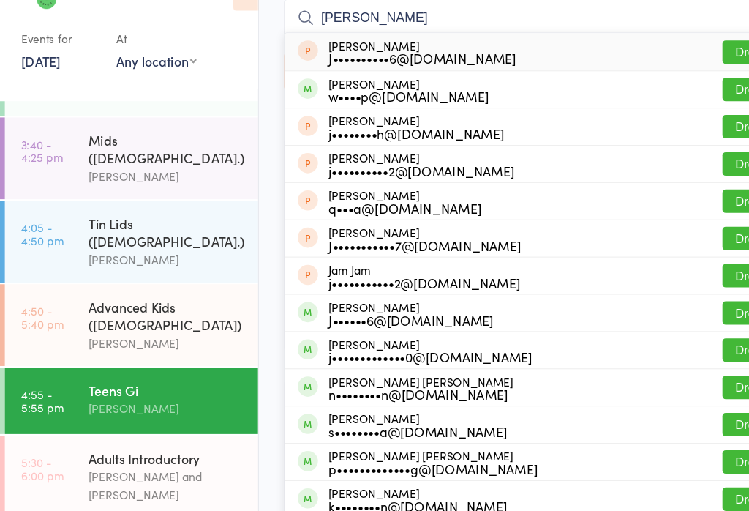
type input "[PERSON_NAME]"
click at [664, 112] on button "Drop in" at bounding box center [682, 122] width 59 height 21
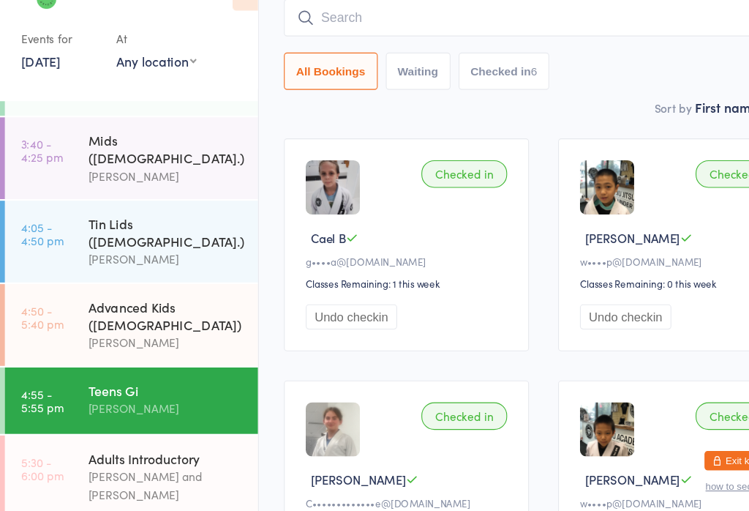
click at [324, 41] on input "search" at bounding box center [492, 58] width 470 height 34
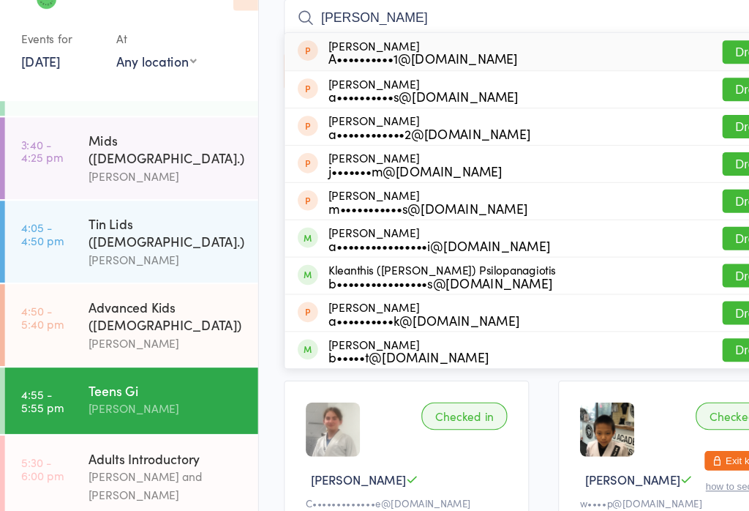
type input "[PERSON_NAME]"
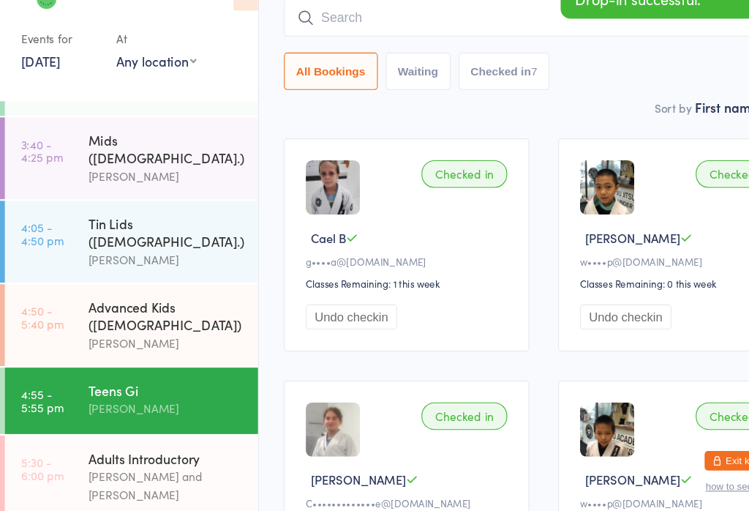
click at [344, 130] on div "Sort by First name (ASC) First name (ASC) First name (DESC) Last name (ASC) Las…" at bounding box center [492, 138] width 470 height 16
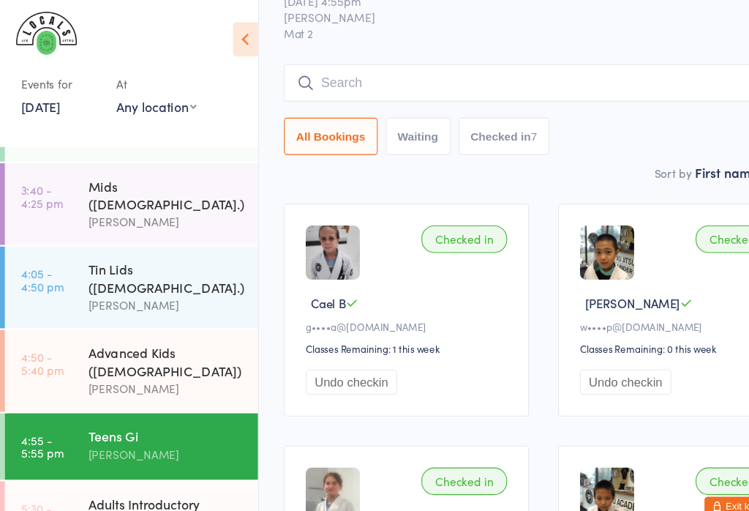
scroll to position [51, 0]
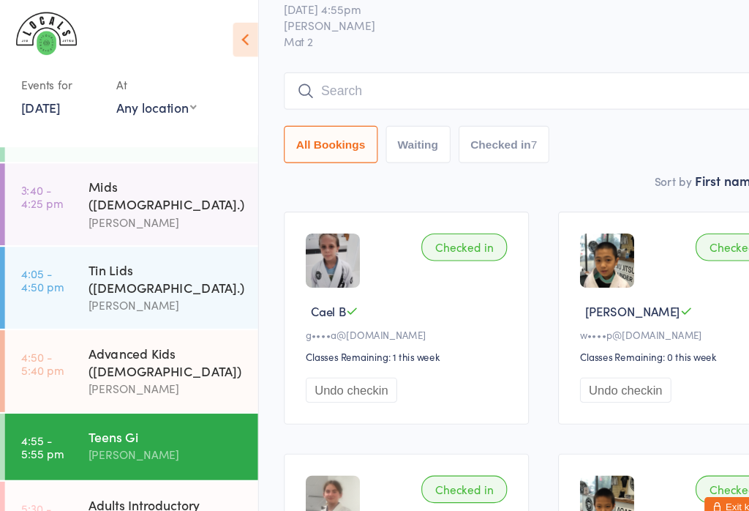
click at [325, 79] on input "search" at bounding box center [492, 82] width 470 height 34
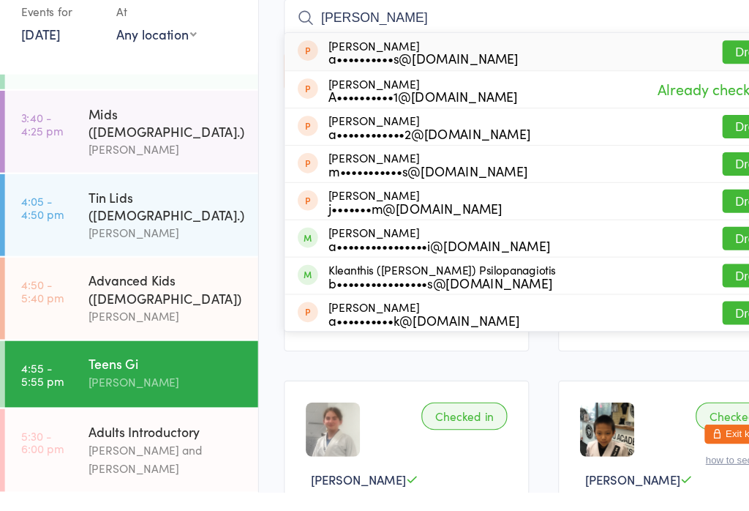
type input "[PERSON_NAME]"
click at [666, 102] on button "Drop in" at bounding box center [682, 112] width 59 height 21
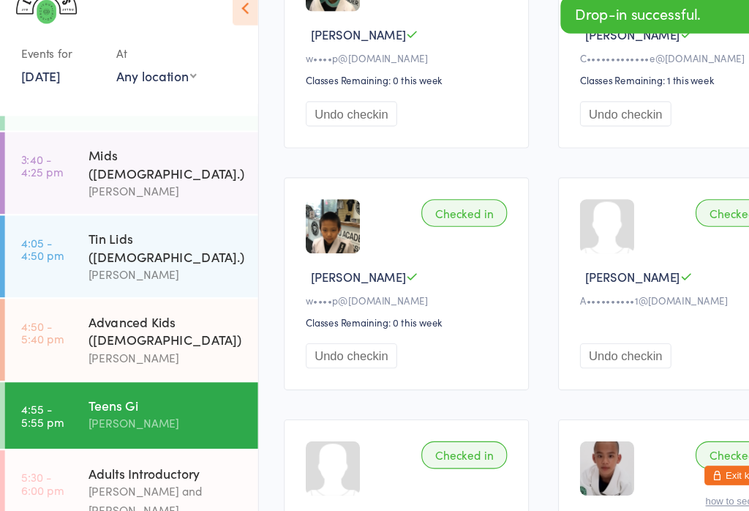
scroll to position [523, 0]
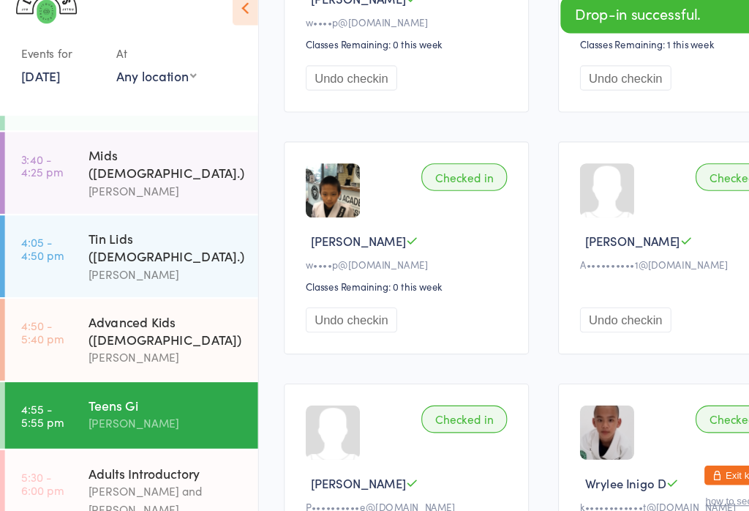
click at [546, 306] on button "Undo checkin" at bounding box center [565, 317] width 83 height 23
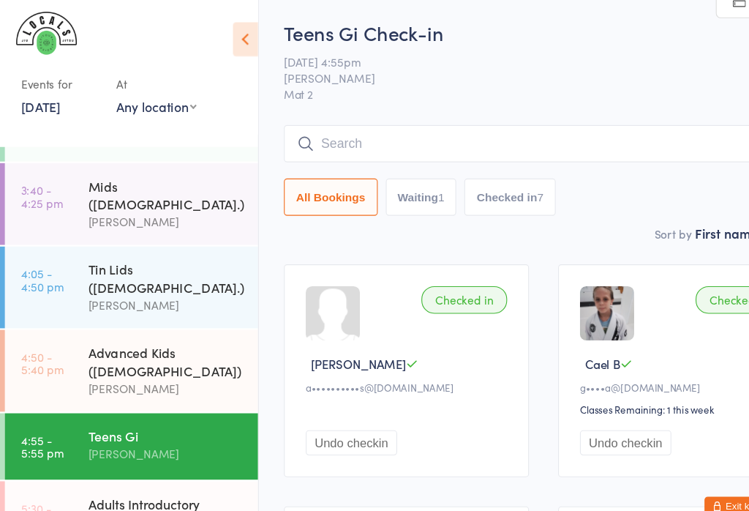
scroll to position [0, 0]
